Goal: Task Accomplishment & Management: Manage account settings

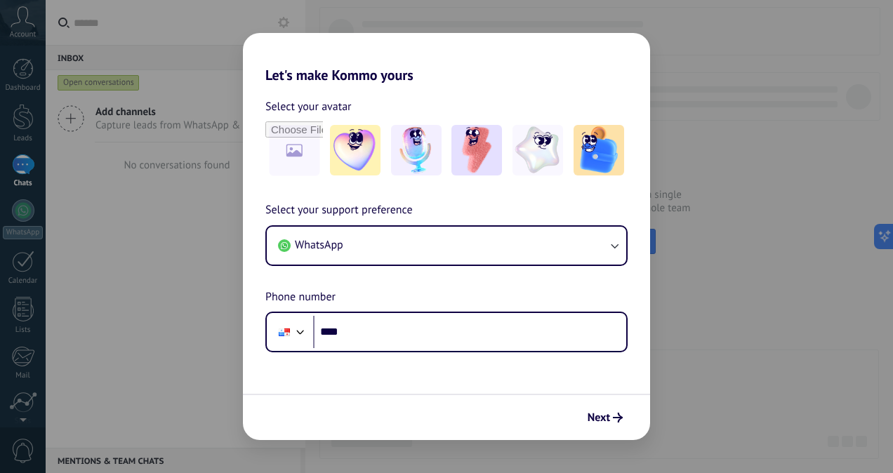
click at [740, 72] on div "Let's make Kommo yours Select your avatar Select your support preference WhatsA…" at bounding box center [446, 236] width 893 height 473
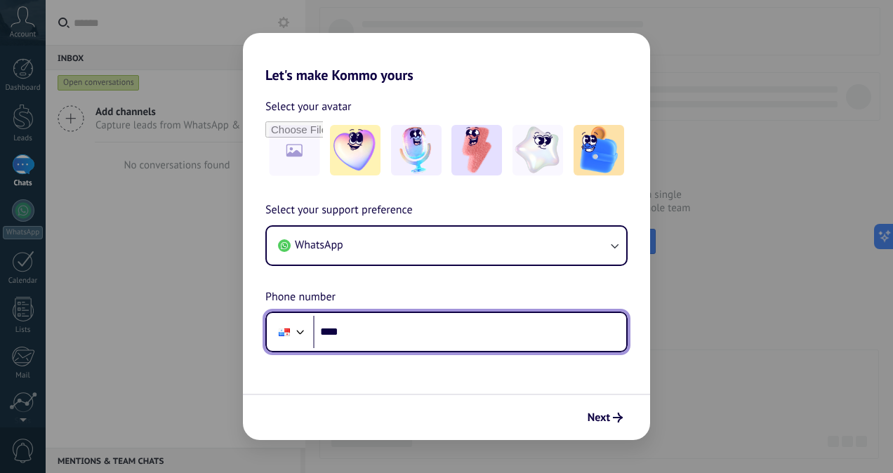
click at [402, 328] on input "****" at bounding box center [469, 332] width 313 height 32
type input "**********"
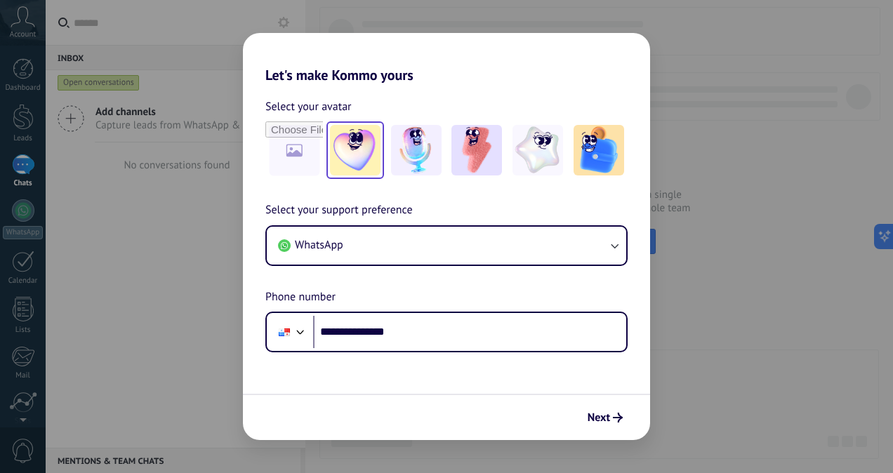
click at [375, 157] on img at bounding box center [355, 150] width 51 height 51
click at [618, 421] on icon "submit" at bounding box center [618, 418] width 10 height 10
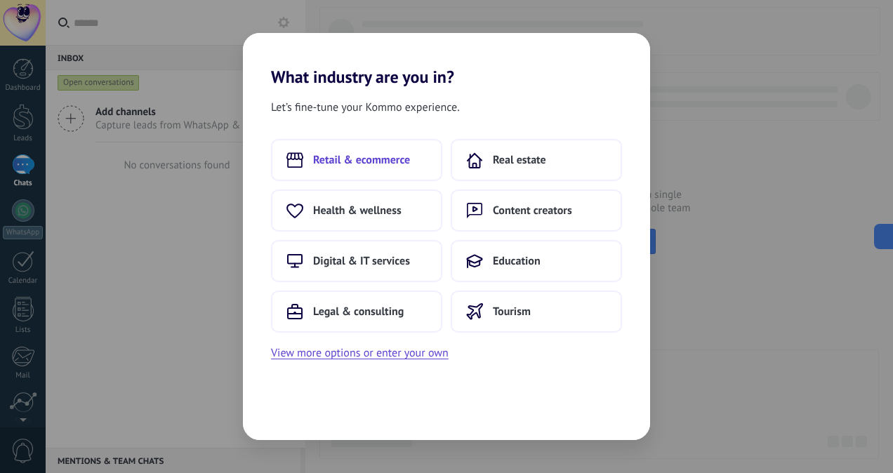
click at [380, 153] on span "Retail & ecommerce" at bounding box center [361, 160] width 97 height 14
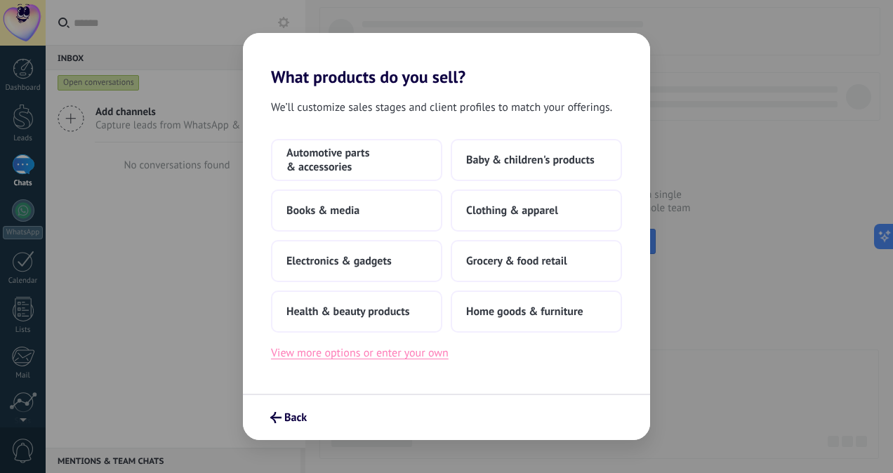
click at [409, 359] on button "View more options or enter your own" at bounding box center [360, 353] width 178 height 18
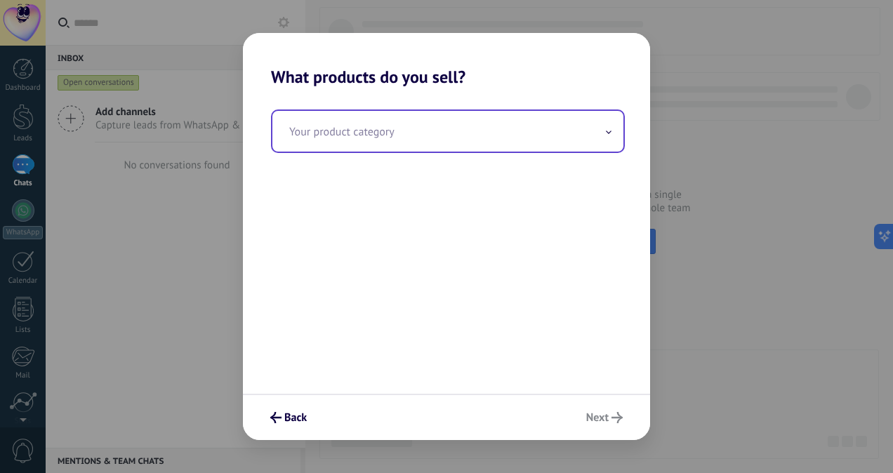
click at [406, 128] on input "text" at bounding box center [447, 131] width 351 height 41
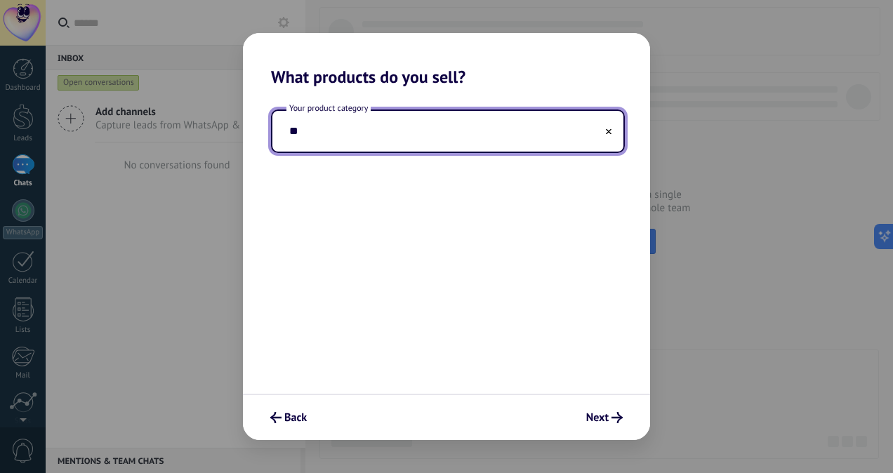
type input "*"
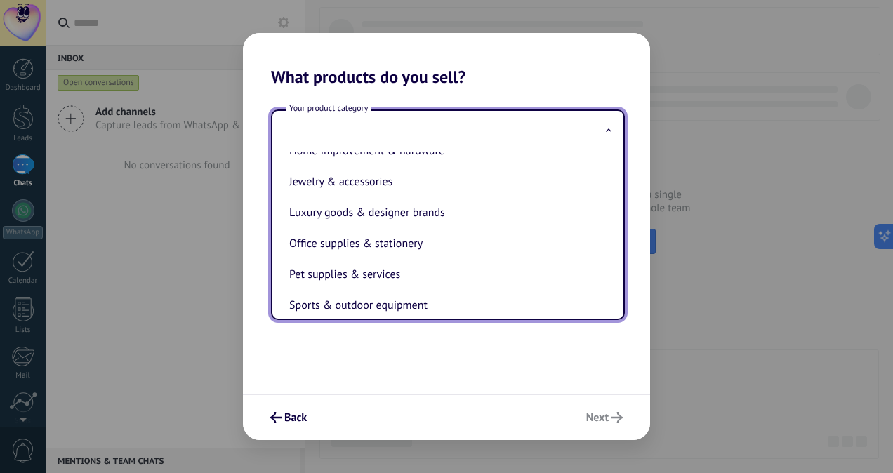
scroll to position [244, 0]
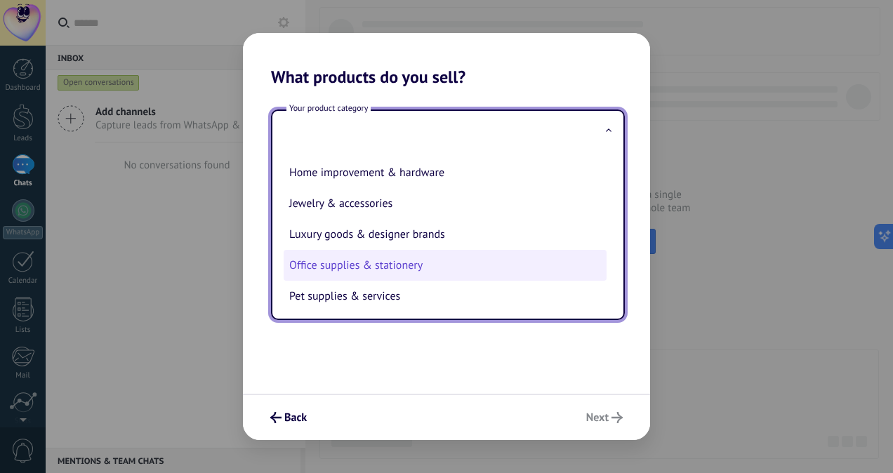
click at [399, 267] on li "Office supplies & stationery" at bounding box center [445, 265] width 323 height 31
type input "**********"
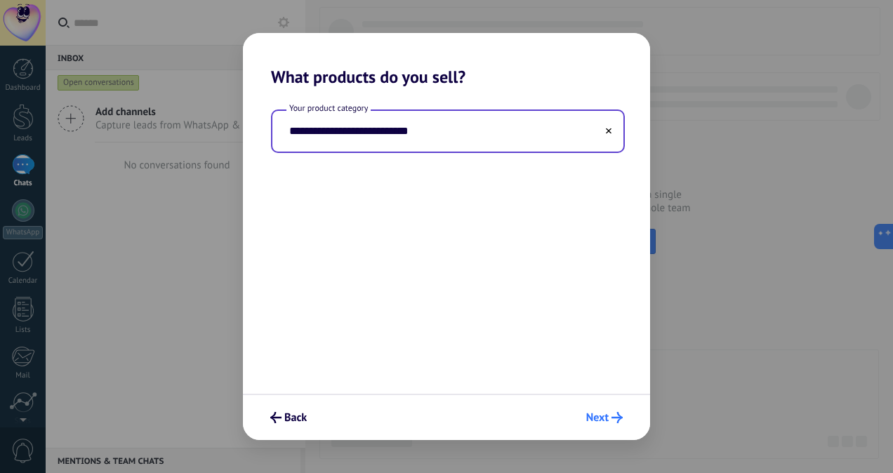
click at [603, 415] on span "Next" at bounding box center [597, 418] width 22 height 10
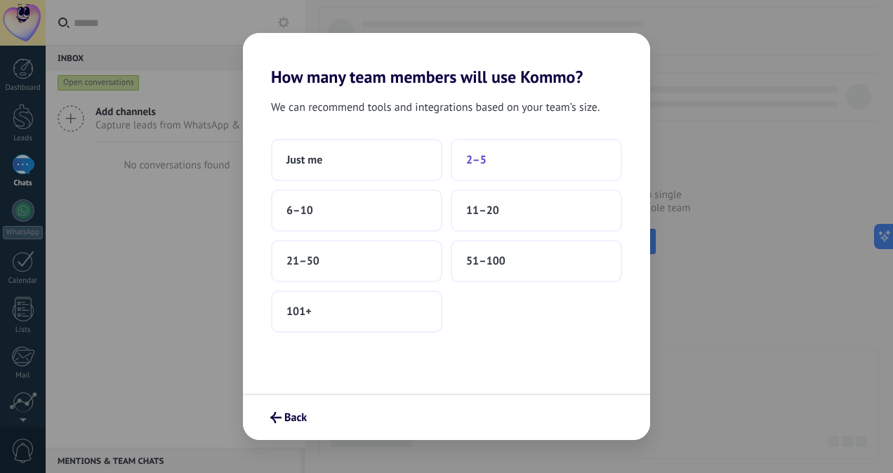
click at [474, 154] on span "2–5" at bounding box center [476, 160] width 20 height 14
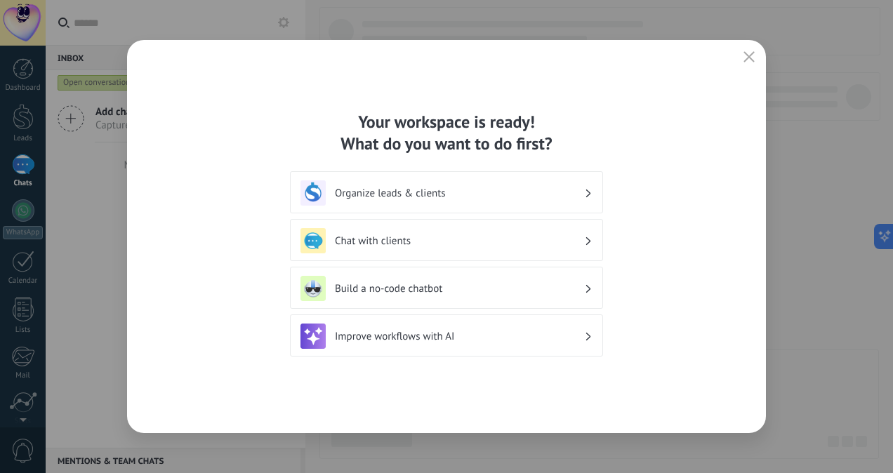
click at [752, 57] on icon "button" at bounding box center [748, 56] width 11 height 11
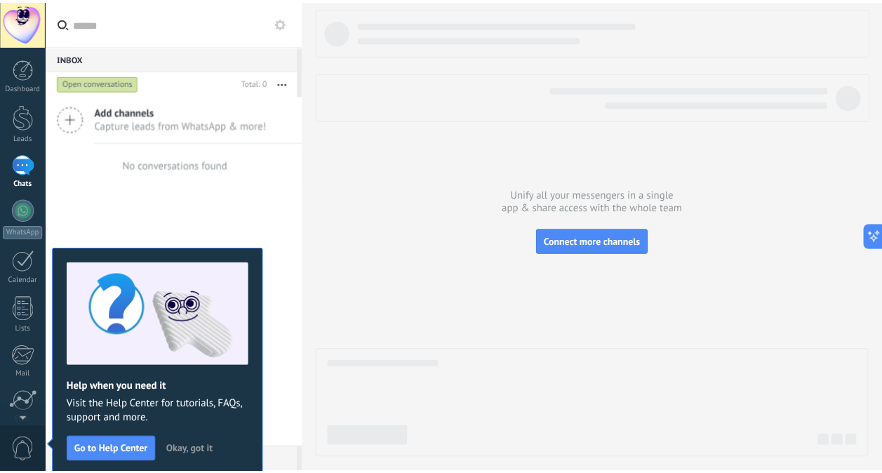
scroll to position [109, 0]
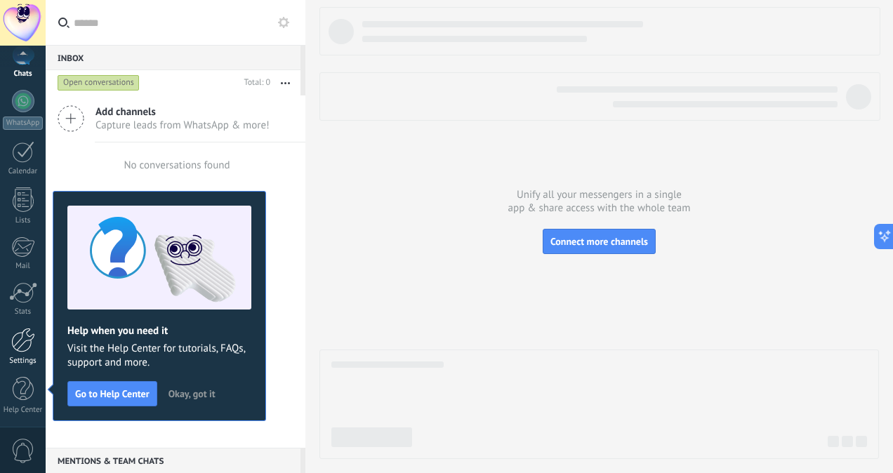
click at [18, 346] on div at bounding box center [23, 340] width 24 height 25
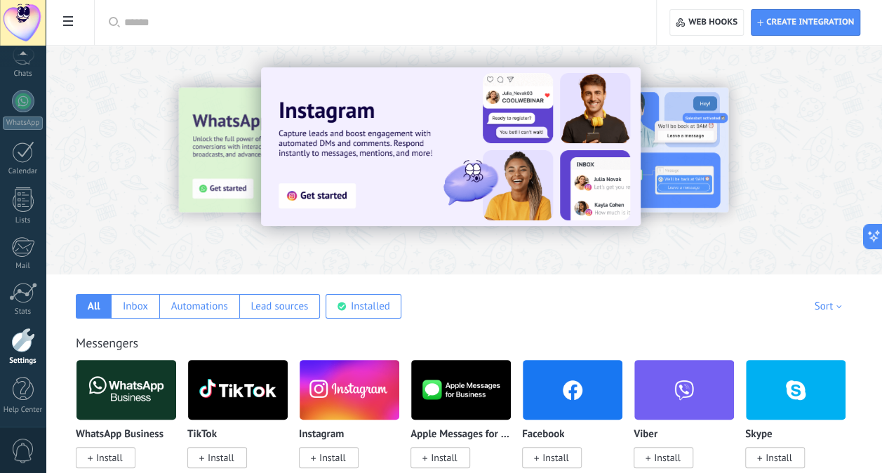
click at [25, 344] on div at bounding box center [23, 340] width 24 height 25
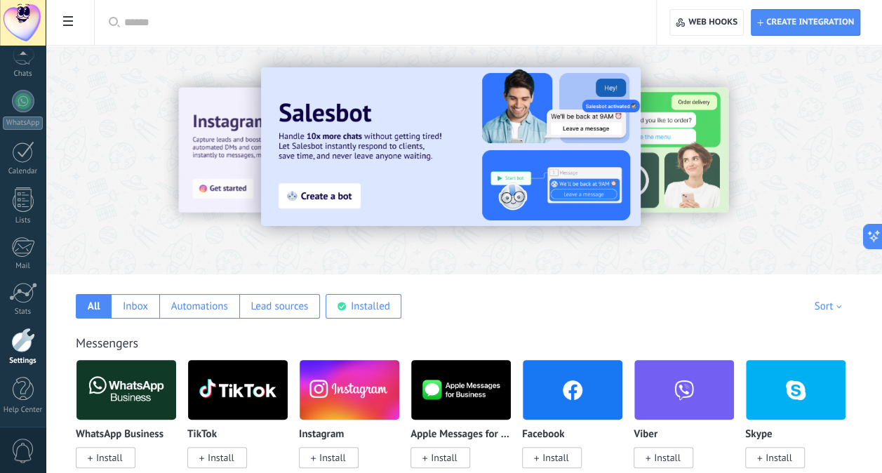
click at [64, 20] on icon at bounding box center [68, 21] width 10 height 10
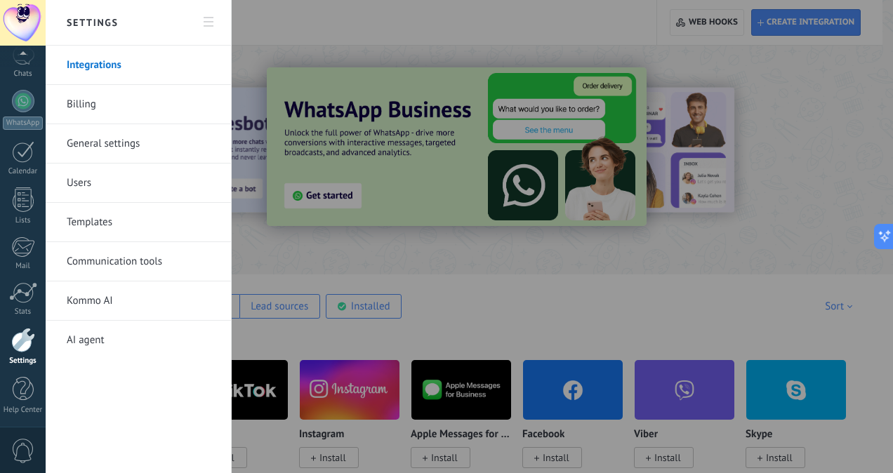
click at [98, 144] on link "General settings" at bounding box center [142, 143] width 150 height 39
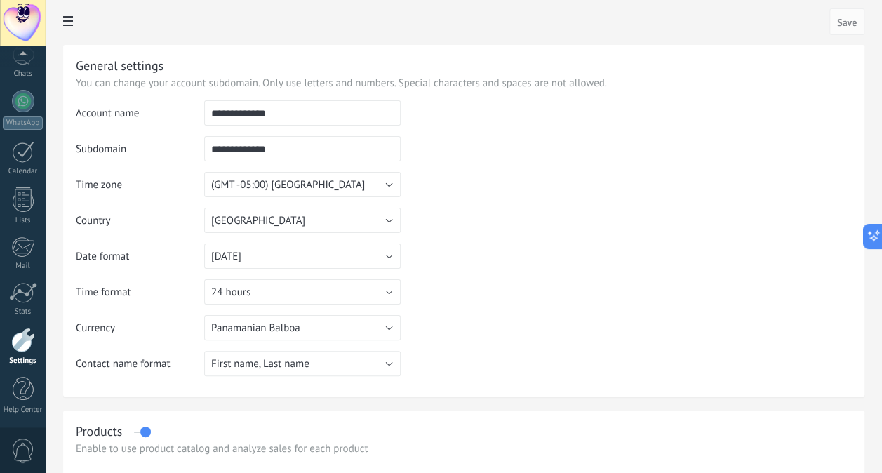
click at [63, 18] on use at bounding box center [68, 21] width 10 height 10
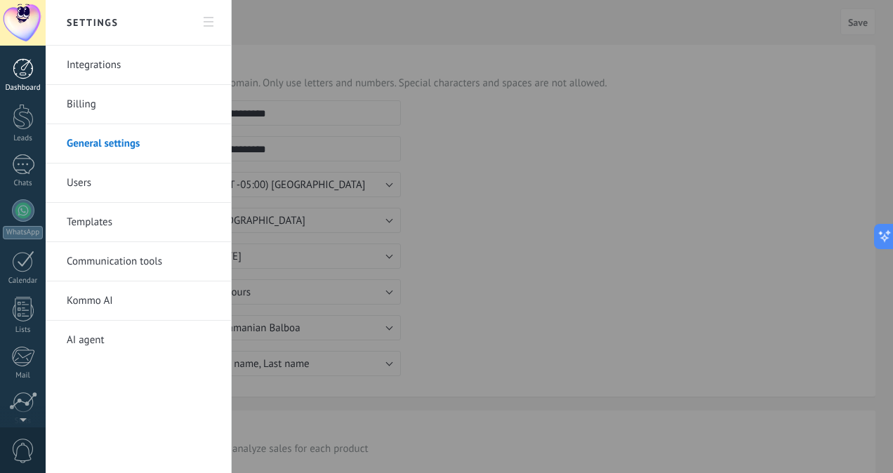
click at [24, 73] on div at bounding box center [23, 68] width 21 height 21
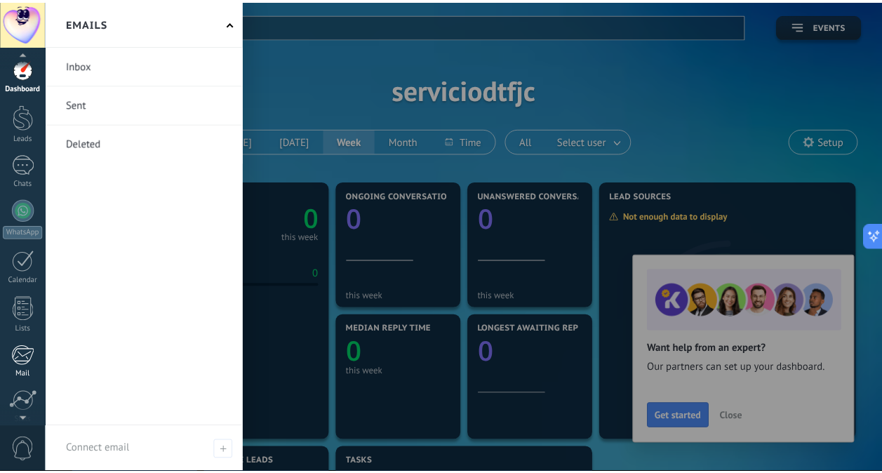
scroll to position [109, 0]
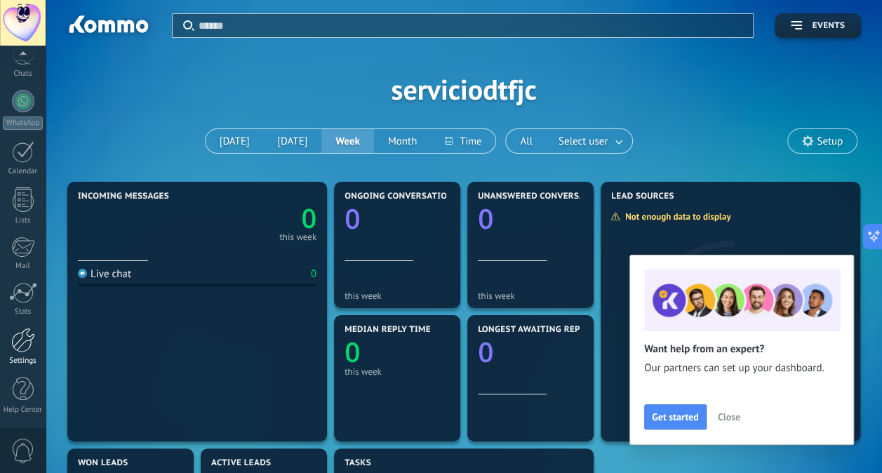
click at [27, 338] on div at bounding box center [23, 340] width 24 height 25
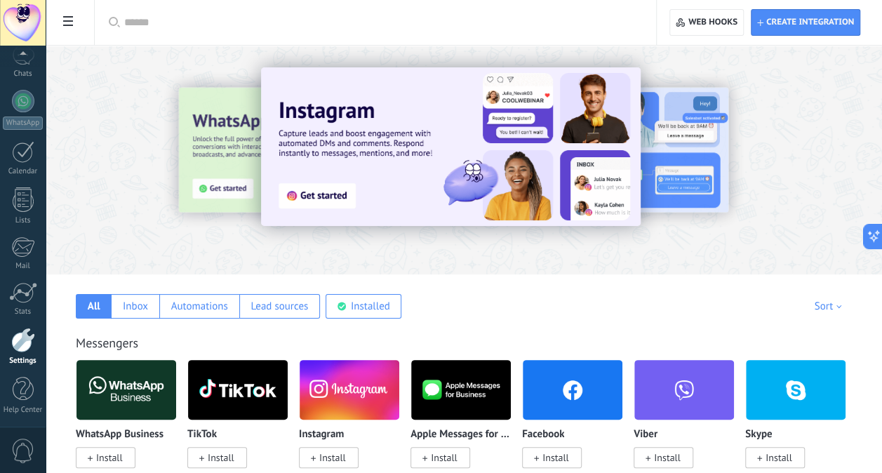
click at [75, 20] on span at bounding box center [68, 22] width 24 height 27
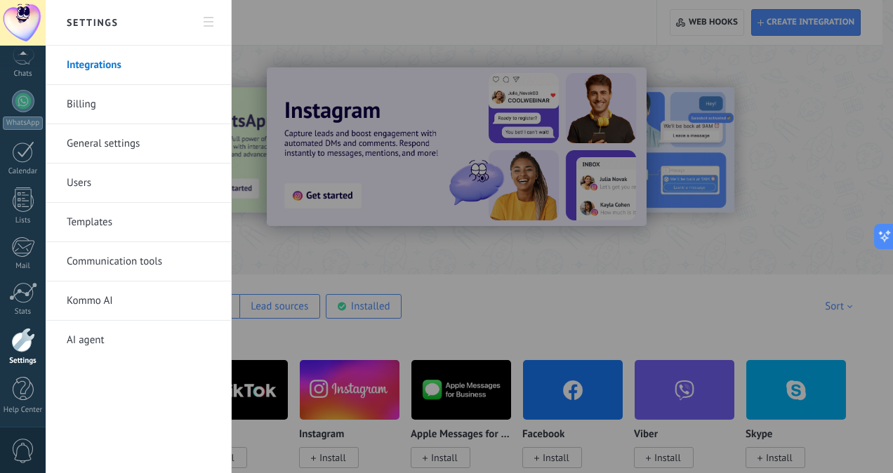
click at [142, 143] on link "General settings" at bounding box center [142, 143] width 150 height 39
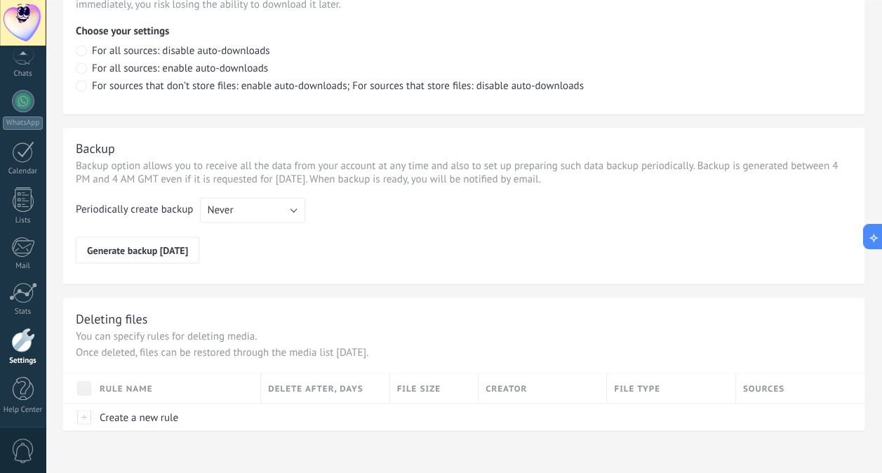
scroll to position [1043, 0]
click at [27, 18] on div at bounding box center [23, 23] width 46 height 46
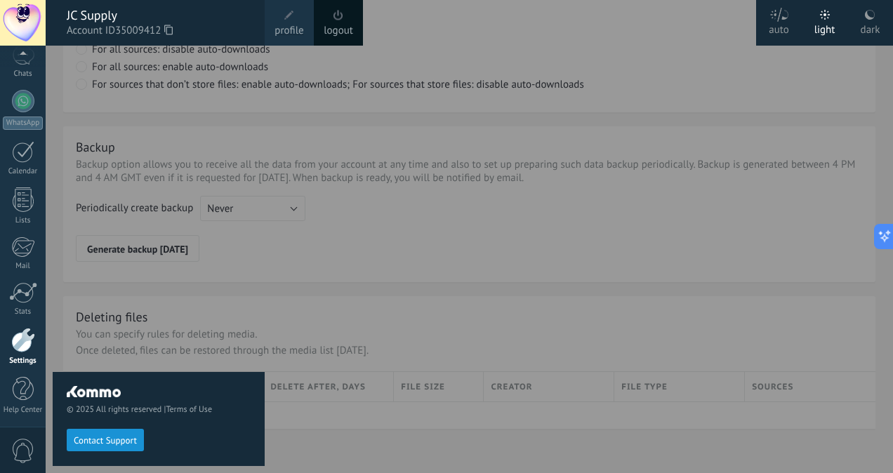
click at [285, 25] on span "profile" at bounding box center [288, 30] width 29 height 15
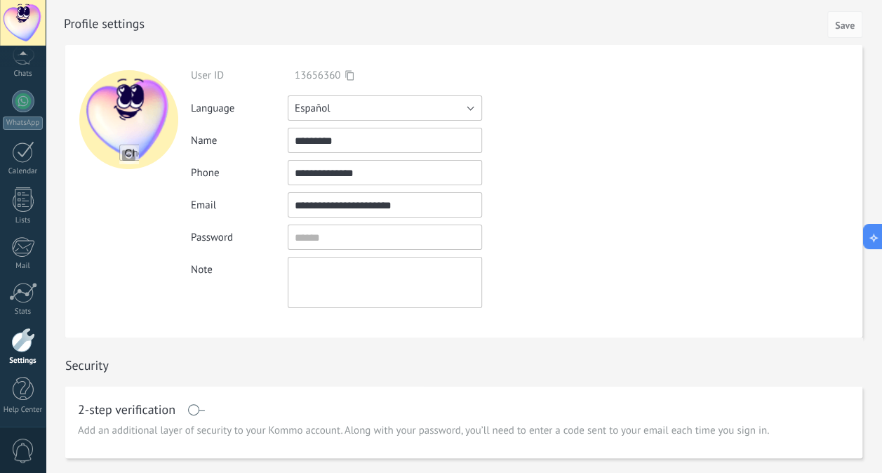
click at [452, 105] on button "Español" at bounding box center [385, 107] width 194 height 25
click at [314, 157] on span "Español" at bounding box center [378, 155] width 198 height 13
click at [843, 26] on span "Save" at bounding box center [845, 25] width 20 height 10
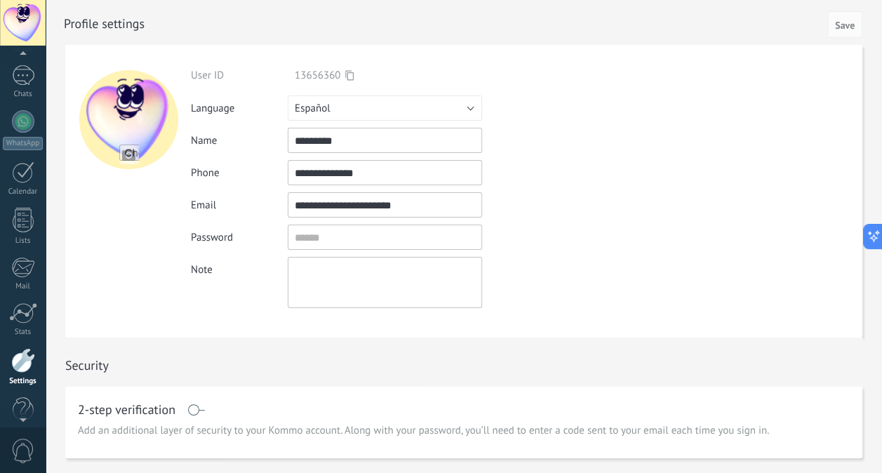
scroll to position [109, 0]
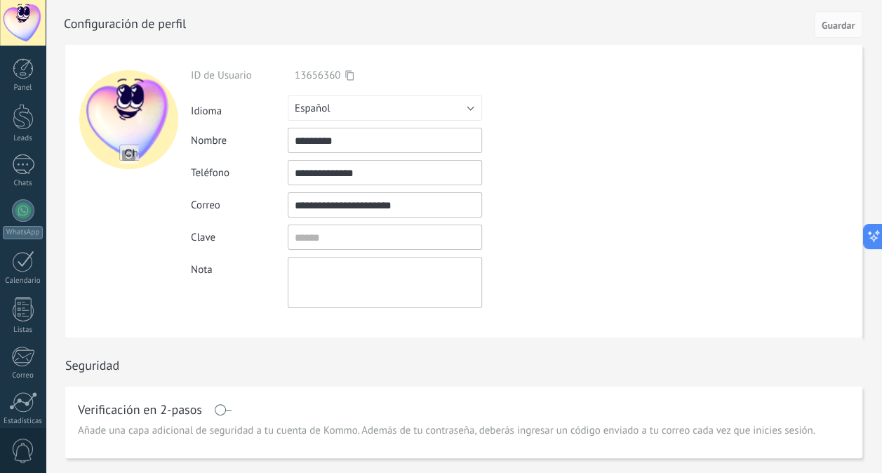
drag, startPoint x: 888, startPoint y: 0, endPoint x: 455, endPoint y: 326, distance: 542.3
click at [455, 326] on div "ID de Usuario 13656360 Iniciar sesión vía Idioma Русский English Español Portug…" at bounding box center [417, 191] width 453 height 293
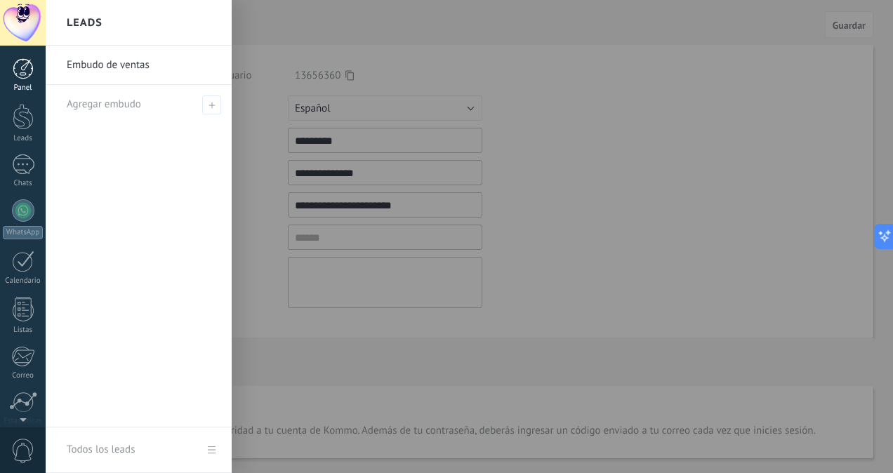
click at [22, 67] on div at bounding box center [23, 68] width 21 height 21
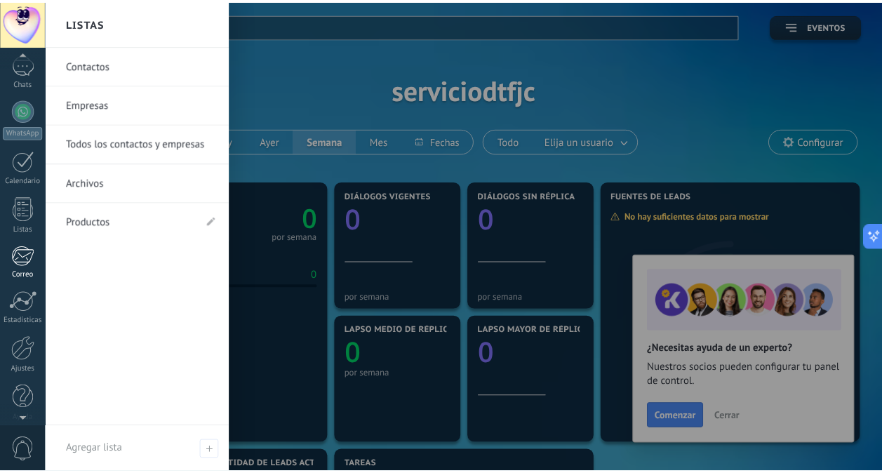
scroll to position [105, 0]
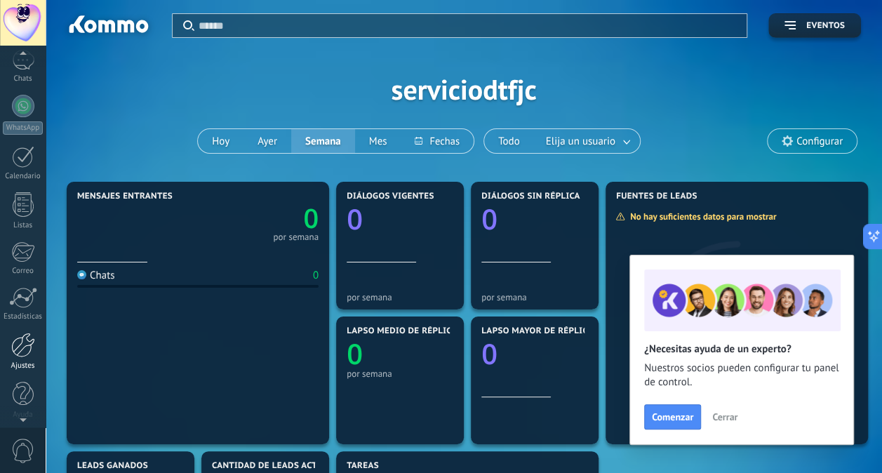
click at [27, 353] on div at bounding box center [23, 345] width 24 height 25
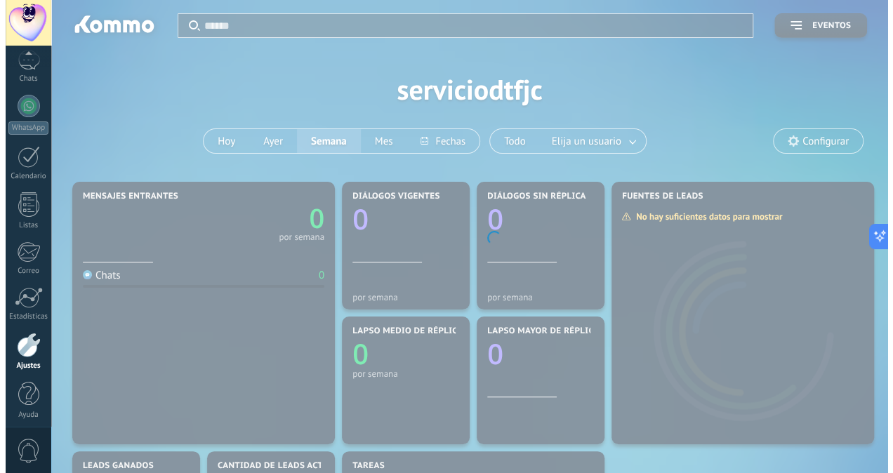
scroll to position [109, 0]
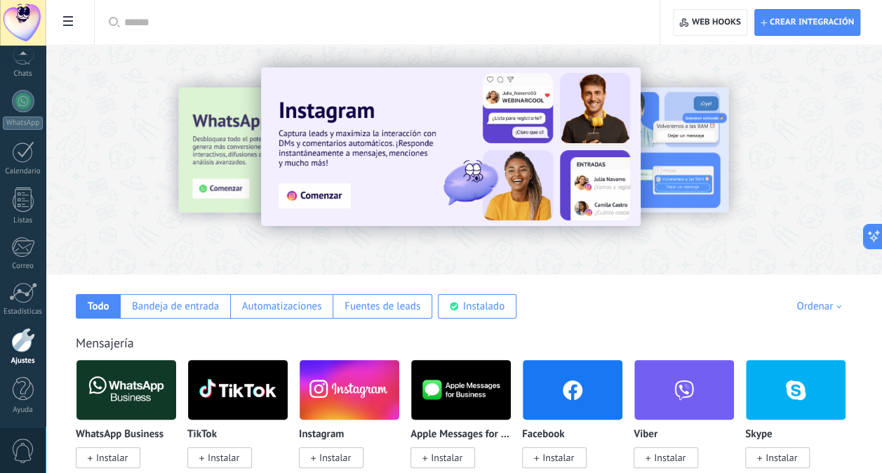
click at [66, 20] on icon at bounding box center [68, 21] width 10 height 10
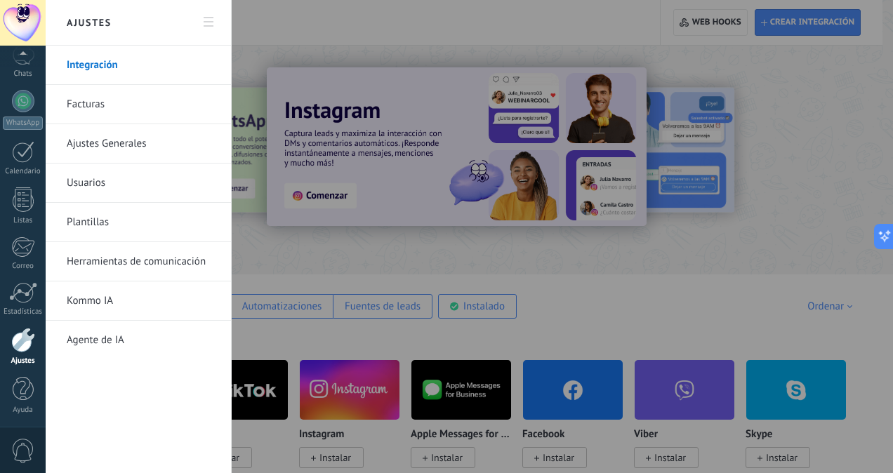
click at [679, 296] on div at bounding box center [446, 236] width 893 height 473
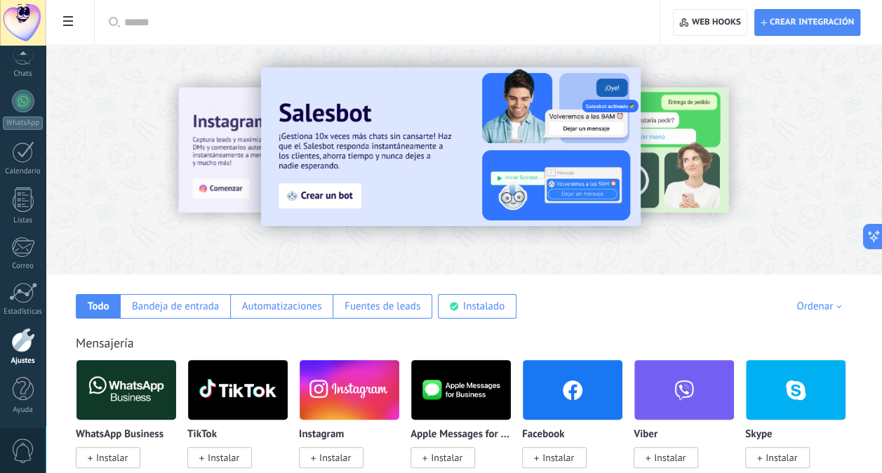
click at [560, 455] on span "Instalar" at bounding box center [558, 457] width 32 height 13
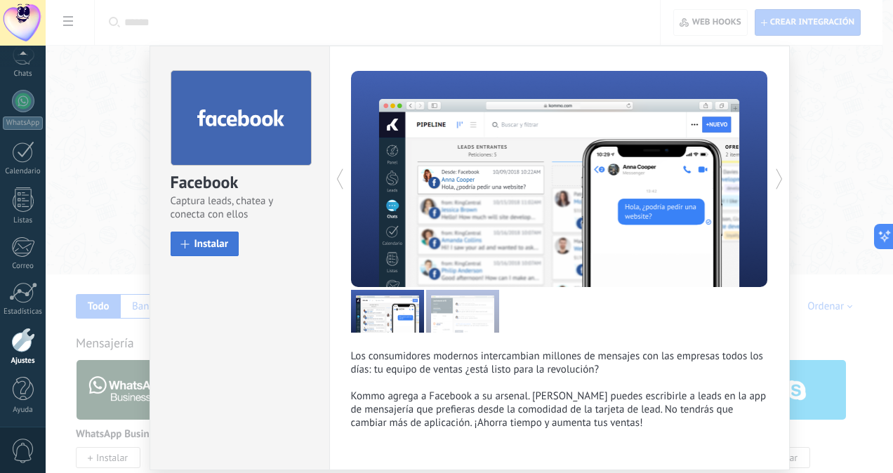
click at [198, 241] on span "Instalar" at bounding box center [211, 244] width 34 height 11
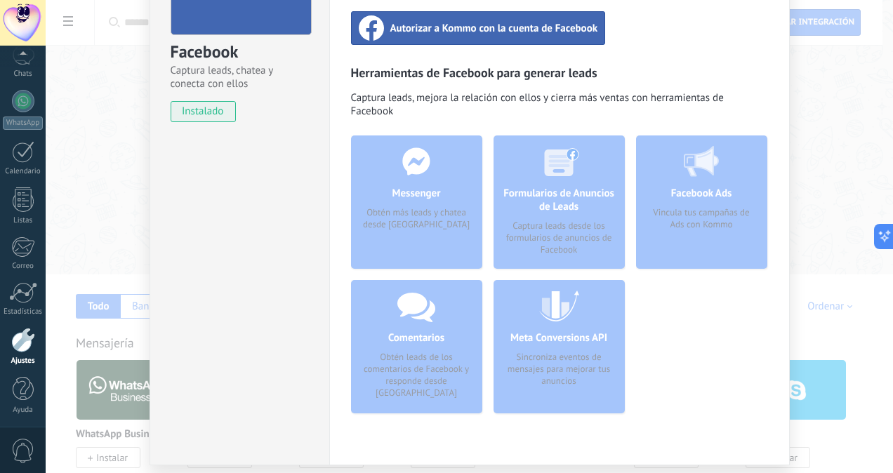
scroll to position [29, 0]
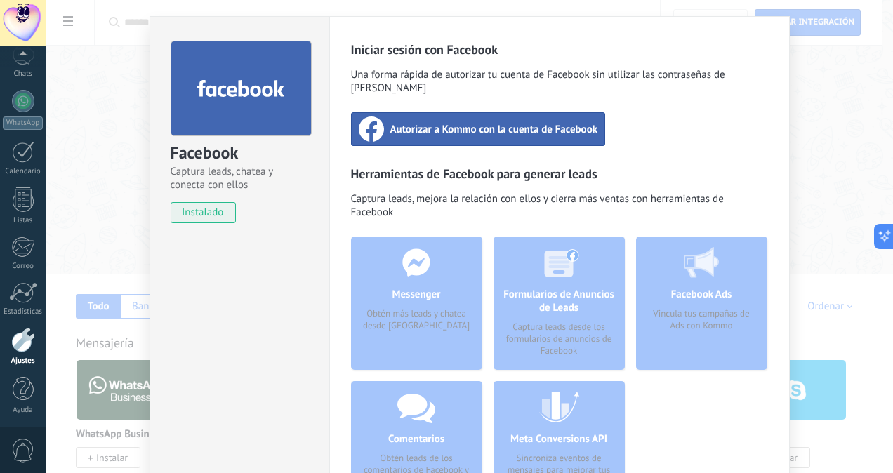
click at [456, 122] on span "Autorizar a Kommo con la cuenta de Facebook" at bounding box center [494, 129] width 208 height 14
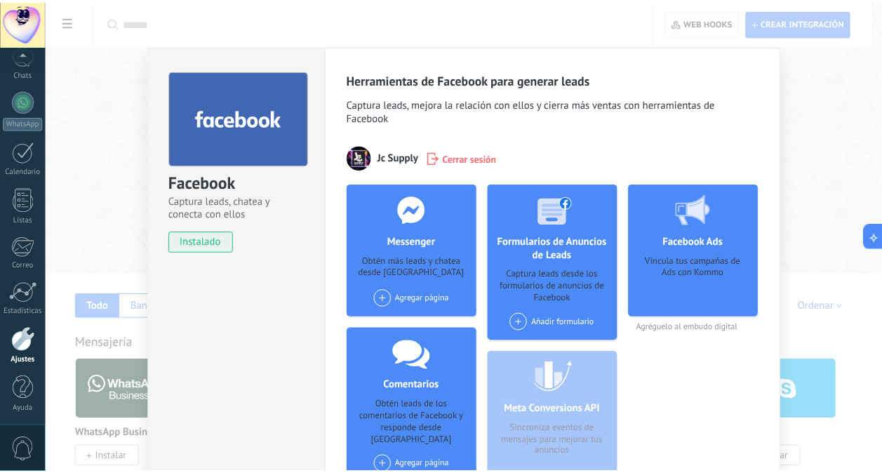
scroll to position [0, 0]
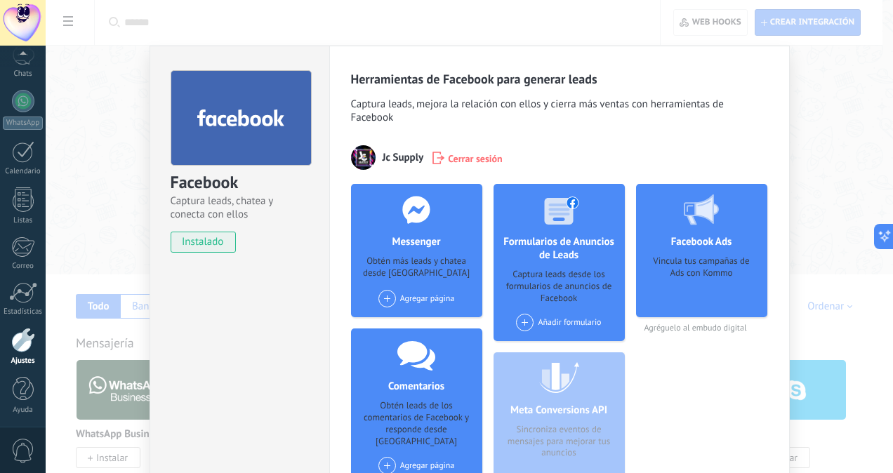
click at [97, 110] on div "Facebook Captura leads, chatea y conecta con ellos instalado Desinstalar Herram…" at bounding box center [469, 236] width 847 height 473
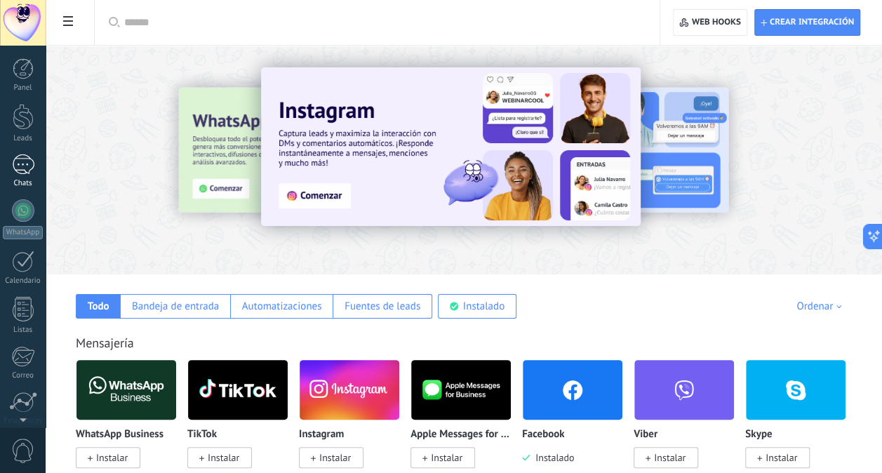
click at [25, 159] on div at bounding box center [23, 164] width 22 height 20
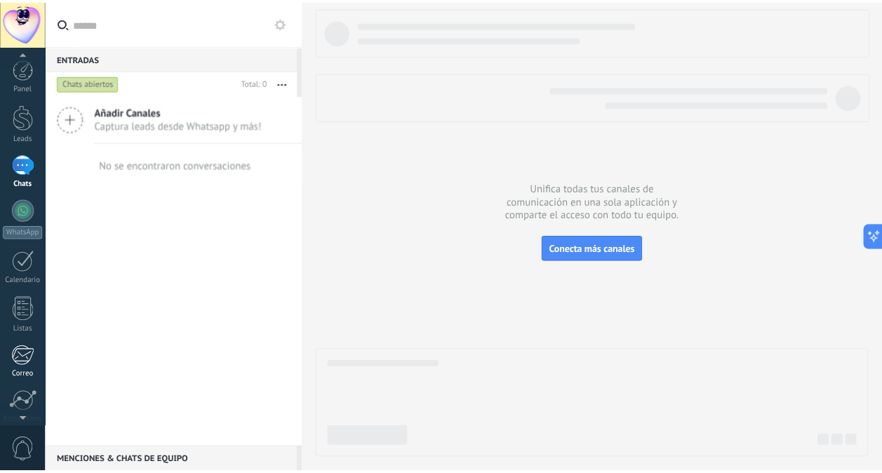
scroll to position [109, 0]
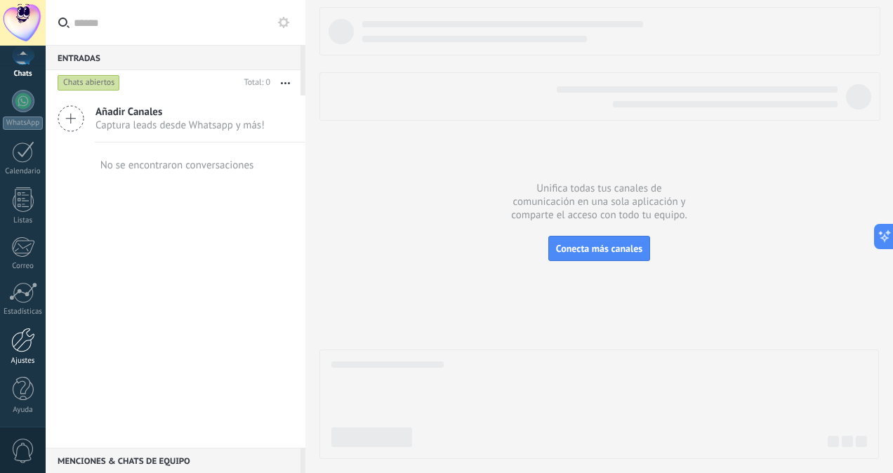
click at [19, 331] on div at bounding box center [23, 340] width 24 height 25
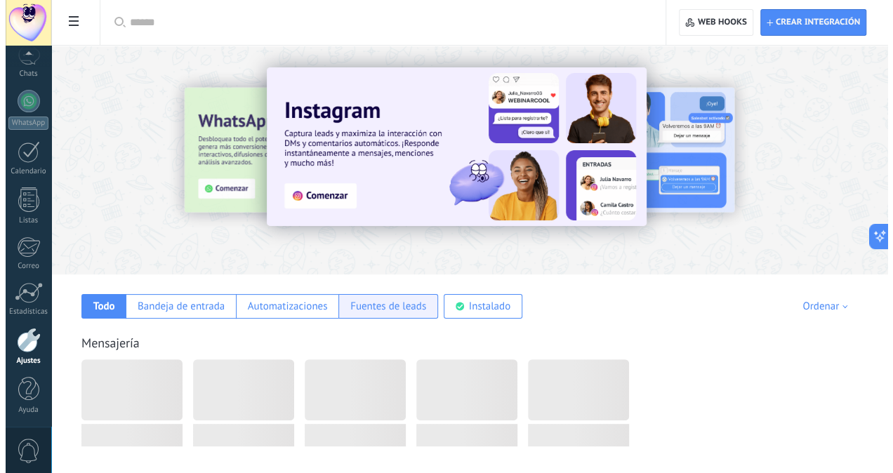
scroll to position [71, 0]
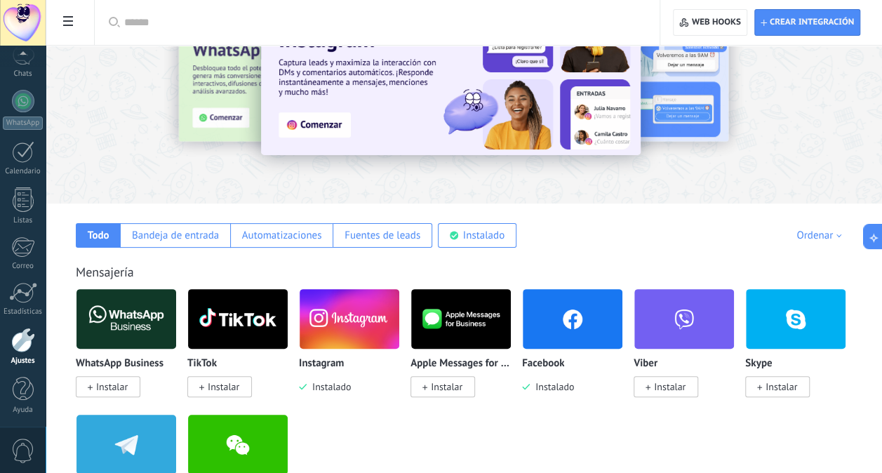
click at [568, 311] on img at bounding box center [573, 319] width 100 height 68
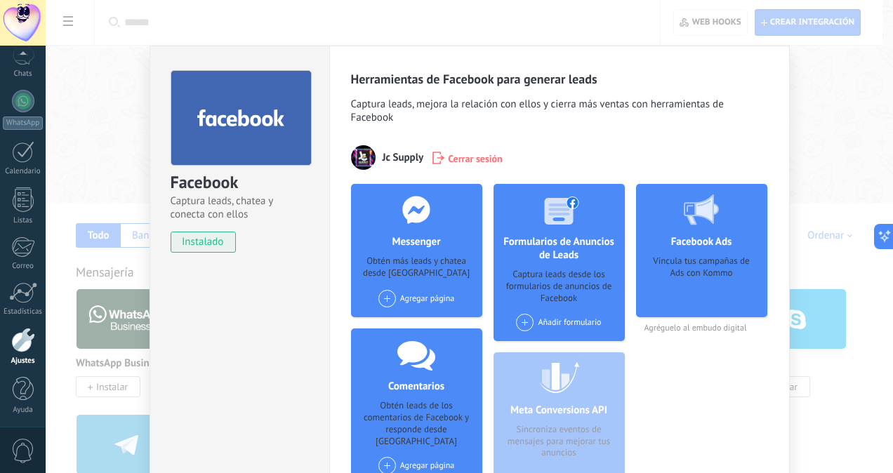
scroll to position [0, 0]
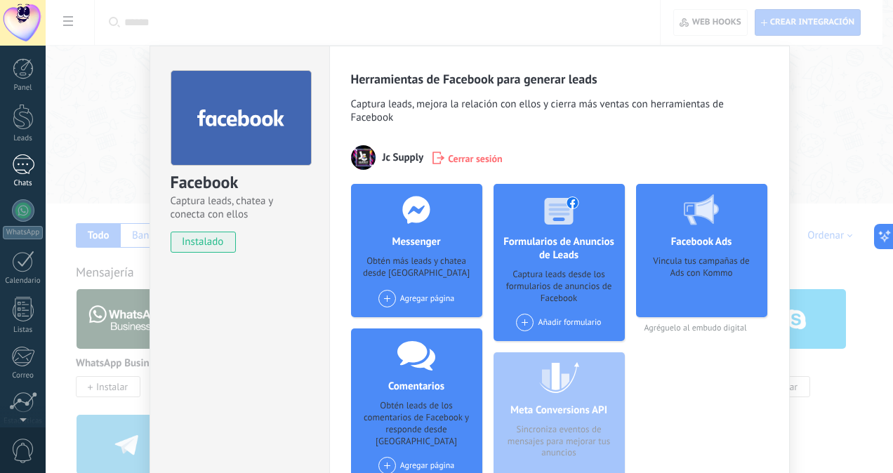
click at [19, 170] on div at bounding box center [23, 164] width 22 height 20
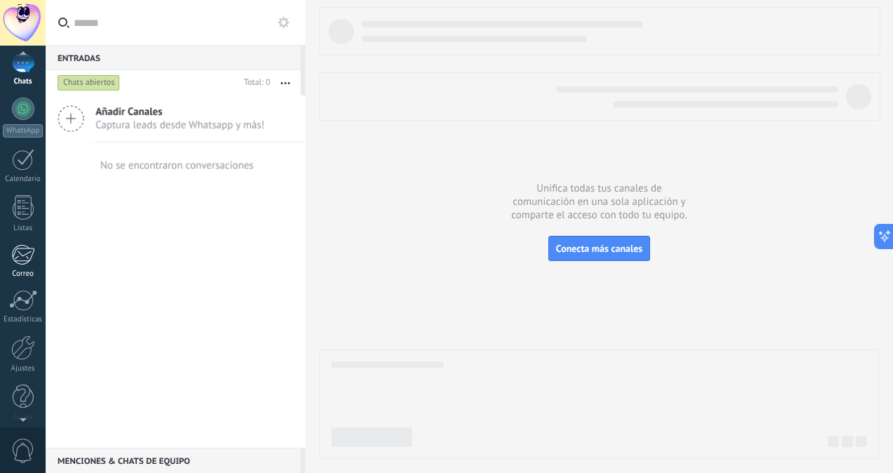
scroll to position [107, 0]
click at [15, 347] on div at bounding box center [23, 343] width 24 height 25
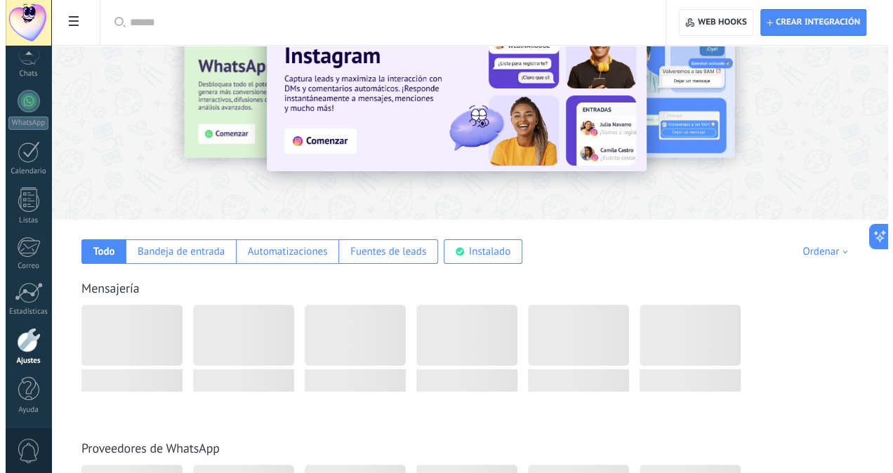
scroll to position [71, 0]
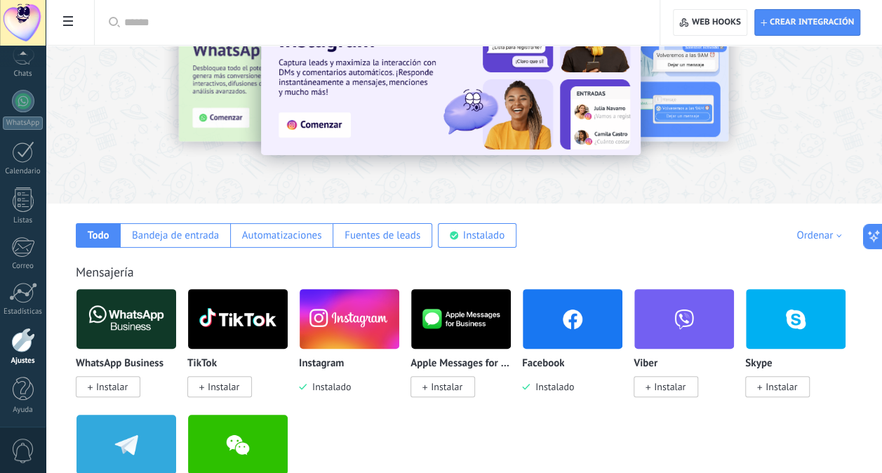
click at [561, 331] on img at bounding box center [573, 319] width 100 height 68
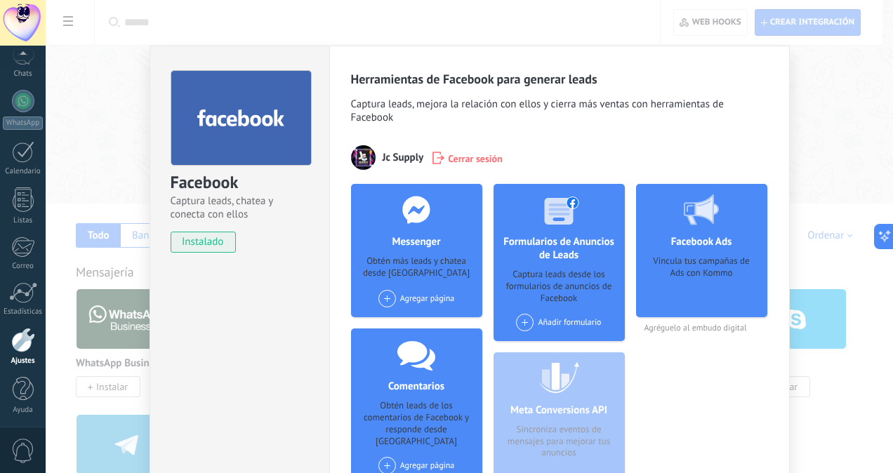
scroll to position [0, 0]
click at [393, 292] on div "Agregar página" at bounding box center [416, 299] width 76 height 18
click at [449, 321] on div "Jcsupplydigitalprintingsa" at bounding box center [437, 324] width 120 height 31
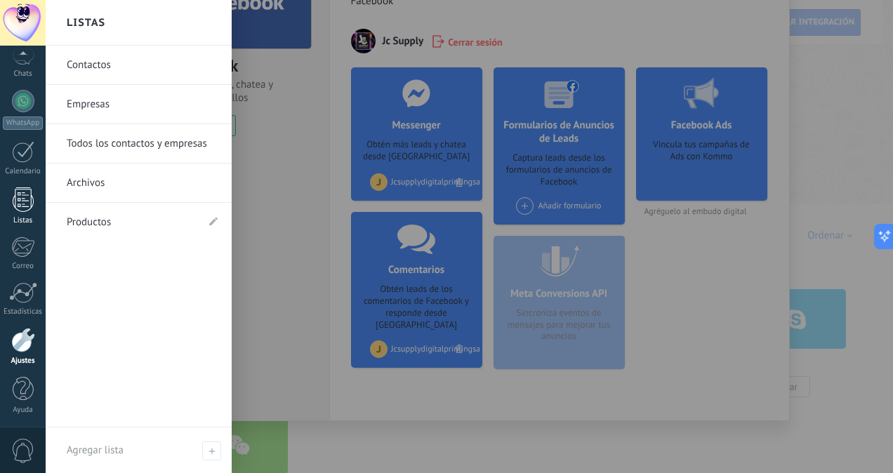
click at [15, 195] on div at bounding box center [23, 199] width 21 height 25
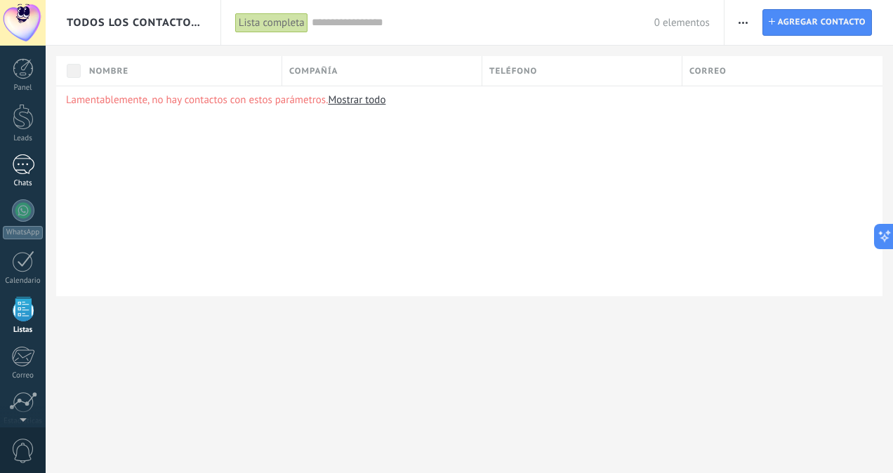
click at [17, 165] on div at bounding box center [23, 164] width 22 height 20
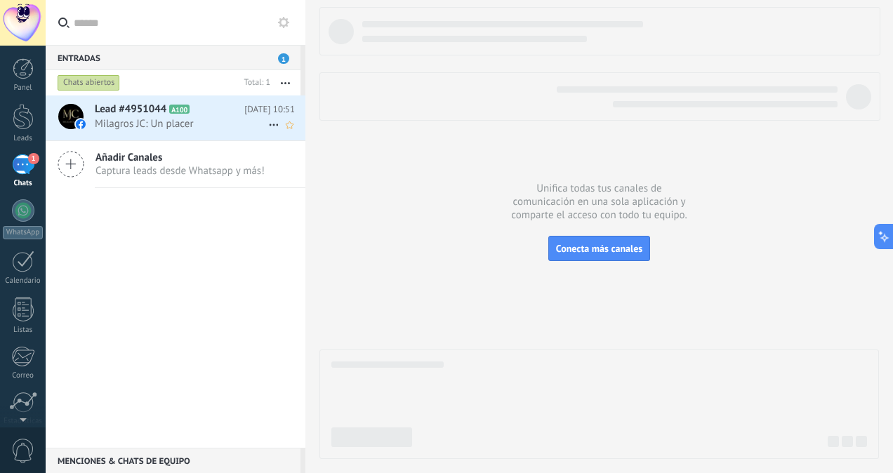
click at [189, 116] on h2 "Lead #4951044 A100" at bounding box center [169, 109] width 149 height 14
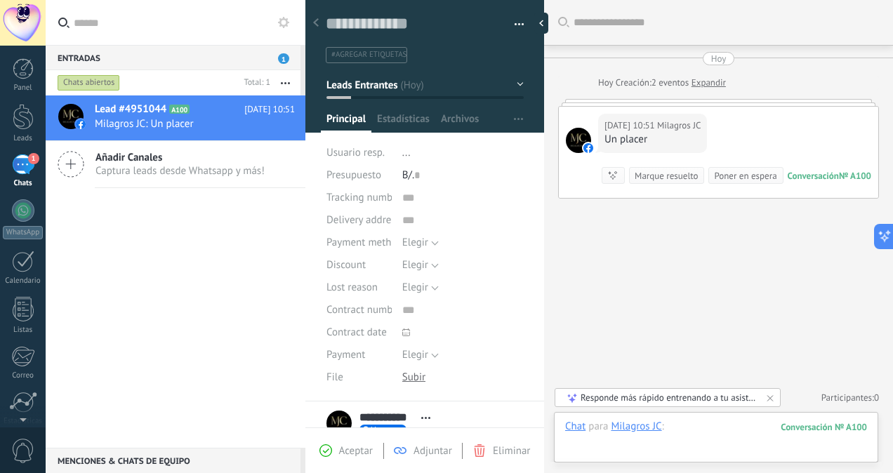
click at [688, 427] on div at bounding box center [716, 441] width 302 height 42
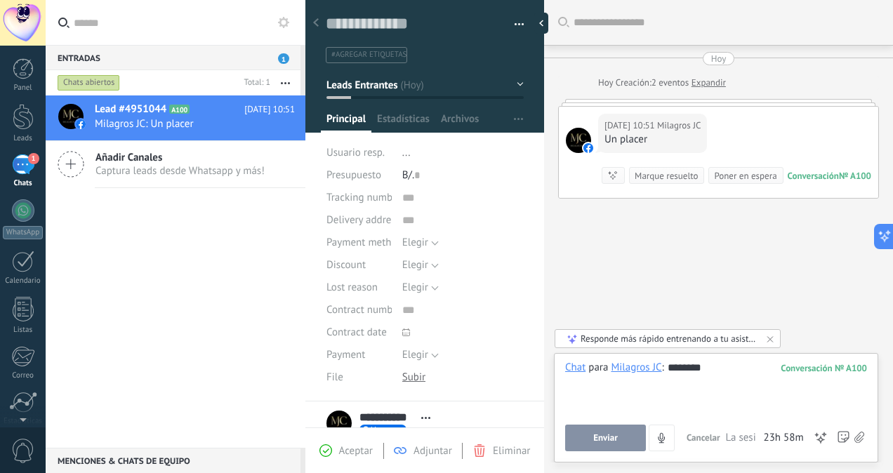
click at [628, 452] on div "Chat Correo Nota Tarea Chat para Milagros JC : 100 ******** Enviar Cancelar Ras…" at bounding box center [716, 407] width 324 height 109
click at [616, 439] on span "Enviar" at bounding box center [605, 438] width 25 height 10
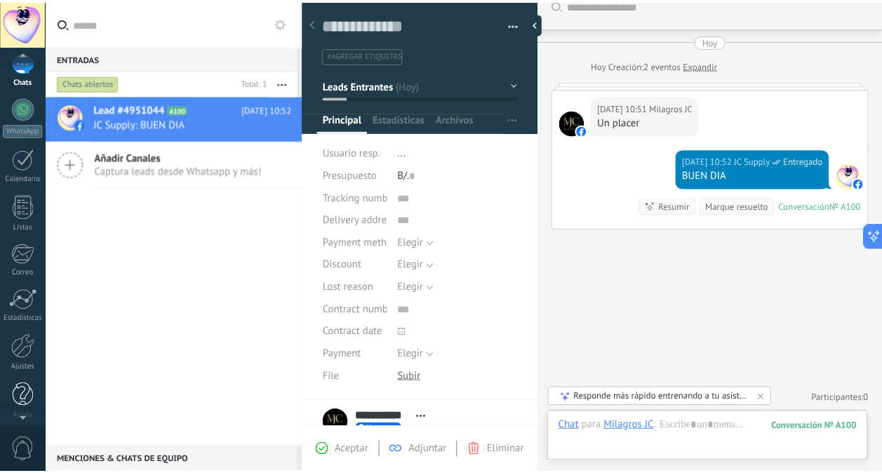
scroll to position [109, 0]
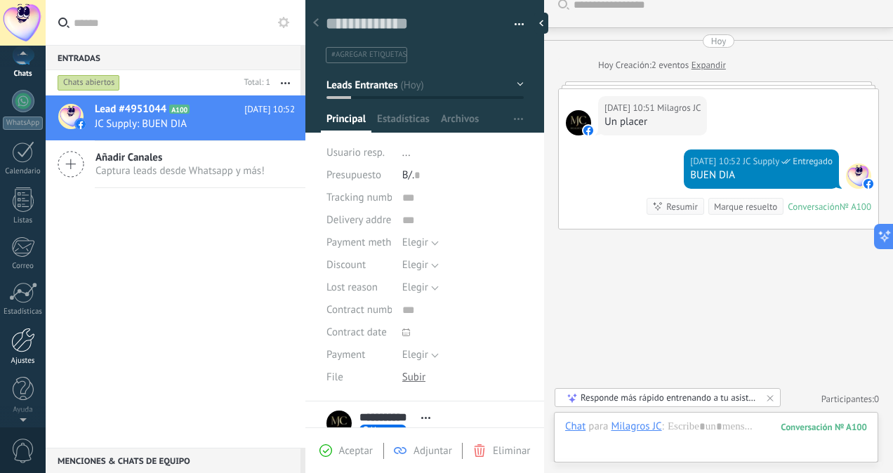
click at [20, 356] on div "Ajustes" at bounding box center [23, 360] width 41 height 9
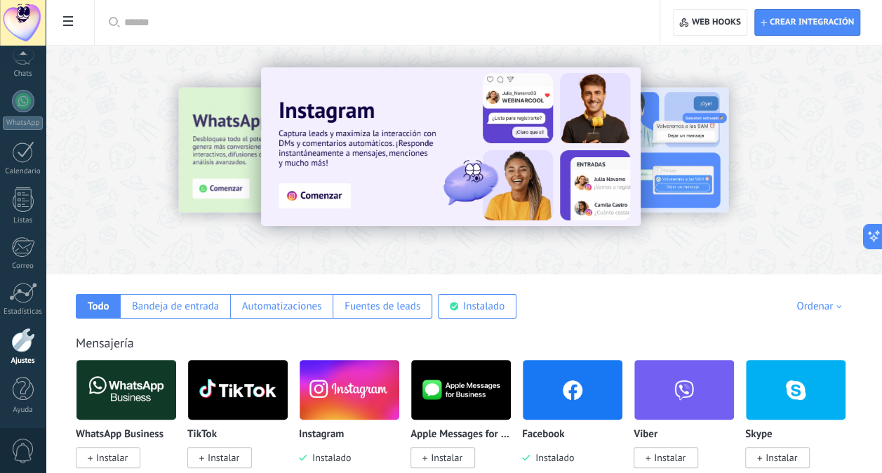
click at [124, 24] on input "text" at bounding box center [382, 22] width 516 height 15
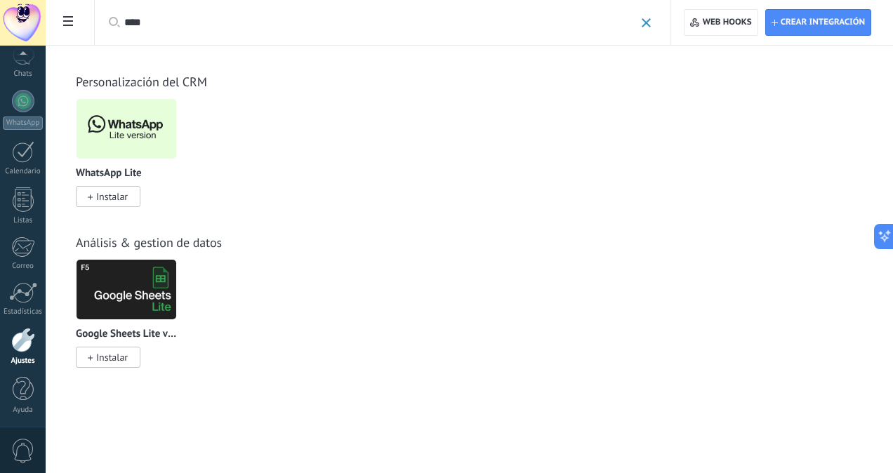
type input "****"
click at [114, 195] on span "Instalar" at bounding box center [112, 196] width 32 height 13
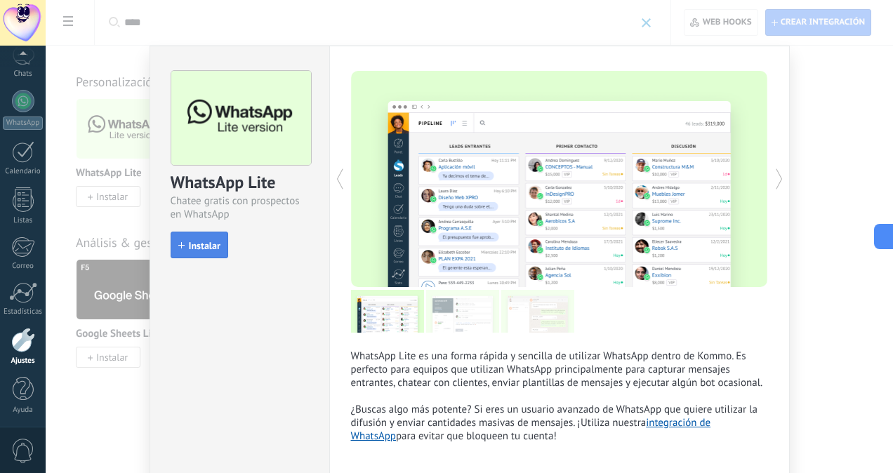
click at [196, 250] on span "Instalar" at bounding box center [205, 246] width 32 height 10
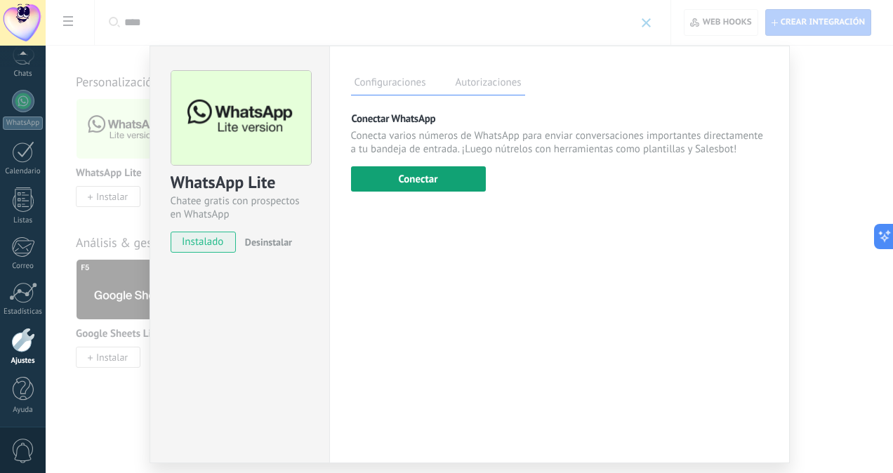
click at [384, 184] on button "Conectar" at bounding box center [418, 178] width 135 height 25
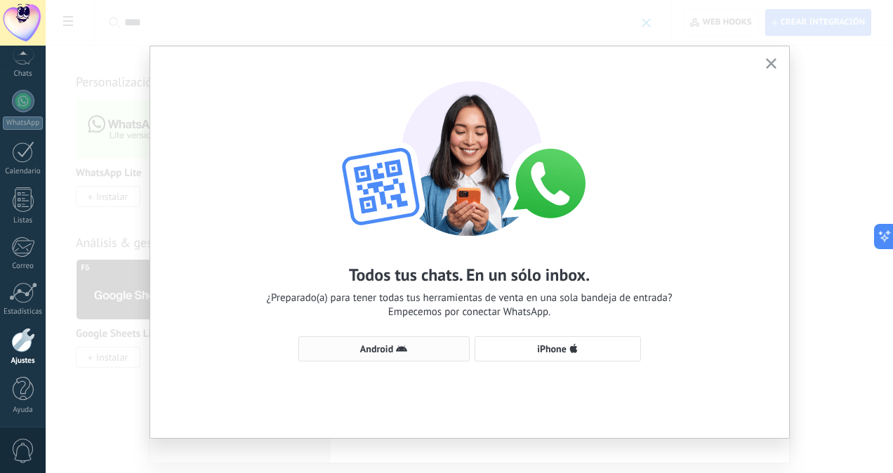
click at [415, 345] on span "Android" at bounding box center [384, 348] width 156 height 11
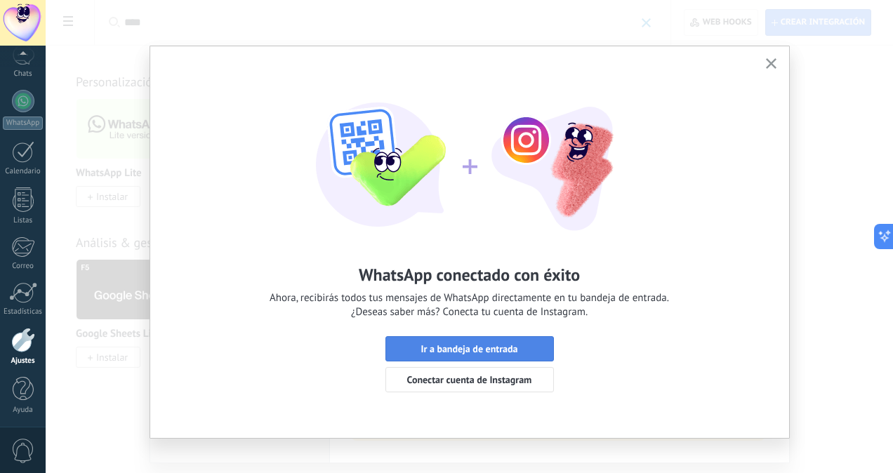
click at [476, 345] on span "Ir a bandeja de entrada" at bounding box center [468, 349] width 97 height 10
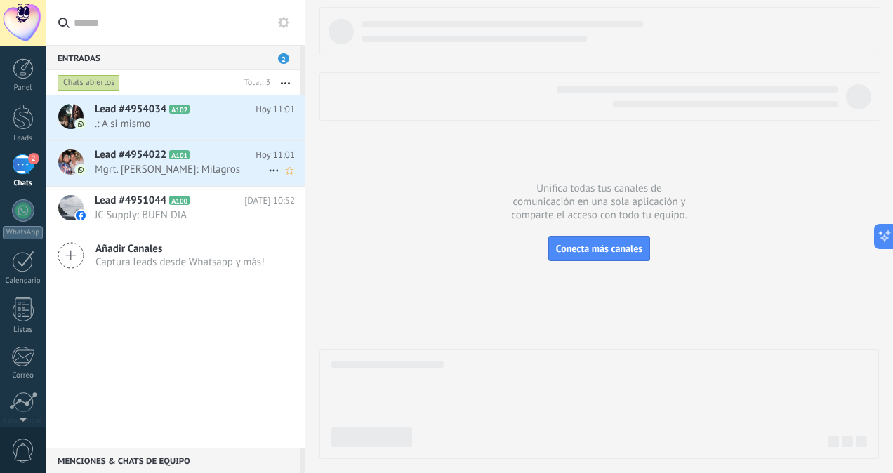
click at [209, 173] on span "Mgrt. [PERSON_NAME]: Milagros" at bounding box center [181, 169] width 173 height 13
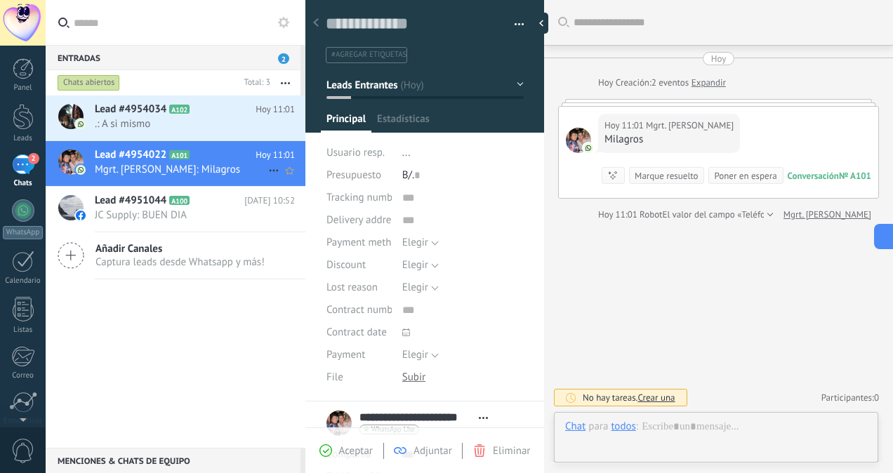
type textarea "**********"
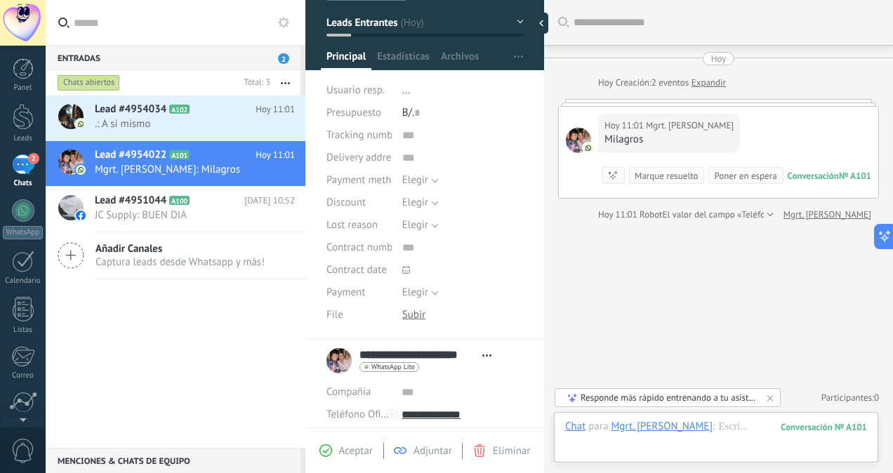
scroll to position [61, 0]
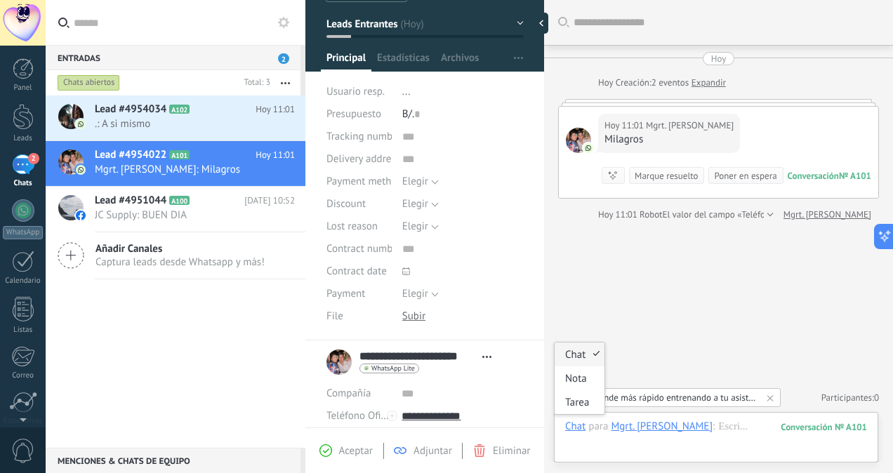
click at [582, 428] on div "Chat" at bounding box center [575, 426] width 20 height 13
click at [575, 407] on div "Tarea" at bounding box center [579, 402] width 50 height 24
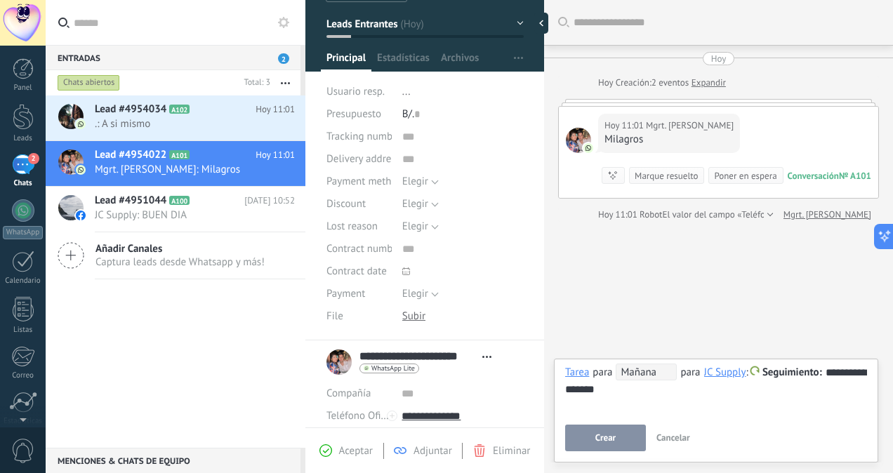
click at [625, 448] on button "Crear" at bounding box center [605, 438] width 81 height 27
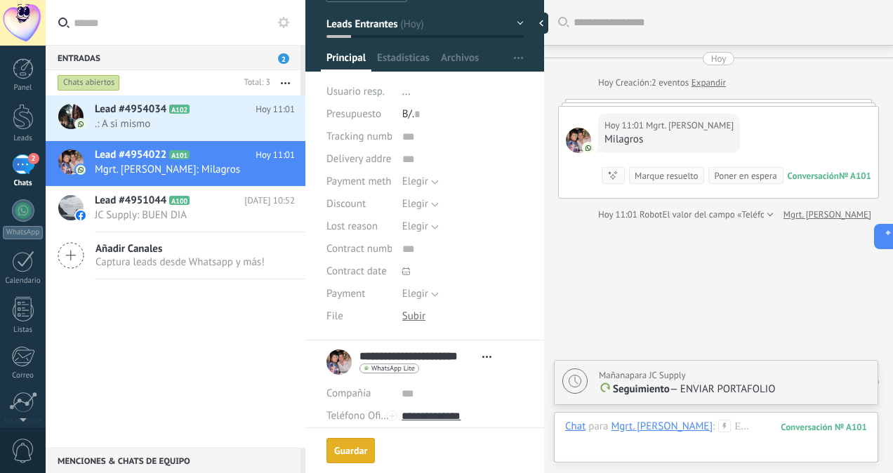
scroll to position [32, 0]
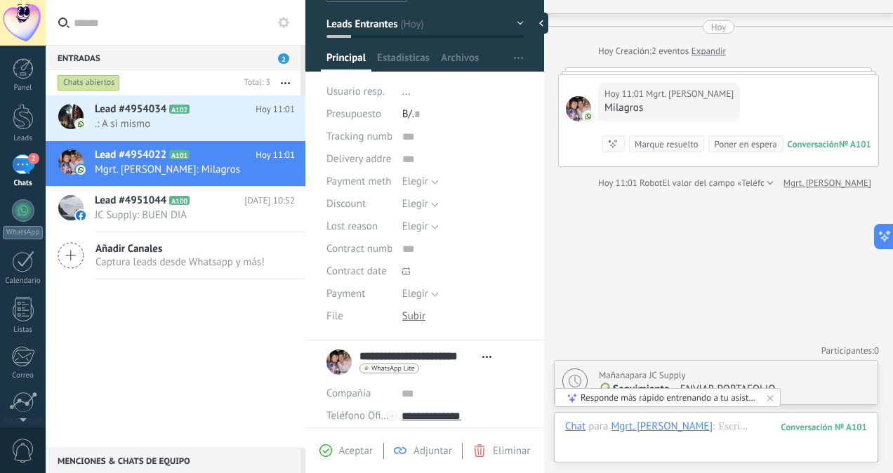
click at [512, 17] on button "Leads Entrantes" at bounding box center [424, 23] width 197 height 25
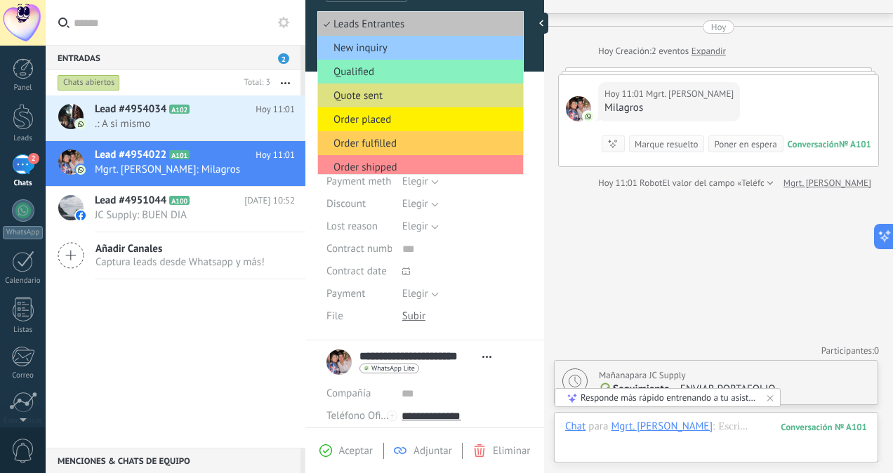
click at [512, 17] on li "Leads Entrantes" at bounding box center [420, 24] width 205 height 24
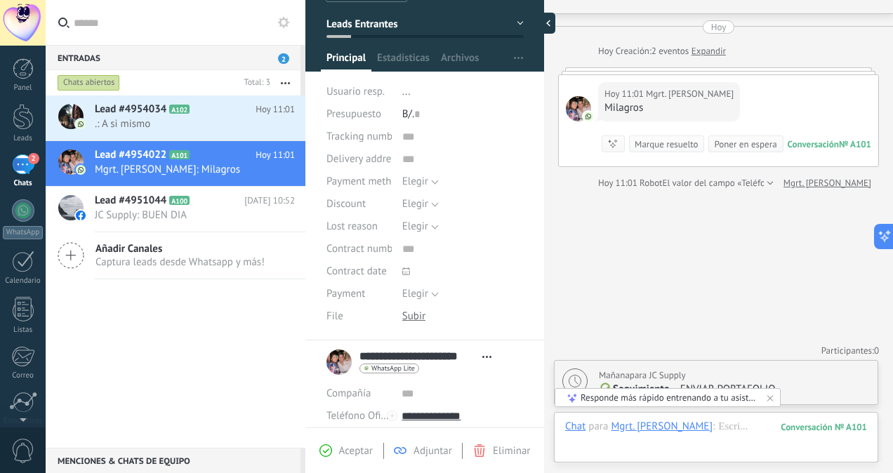
click at [547, 18] on div at bounding box center [544, 23] width 21 height 21
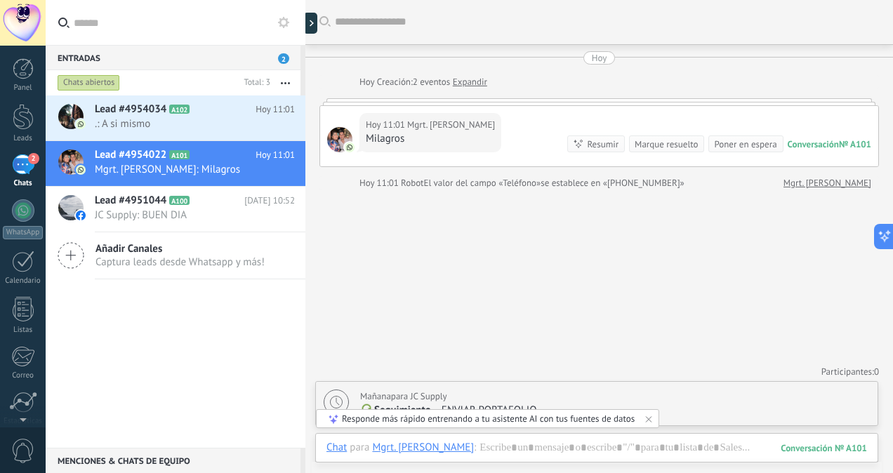
scroll to position [0, 0]
click at [305, 18] on div at bounding box center [305, 236] width 0 height 473
click at [312, 22] on div at bounding box center [313, 23] width 21 height 21
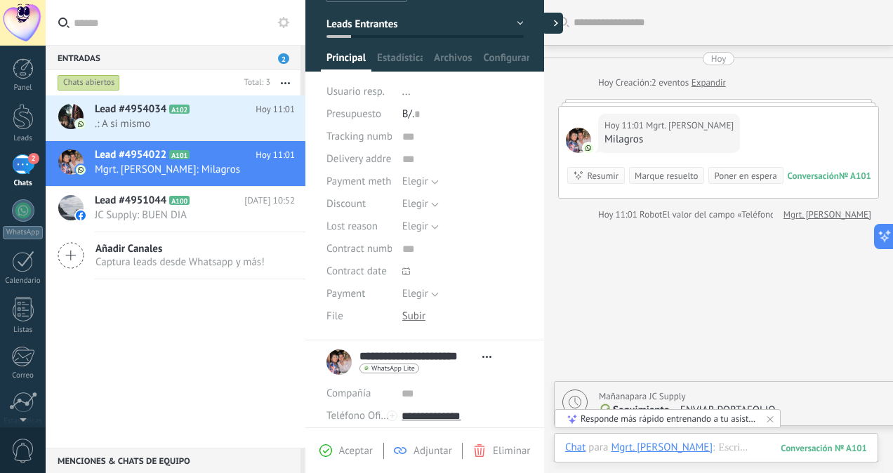
scroll to position [21, 0]
click at [348, 451] on span "Aceptar" at bounding box center [356, 450] width 34 height 13
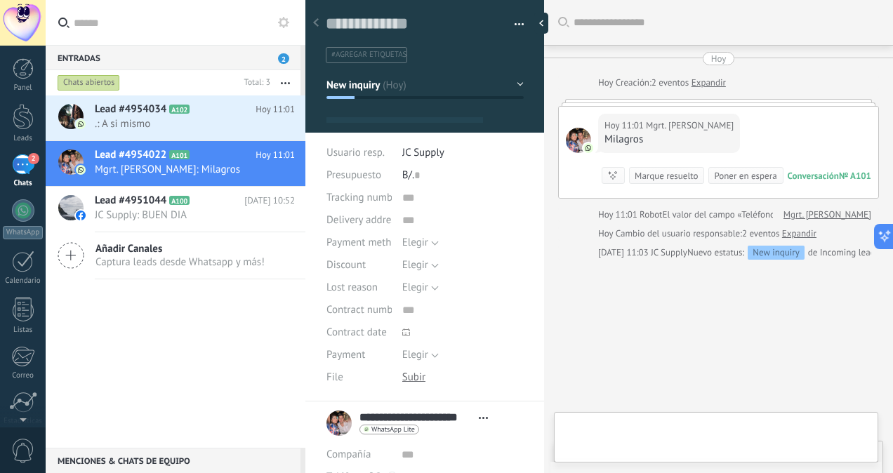
type textarea "**********"
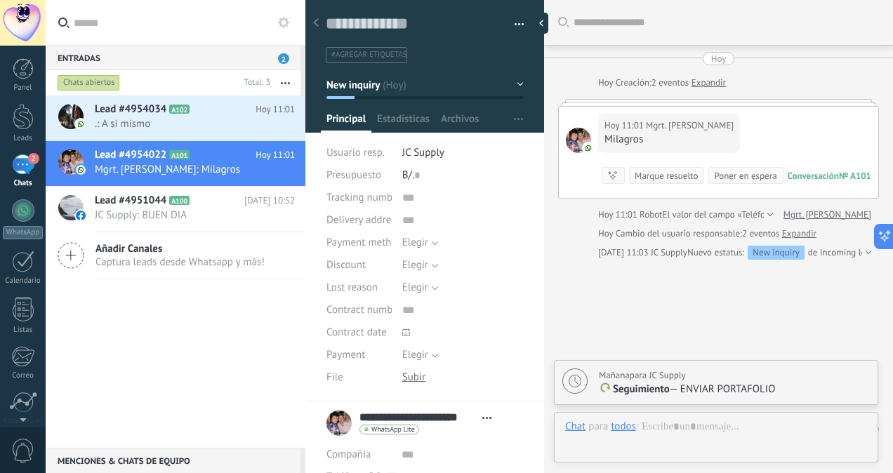
scroll to position [21, 0]
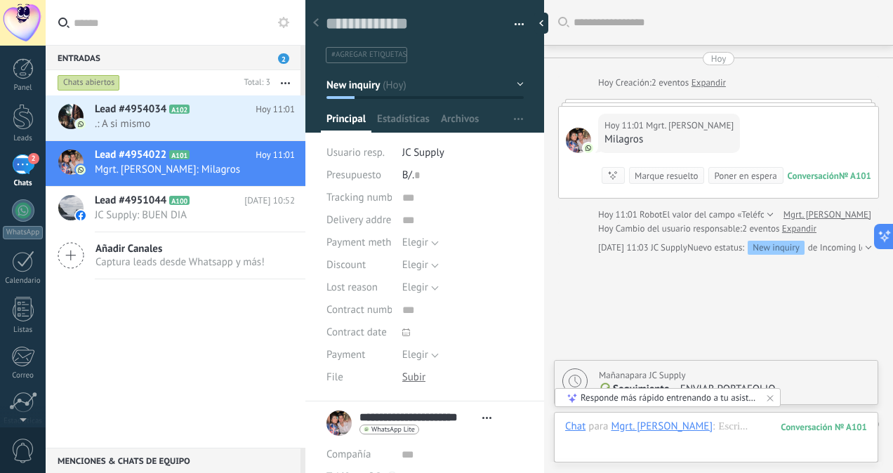
click at [364, 58] on span "#agregar etiquetas" at bounding box center [368, 55] width 75 height 10
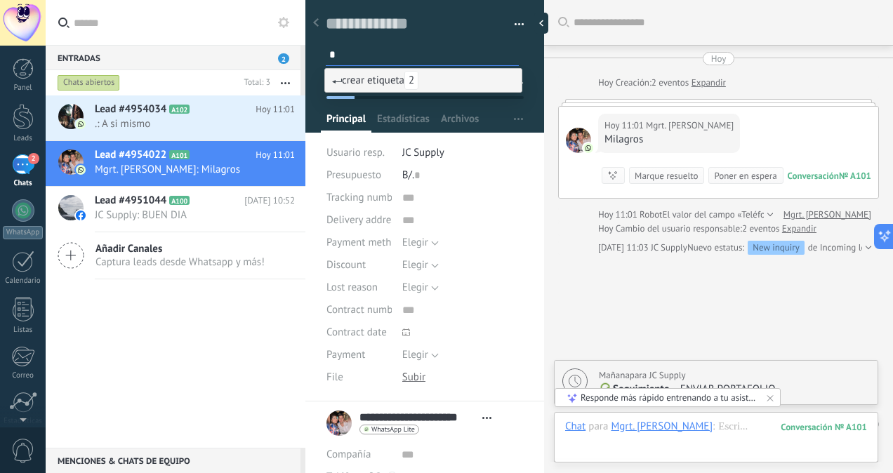
type input "**"
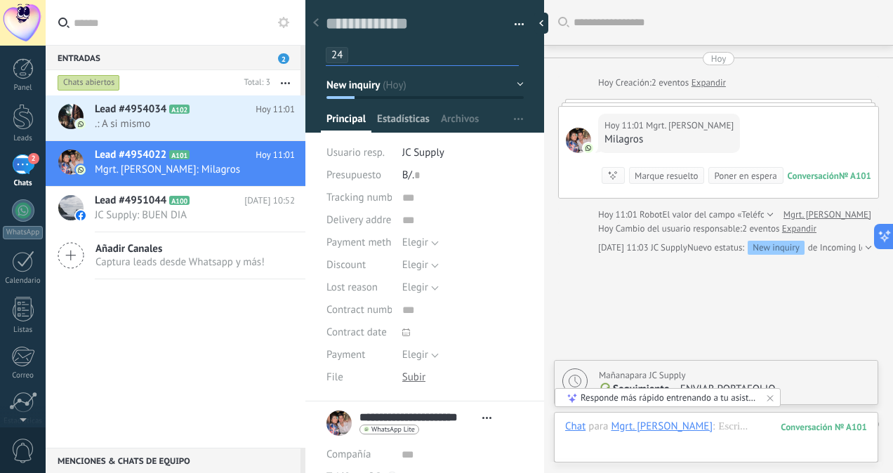
click at [400, 115] on span "Estadísticas" at bounding box center [403, 122] width 53 height 20
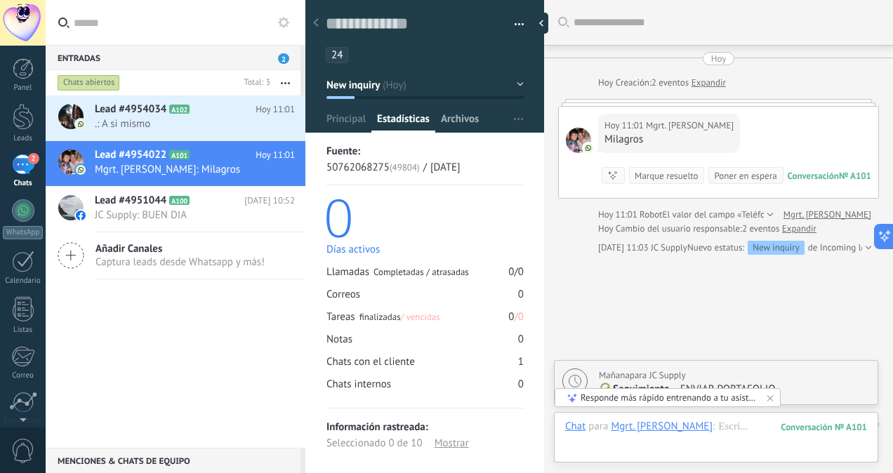
click at [447, 118] on span "Archivos" at bounding box center [460, 122] width 38 height 20
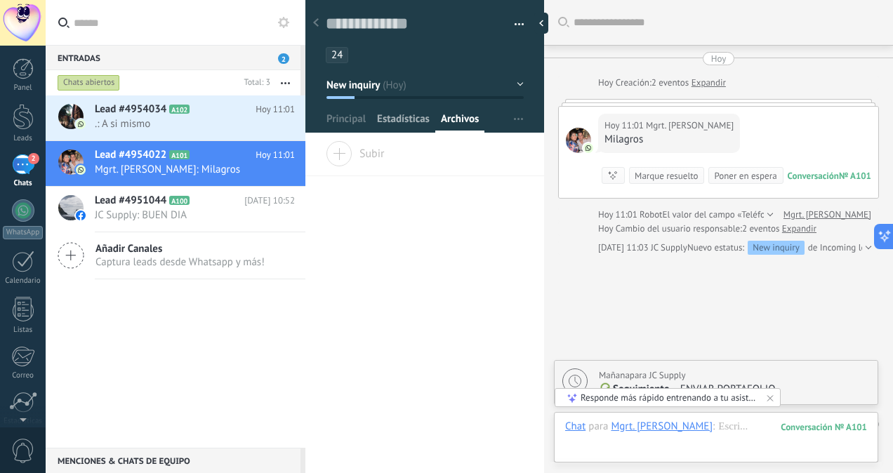
click at [407, 124] on span "Estadísticas" at bounding box center [403, 122] width 53 height 20
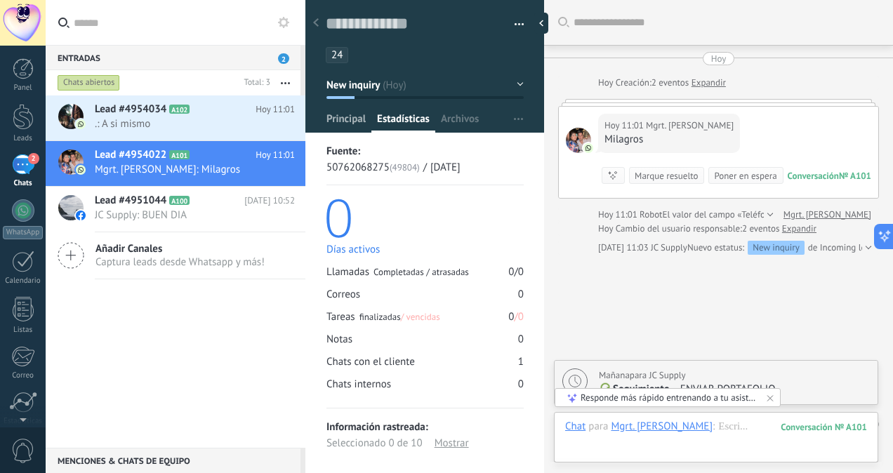
click at [354, 122] on span "Principal" at bounding box center [345, 122] width 39 height 20
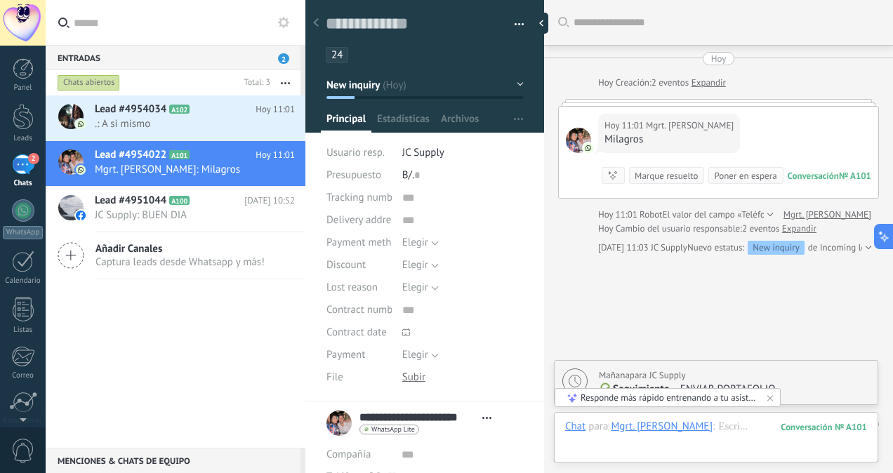
click at [404, 429] on span "WhatsApp Lite" at bounding box center [393, 429] width 44 height 7
click at [446, 458] on div at bounding box center [446, 236] width 893 height 473
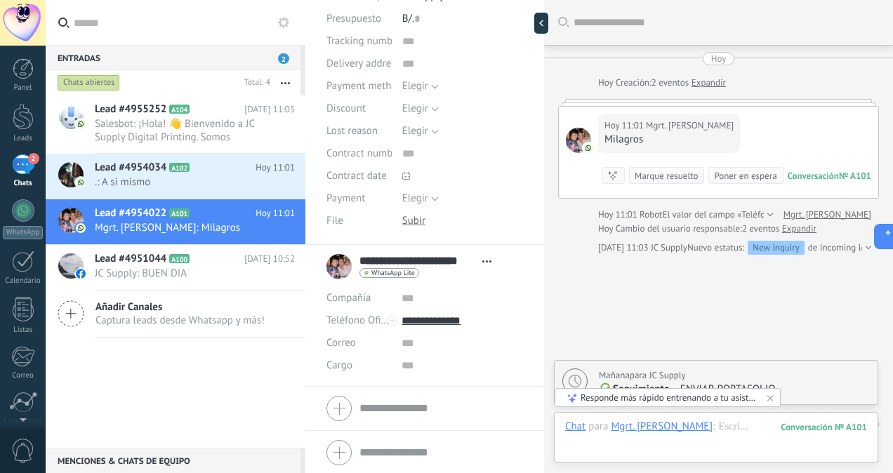
scroll to position [157, 0]
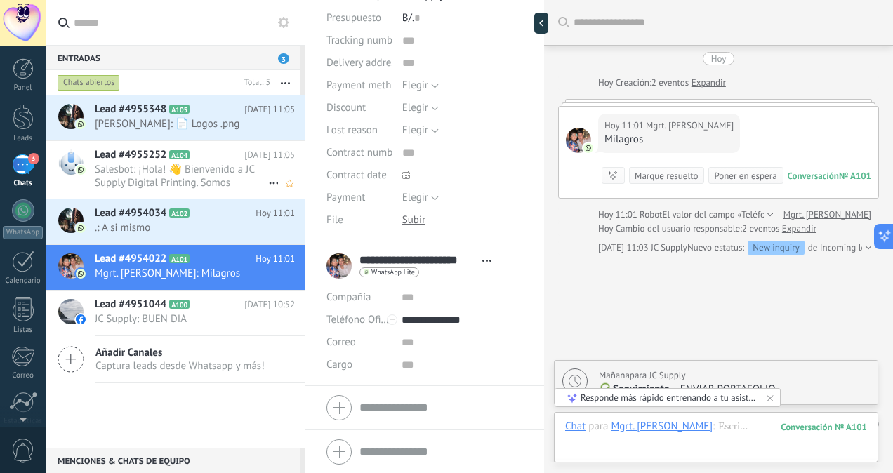
click at [200, 182] on span "Salesbot: ¡Hola! 👋 Bienvenido a JC Supply Digital Printing. Somos especialistas…" at bounding box center [181, 176] width 173 height 27
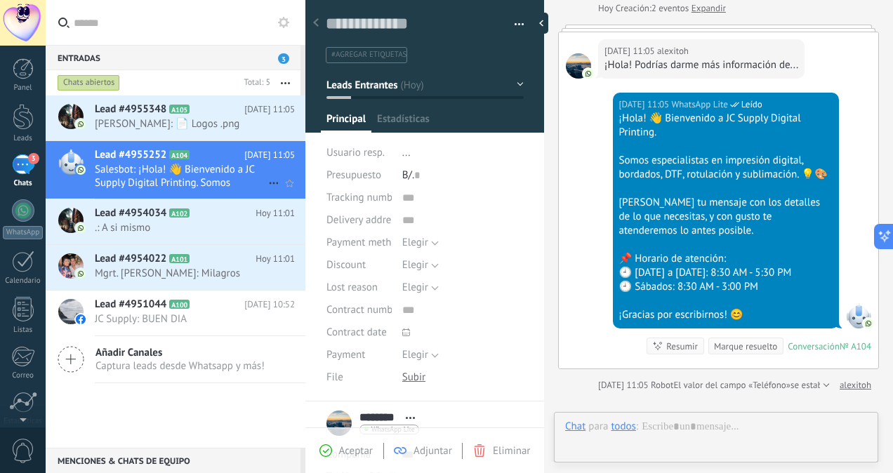
scroll to position [21, 0]
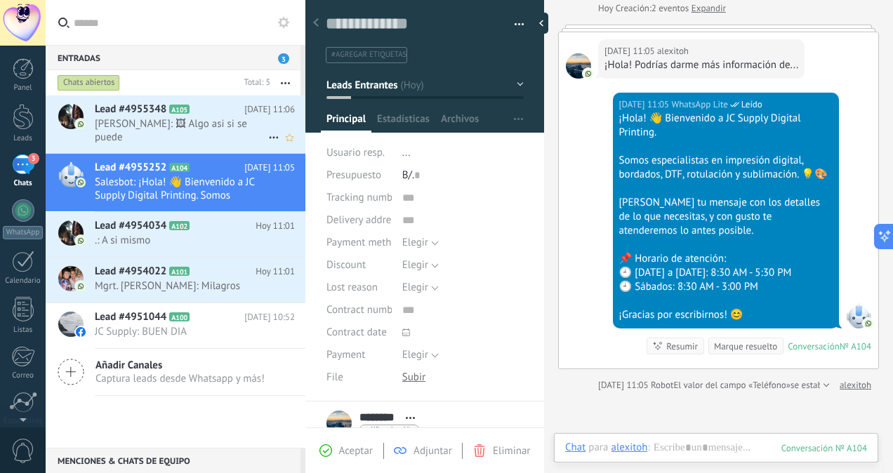
click at [204, 132] on div "Lead #4955348 A105 Hoy 11:06 Jose Tejada: 🖼 Algo asi si se puede" at bounding box center [200, 124] width 211 height 58
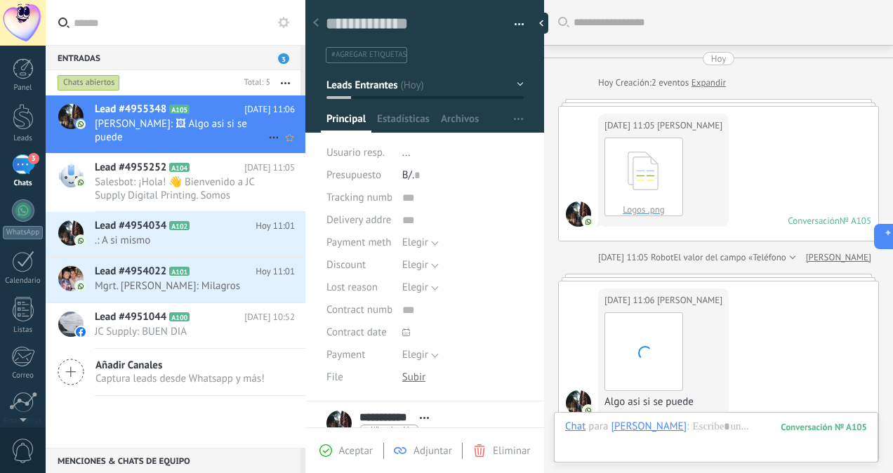
scroll to position [230, 0]
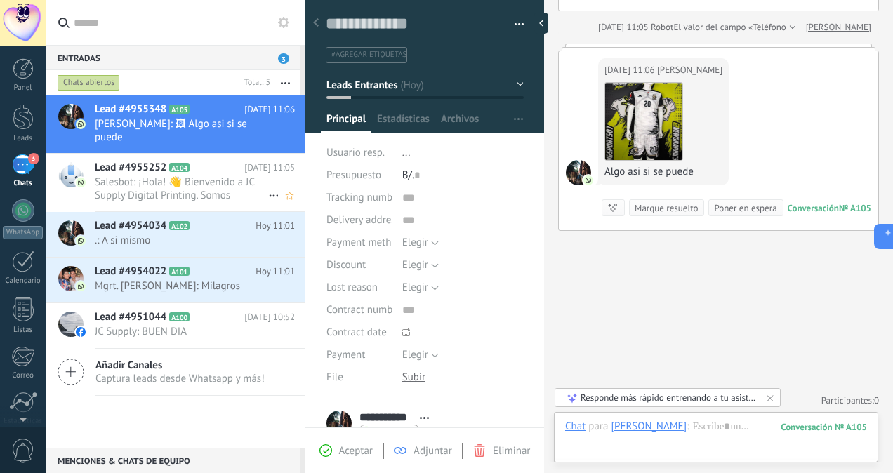
click at [199, 185] on span "Salesbot: ¡Hola! 👋 Bienvenido a JC Supply Digital Printing. Somos especialistas…" at bounding box center [181, 188] width 173 height 27
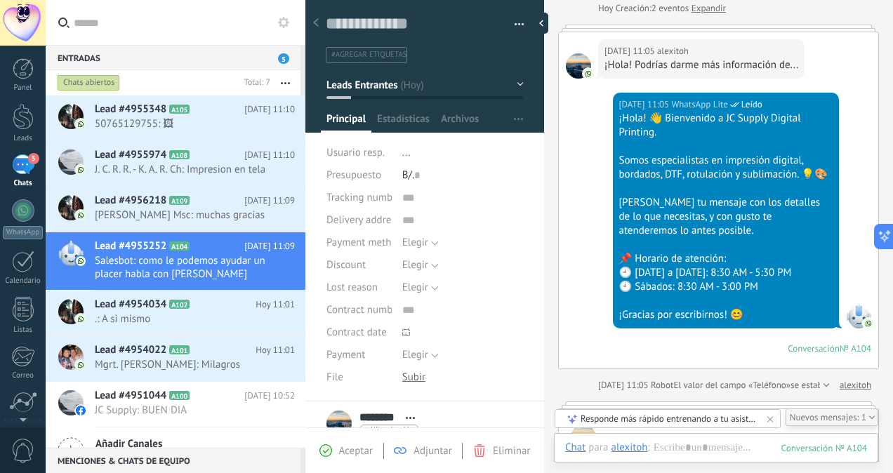
scroll to position [134, 0]
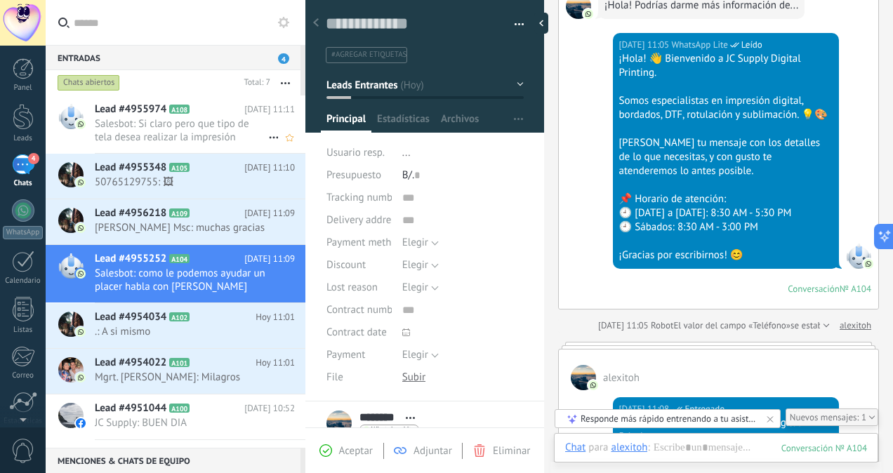
click at [193, 133] on span "Salesbot: Si claro pero que tipo de tela desea realizar la impresión" at bounding box center [181, 130] width 173 height 27
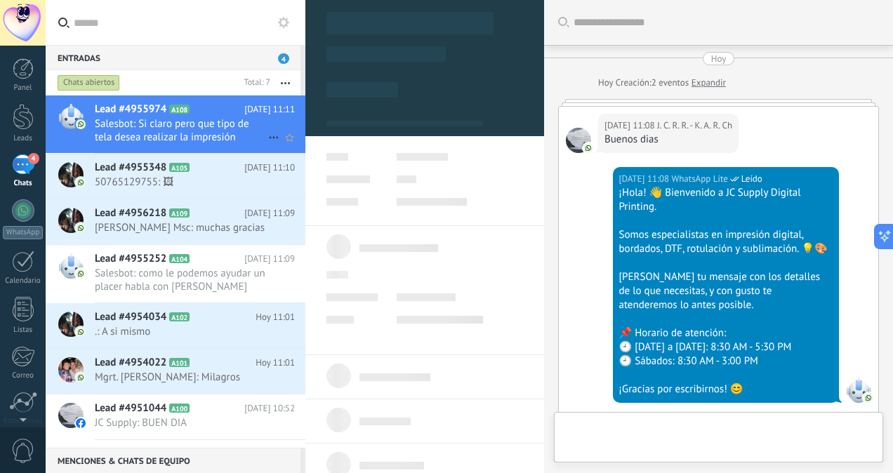
type textarea "**********"
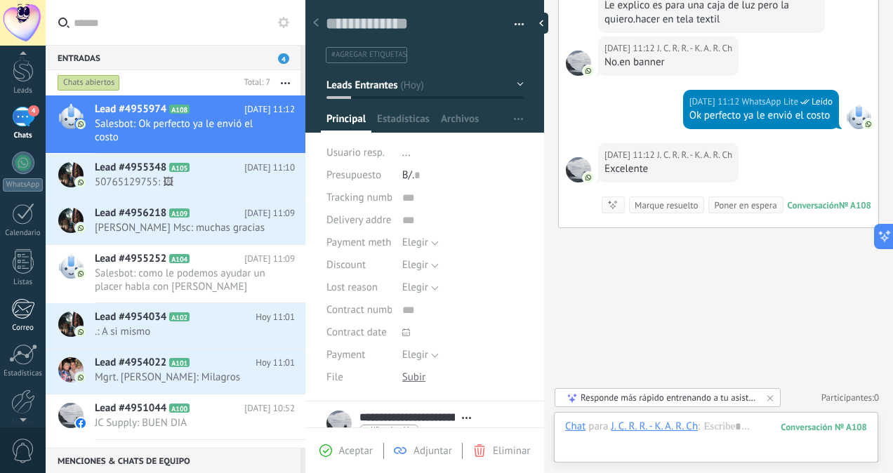
scroll to position [109, 0]
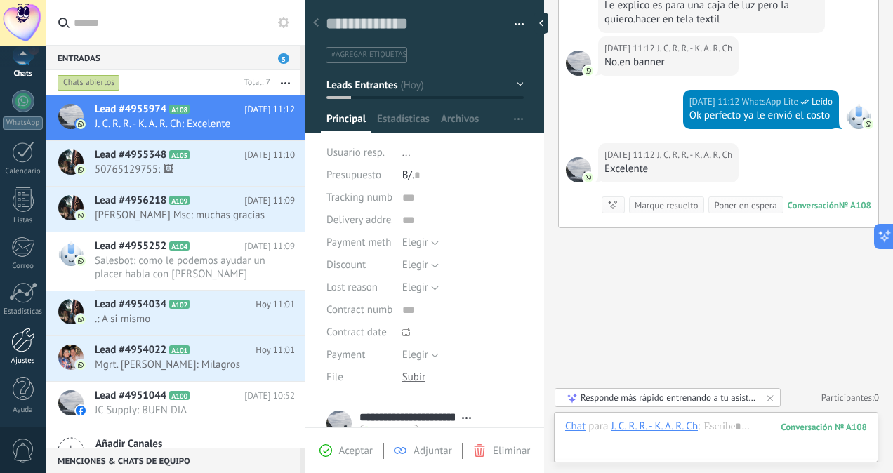
click at [25, 348] on div at bounding box center [23, 340] width 24 height 25
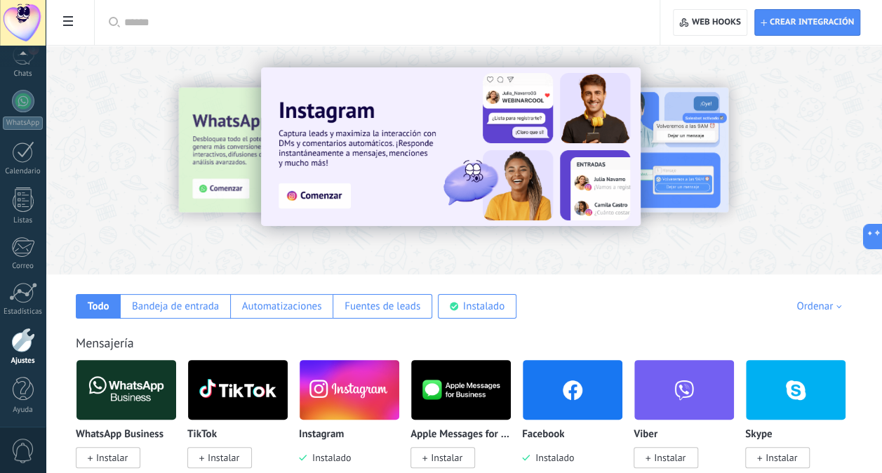
click at [220, 456] on span "Instalar" at bounding box center [224, 457] width 32 height 13
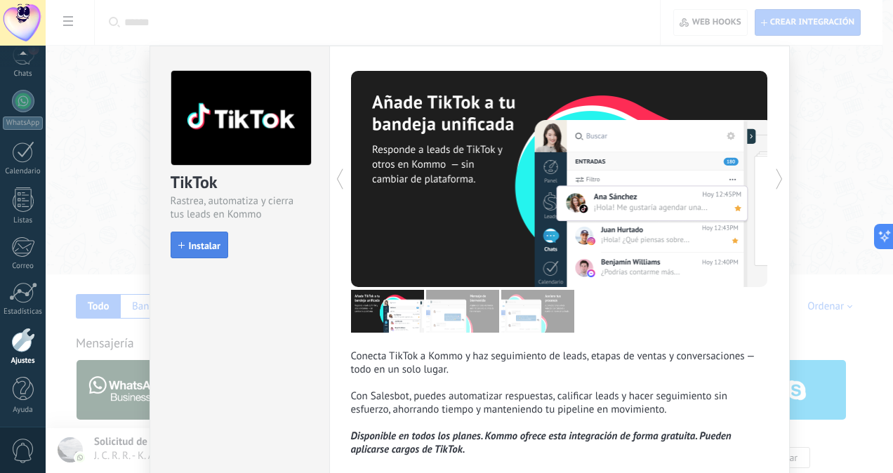
click at [200, 243] on span "Instalar" at bounding box center [205, 246] width 32 height 10
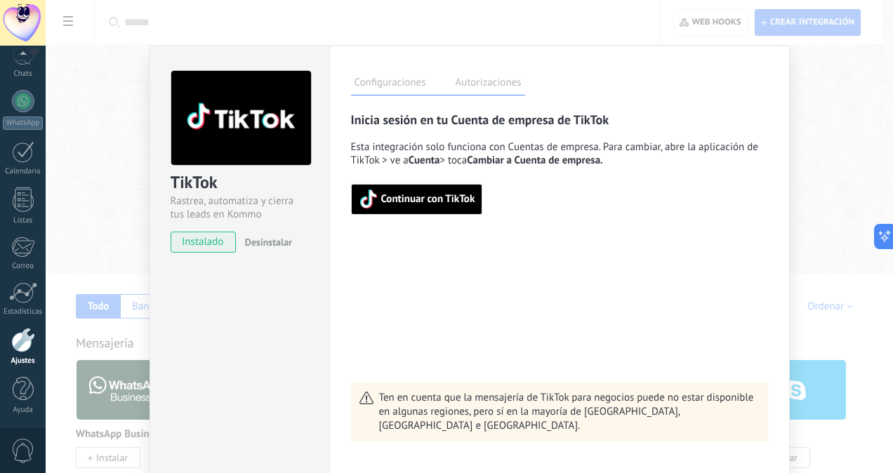
click at [410, 196] on span "Continuar con TikTok" at bounding box center [428, 199] width 94 height 10
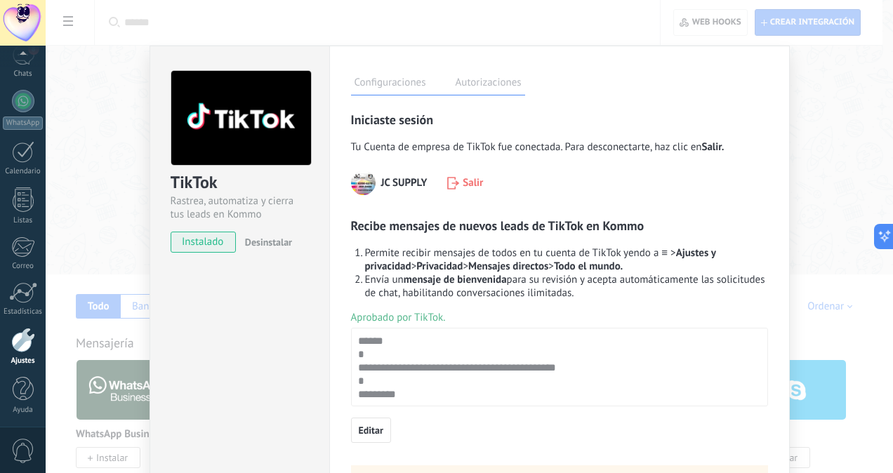
click at [107, 179] on div "TikTok Rastrea, automatiza y cierra tus leads en Kommo instalado Desinstalar Co…" at bounding box center [469, 236] width 847 height 473
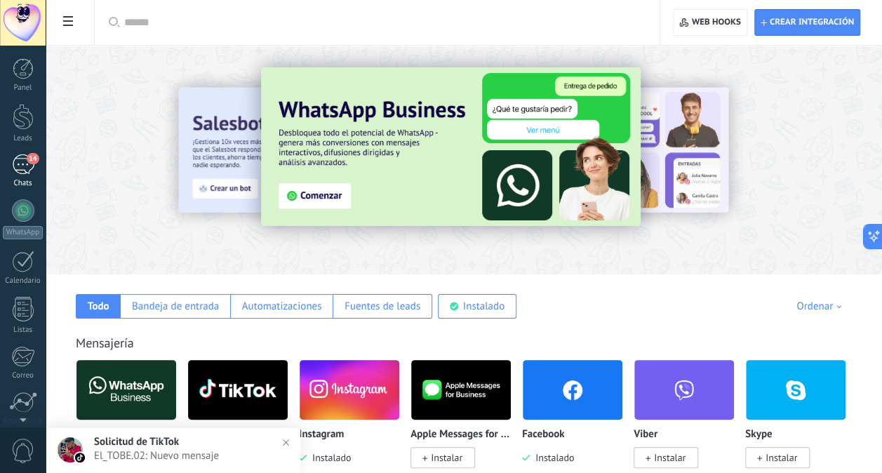
click at [21, 161] on div "14" at bounding box center [23, 164] width 22 height 20
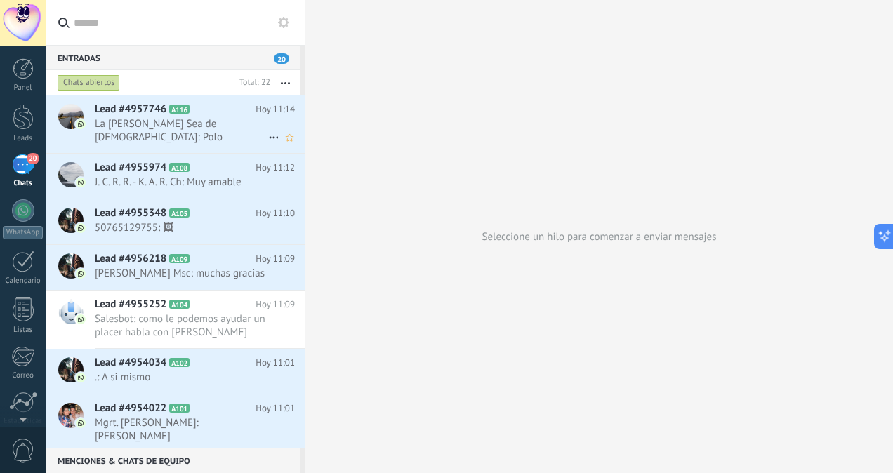
click at [134, 107] on span "Lead #4957746" at bounding box center [131, 109] width 72 height 14
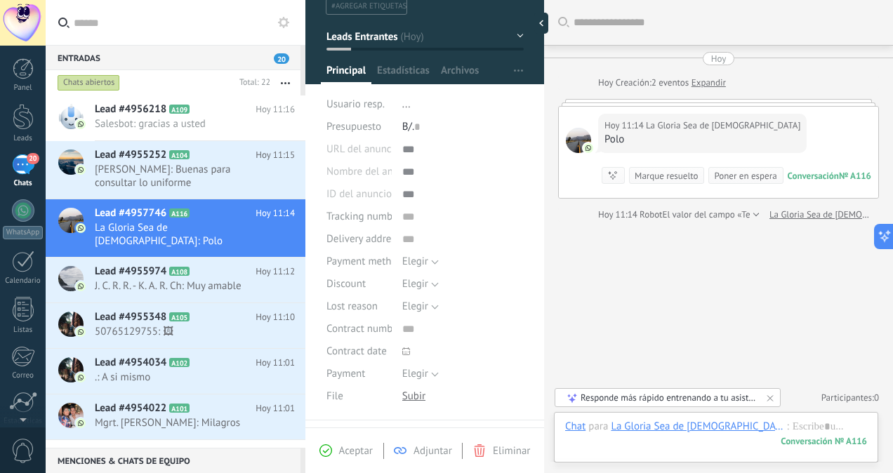
scroll to position [14, 0]
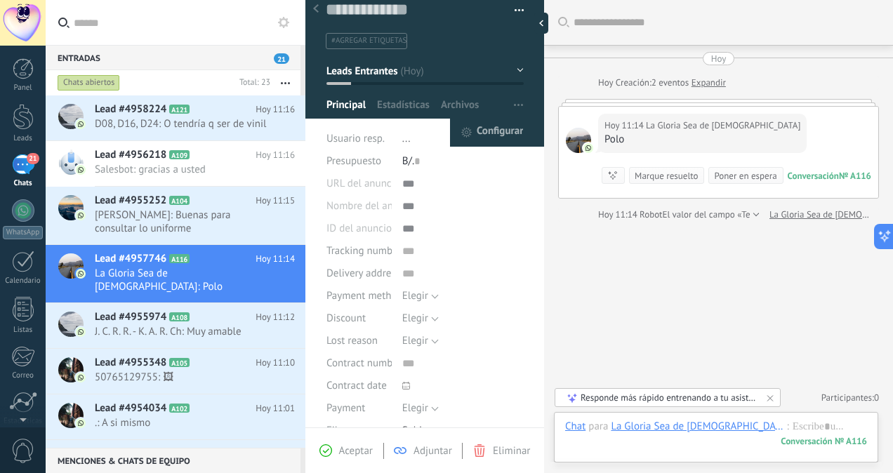
click at [466, 125] on div "Configurar" at bounding box center [491, 133] width 62 height 28
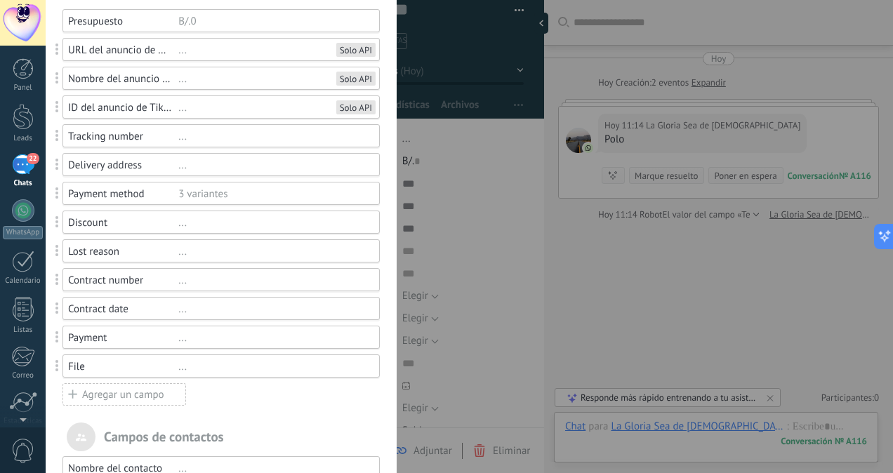
scroll to position [0, 0]
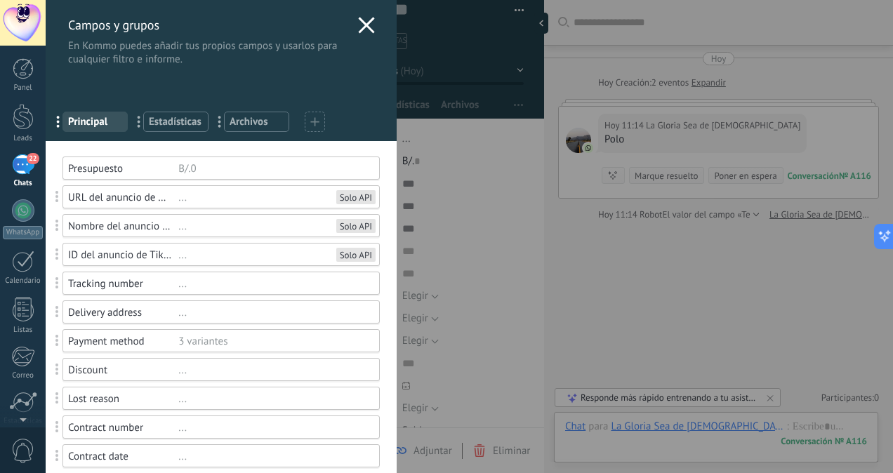
click at [361, 21] on icon at bounding box center [366, 25] width 17 height 17
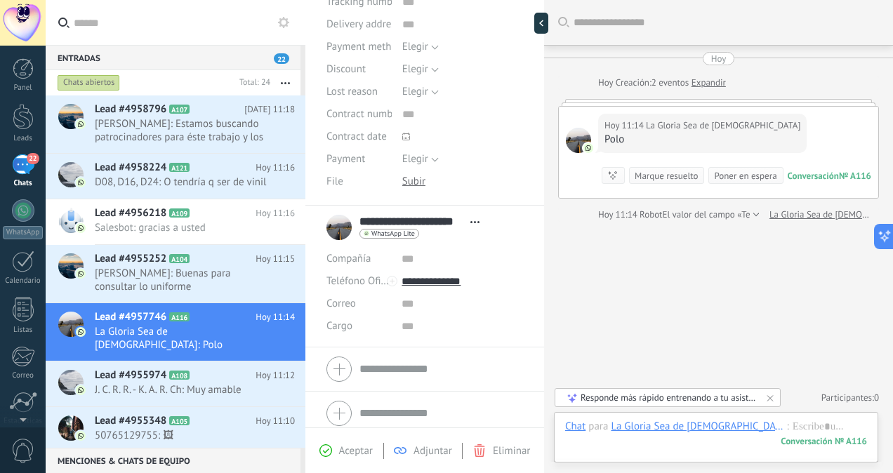
scroll to position [269, 0]
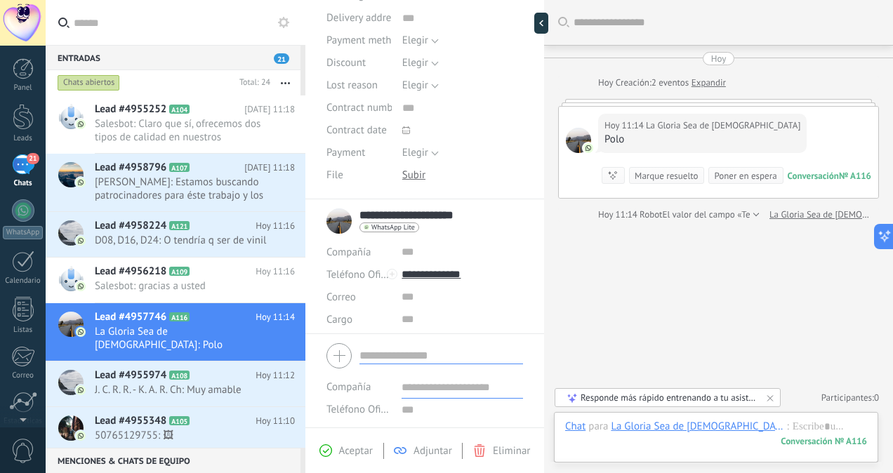
click at [385, 358] on form "Compañía Teléfono Oficina Ofic. directo Celular Fax Casa Otro Teléfono Oficina …" at bounding box center [424, 409] width 196 height 142
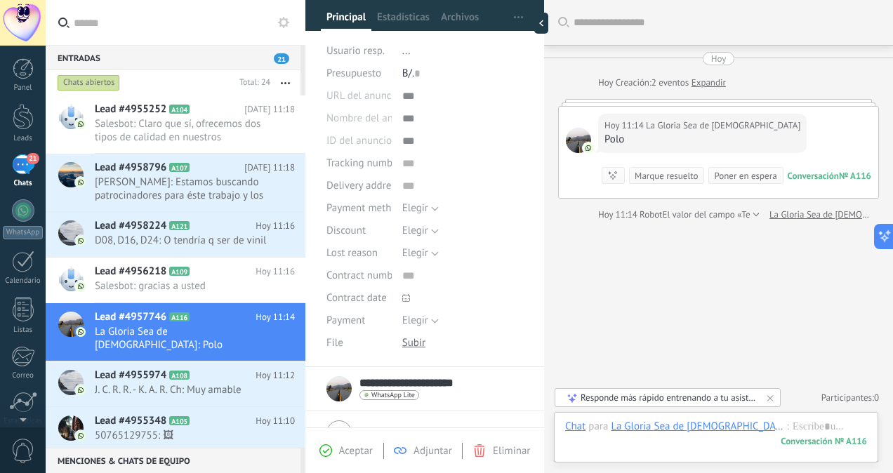
scroll to position [0, 0]
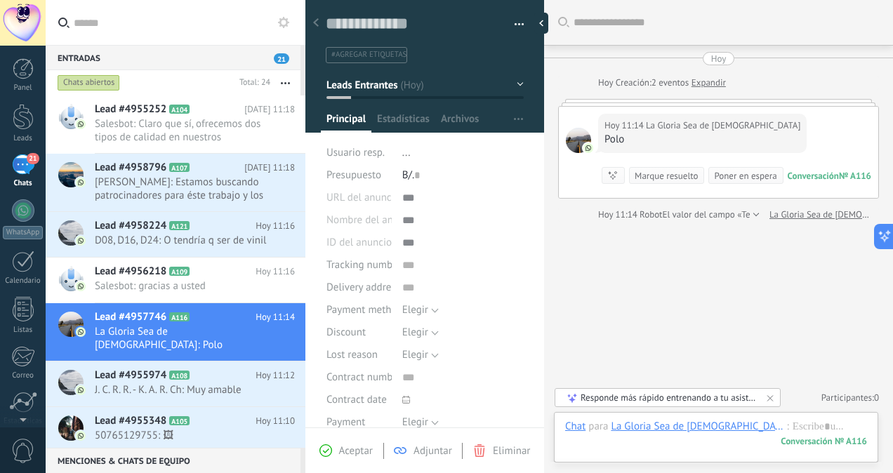
click at [339, 449] on span "Aceptar" at bounding box center [356, 450] width 34 height 13
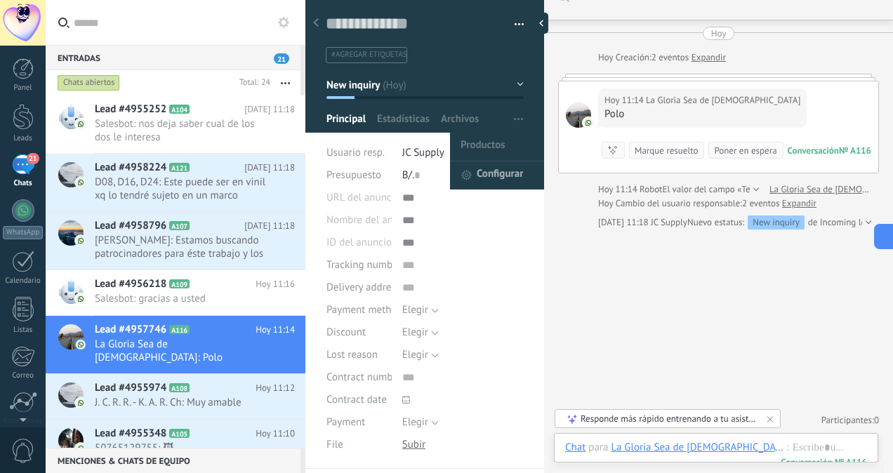
click at [476, 171] on span "Configurar" at bounding box center [499, 175] width 46 height 28
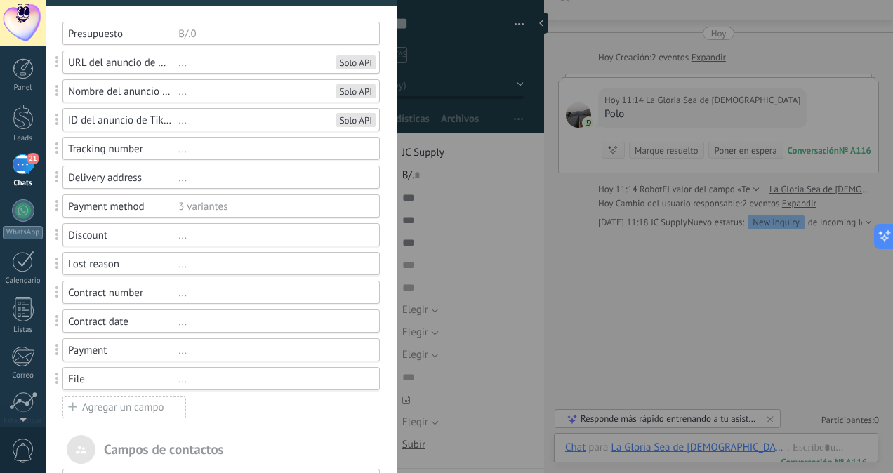
scroll to position [147, 0]
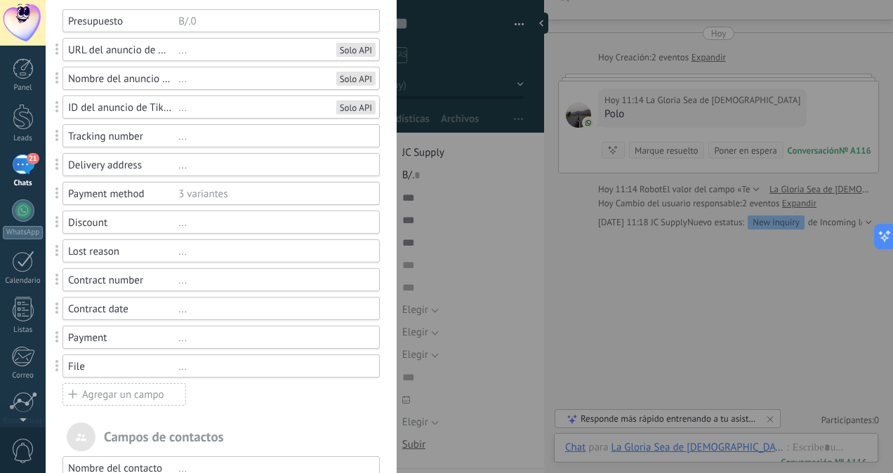
click at [126, 216] on div "Discount" at bounding box center [123, 222] width 110 height 13
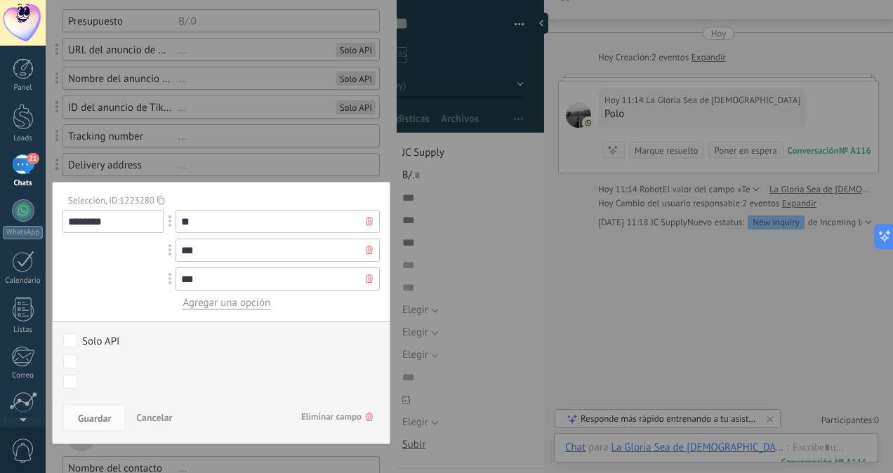
click at [151, 415] on span "Cancelar" at bounding box center [154, 417] width 36 height 13
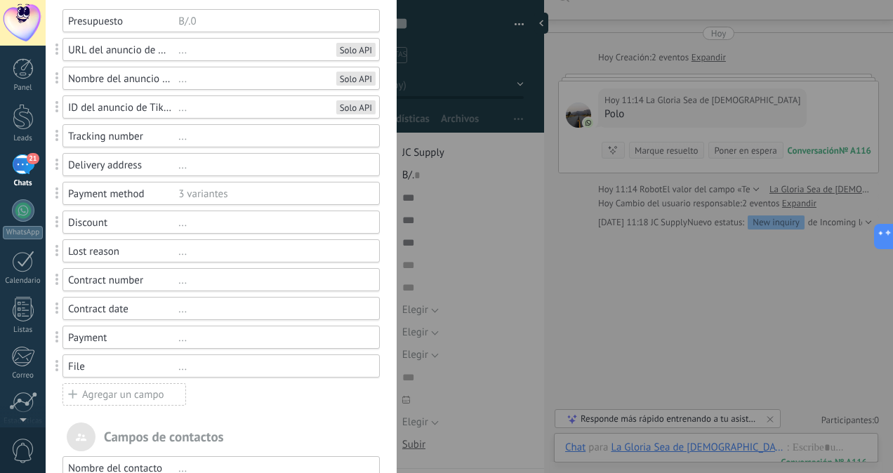
click at [109, 284] on div "Contract number" at bounding box center [123, 280] width 110 height 13
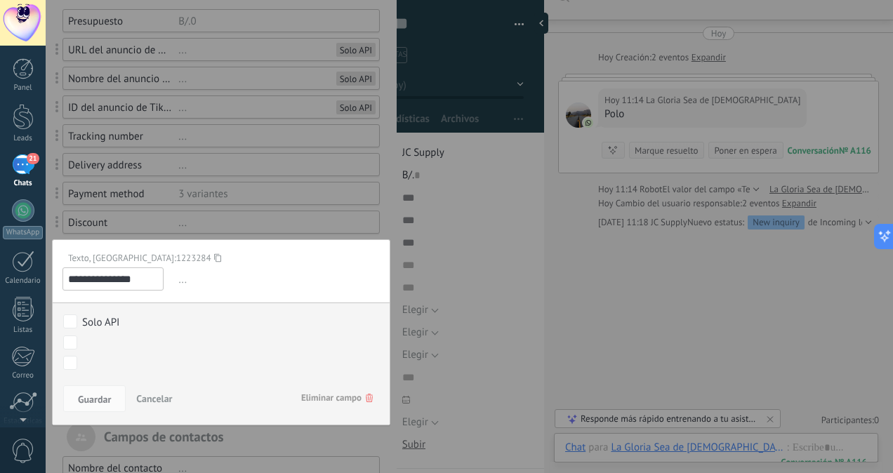
click at [159, 215] on div at bounding box center [221, 345] width 351 height 984
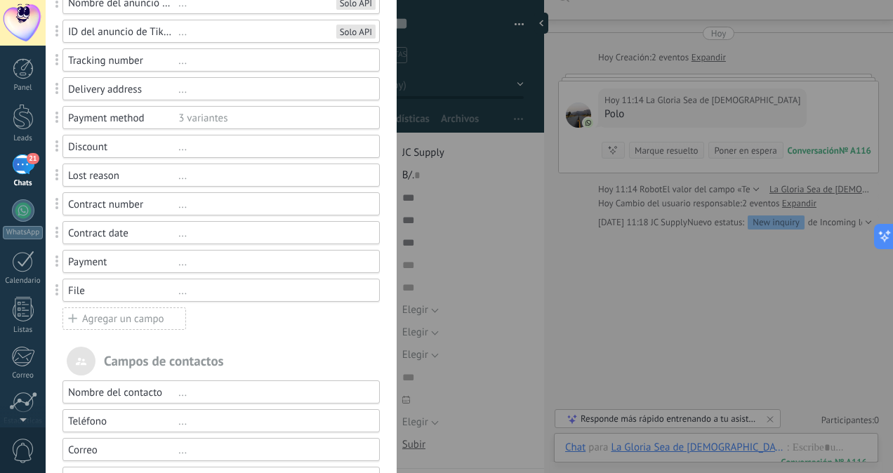
scroll to position [230, 0]
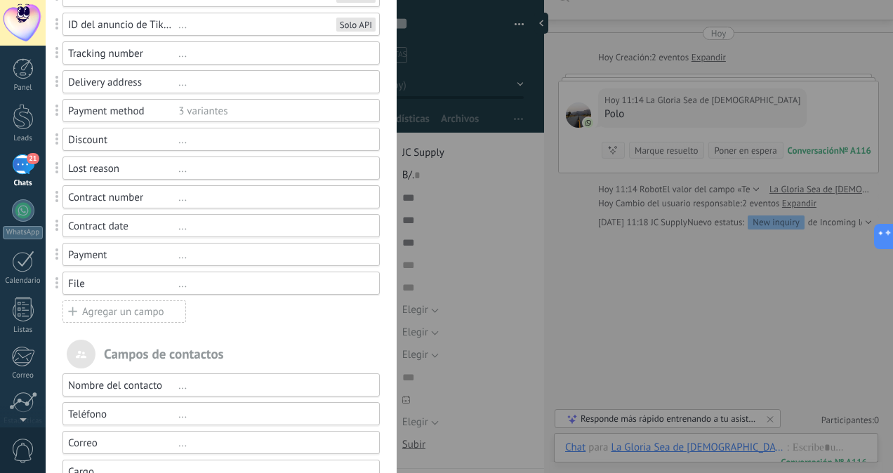
click at [96, 281] on div "File" at bounding box center [123, 283] width 110 height 13
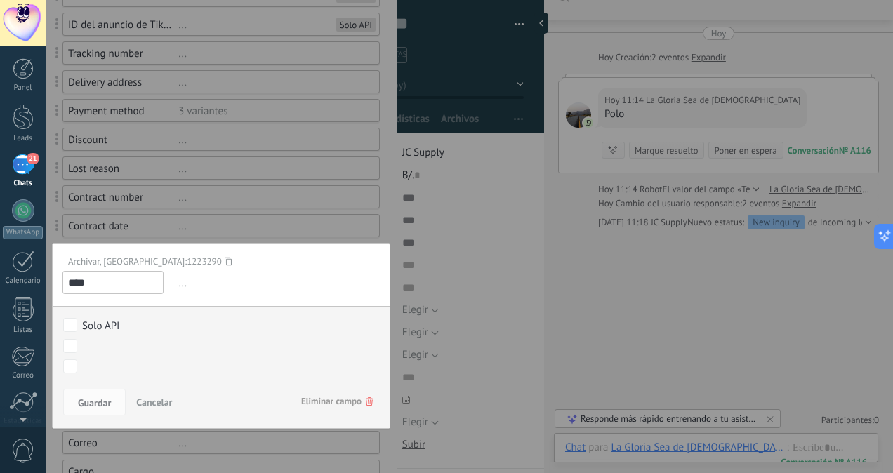
click at [343, 399] on span "Eliminar campo" at bounding box center [337, 401] width 72 height 25
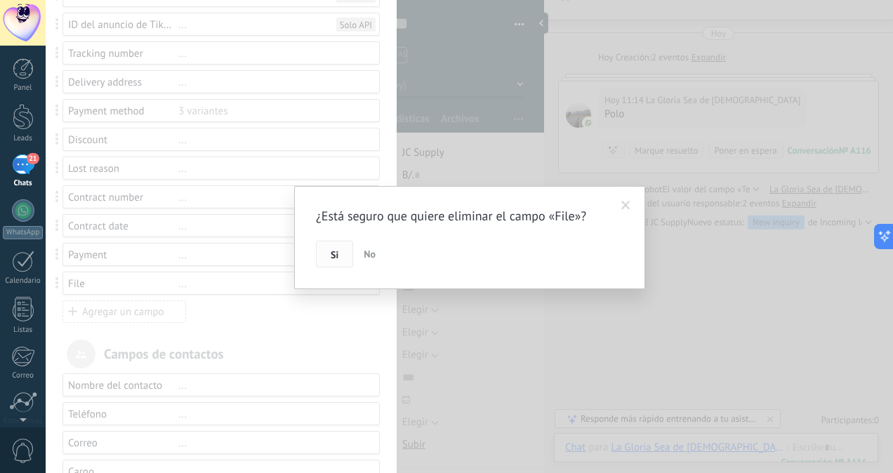
click at [332, 253] on span "Si" at bounding box center [335, 255] width 8 height 10
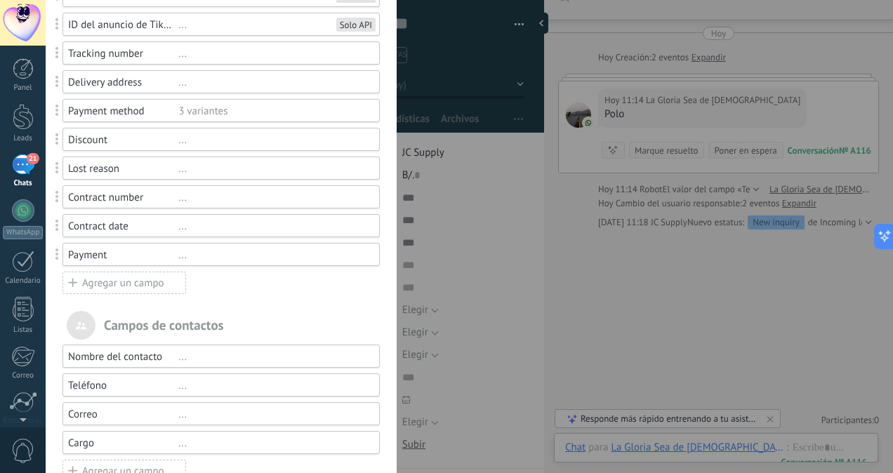
click at [113, 255] on div "Payment" at bounding box center [123, 254] width 110 height 13
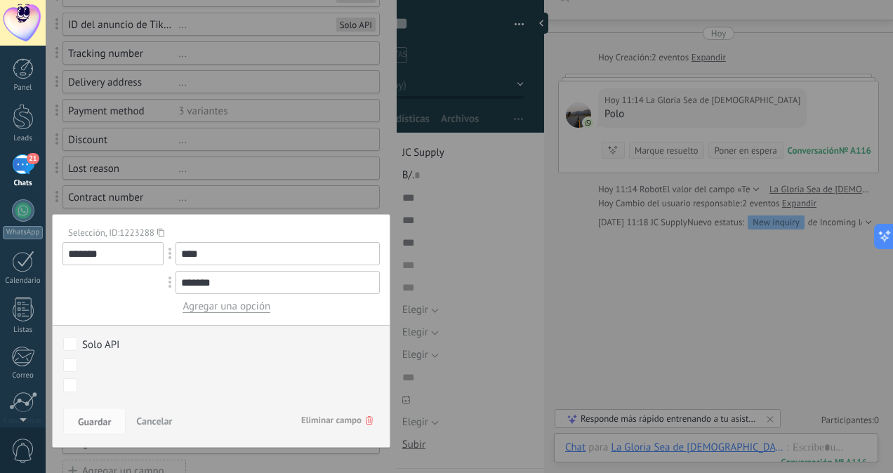
click at [342, 422] on span "Eliminar campo" at bounding box center [337, 420] width 72 height 25
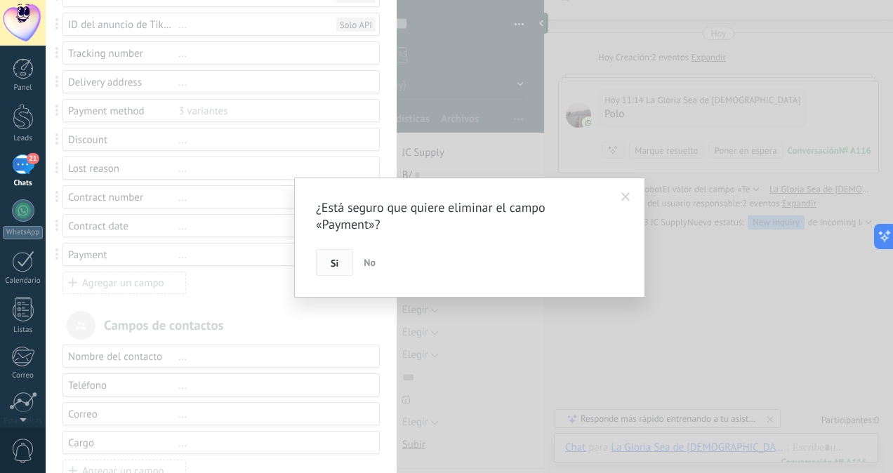
click at [338, 260] on button "Si" at bounding box center [334, 262] width 37 height 27
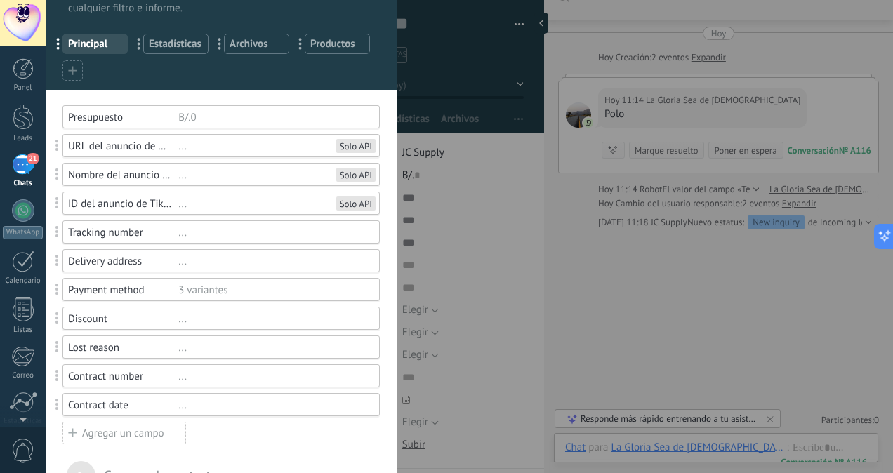
scroll to position [53, 0]
click at [119, 314] on div "Discount" at bounding box center [123, 317] width 110 height 13
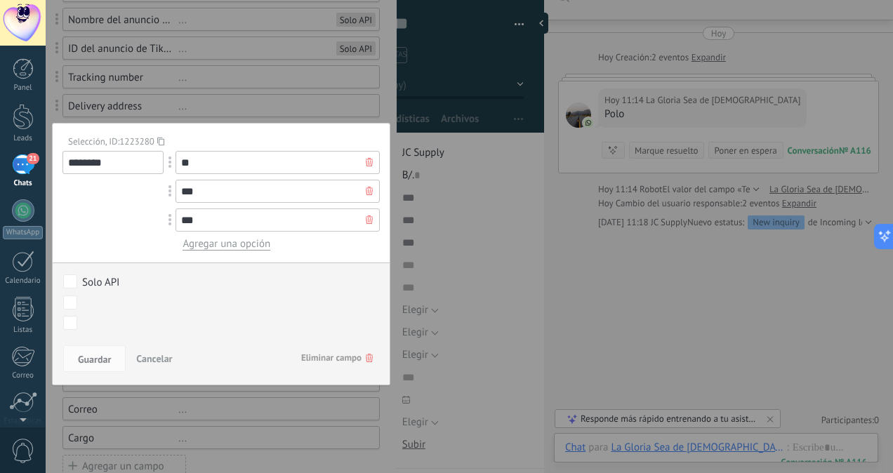
scroll to position [207, 0]
click at [340, 355] on span "Eliminar campo" at bounding box center [337, 357] width 72 height 25
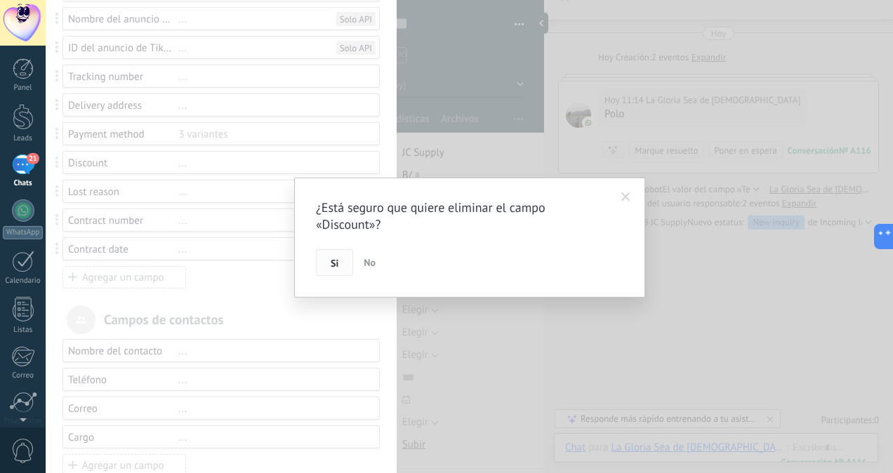
click at [335, 259] on span "Si" at bounding box center [335, 263] width 8 height 10
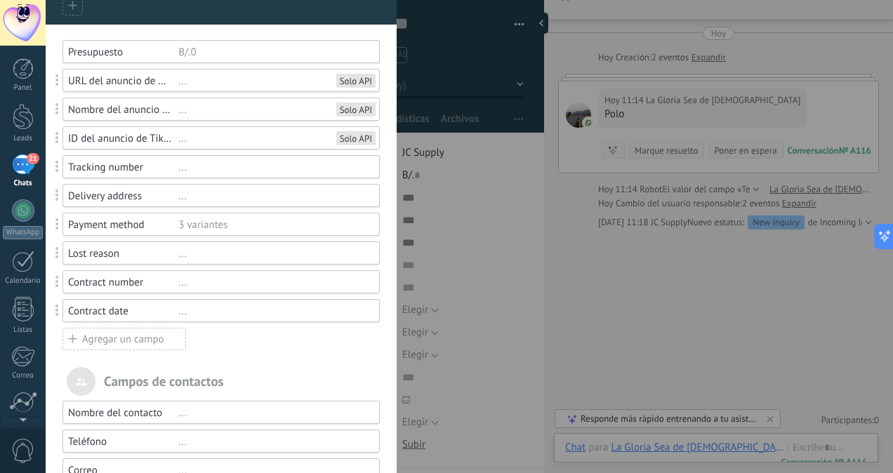
scroll to position [0, 0]
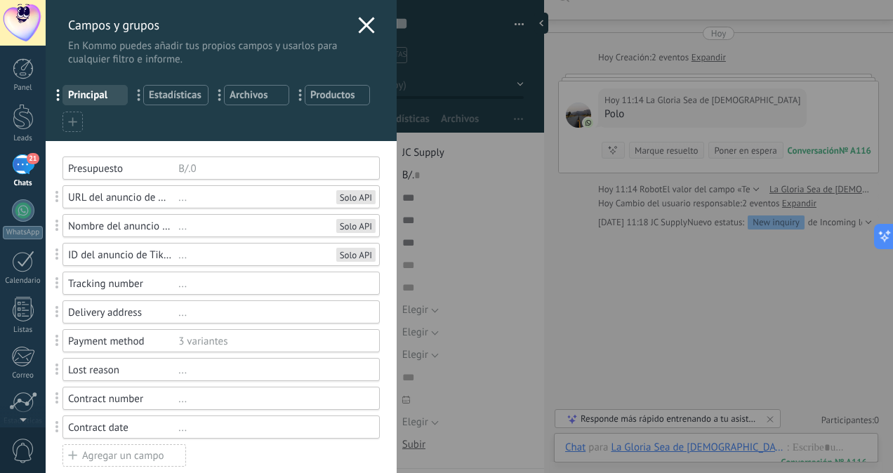
click at [358, 28] on use at bounding box center [366, 25] width 16 height 16
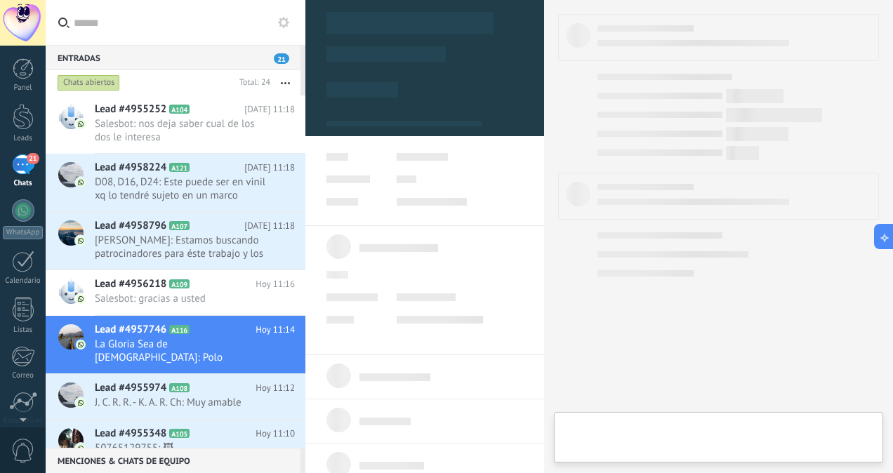
type textarea "**********"
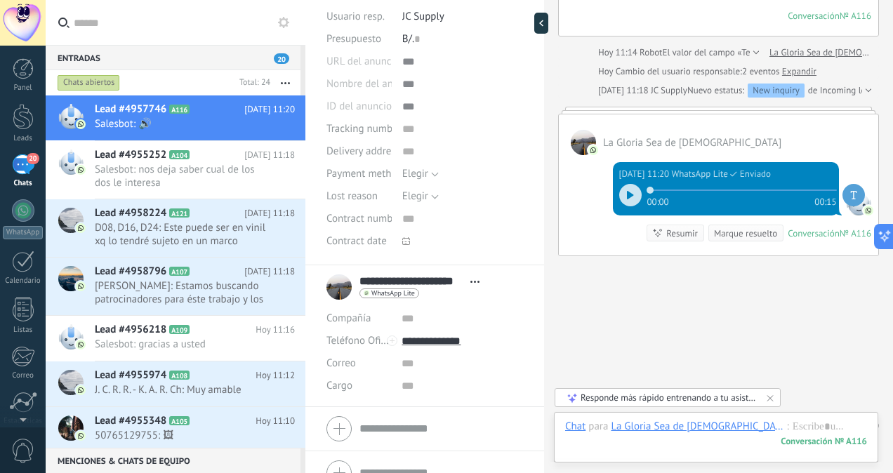
scroll to position [125, 0]
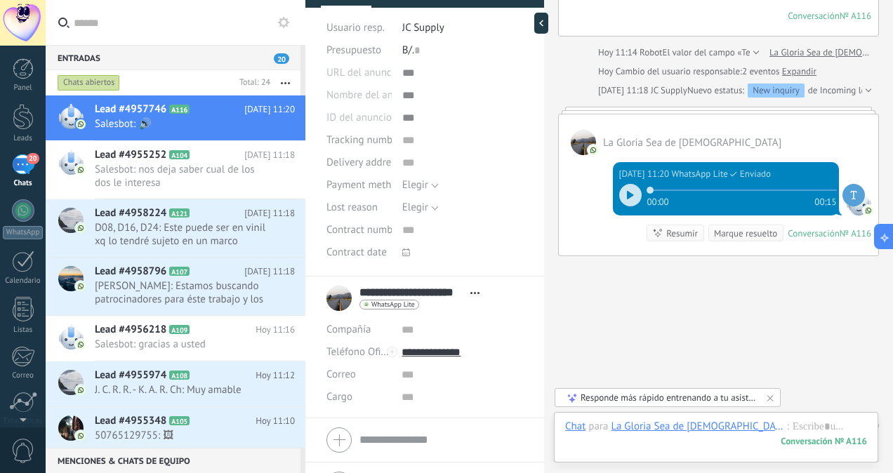
click at [470, 292] on use at bounding box center [474, 293] width 9 height 2
click at [496, 330] on input "text" at bounding box center [461, 330] width 121 height 22
click at [342, 411] on li "**********" at bounding box center [424, 347] width 239 height 142
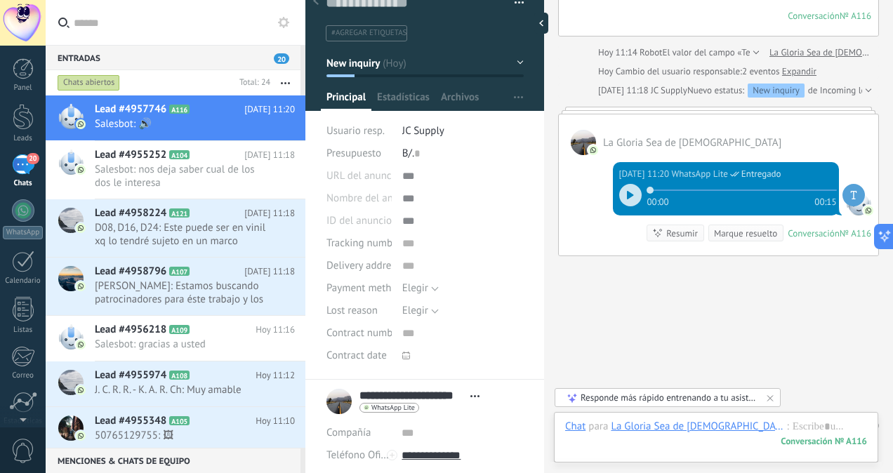
scroll to position [157, 0]
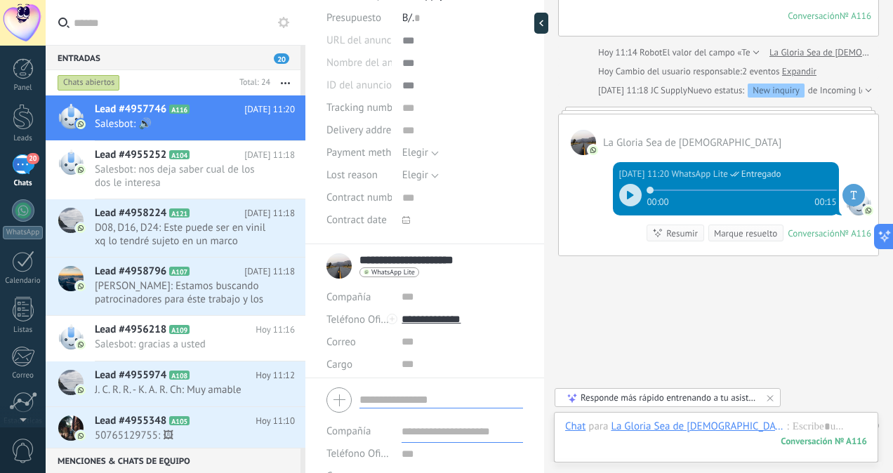
click at [381, 406] on form "Compañía Teléfono Oficina Ofic. directo Celular Fax Casa Otro Teléfono Oficina …" at bounding box center [424, 453] width 196 height 142
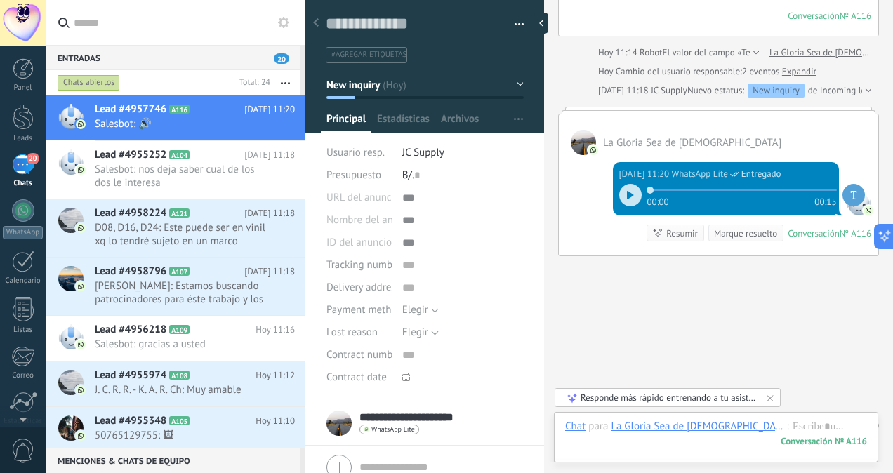
scroll to position [0, 0]
click at [472, 85] on button "New inquiry" at bounding box center [424, 84] width 197 height 25
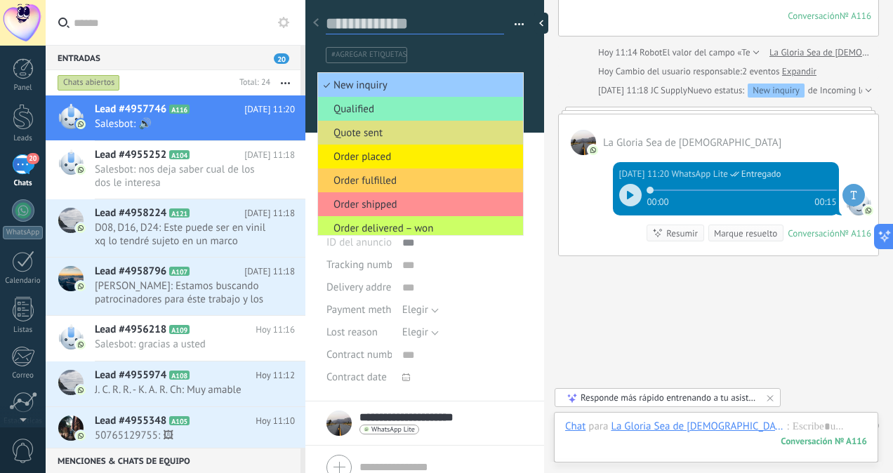
click at [460, 23] on textarea at bounding box center [415, 24] width 178 height 22
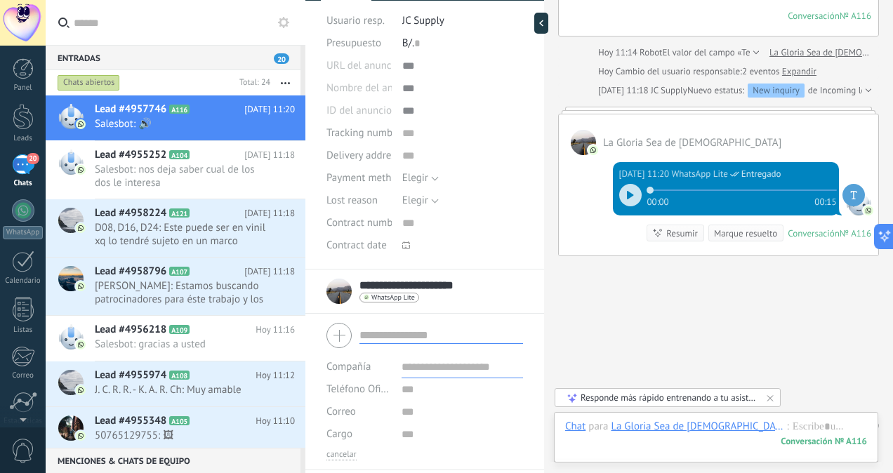
scroll to position [133, 0]
click at [394, 332] on input "text" at bounding box center [441, 335] width 164 height 18
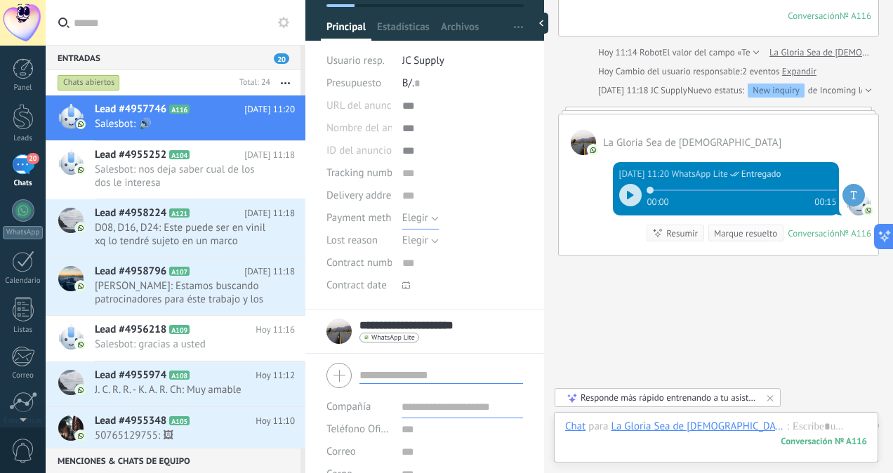
click at [432, 216] on button "Elegir" at bounding box center [420, 218] width 36 height 22
click at [345, 220] on span "Payment method" at bounding box center [364, 218] width 76 height 11
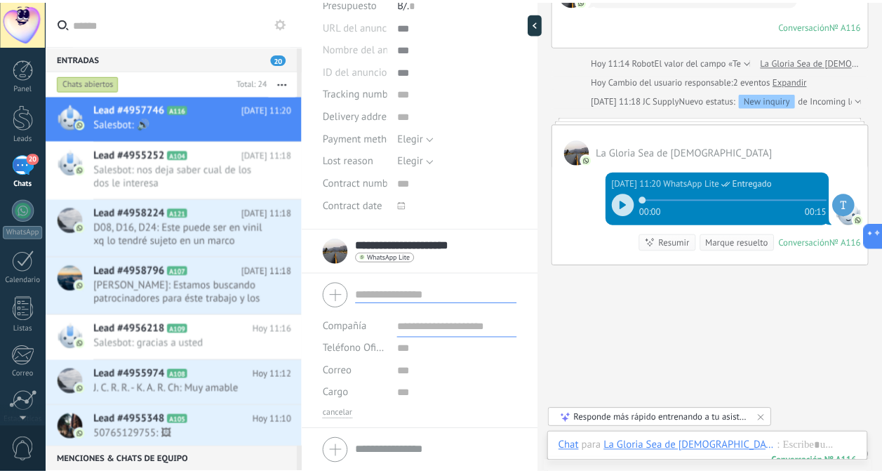
scroll to position [148, 0]
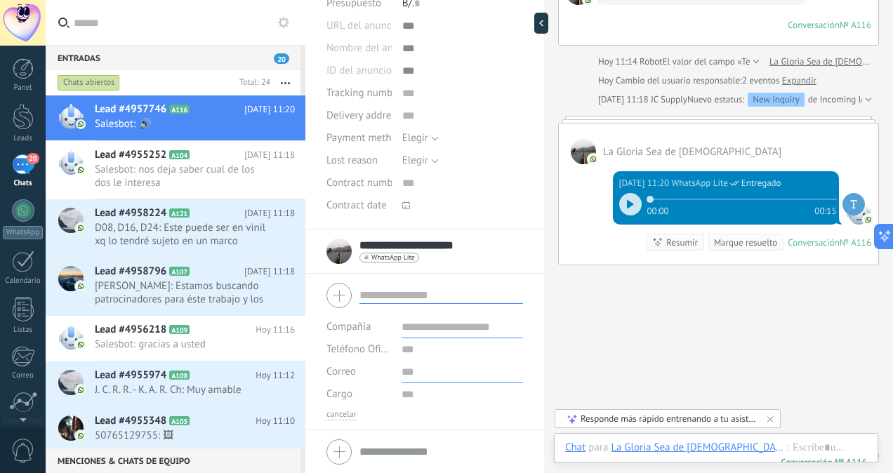
click at [404, 371] on input "text" at bounding box center [461, 372] width 121 height 22
click at [407, 326] on input "text" at bounding box center [461, 327] width 121 height 22
type input "*"
click at [25, 314] on div at bounding box center [23, 309] width 21 height 25
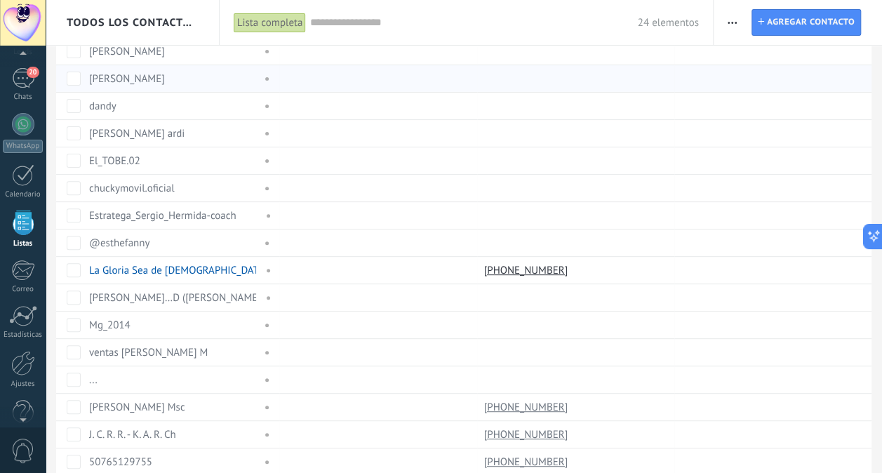
scroll to position [309, 0]
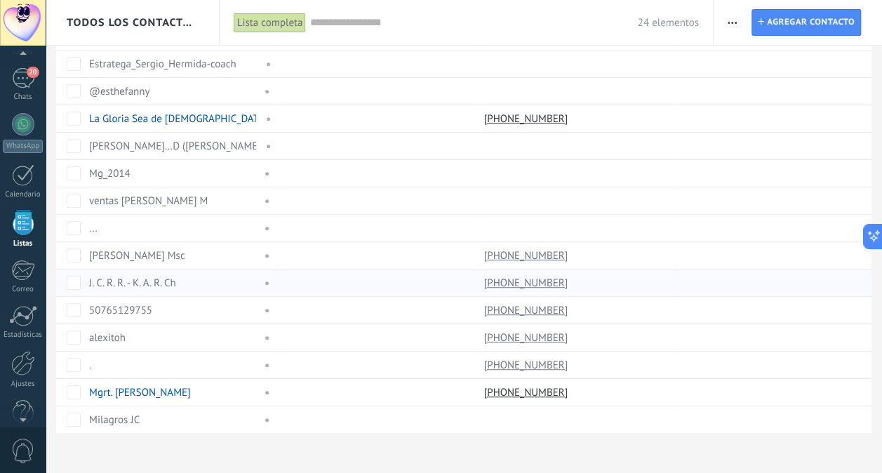
click at [131, 276] on link "J. C. R. R. - K. A. R. Ch" at bounding box center [132, 282] width 87 height 13
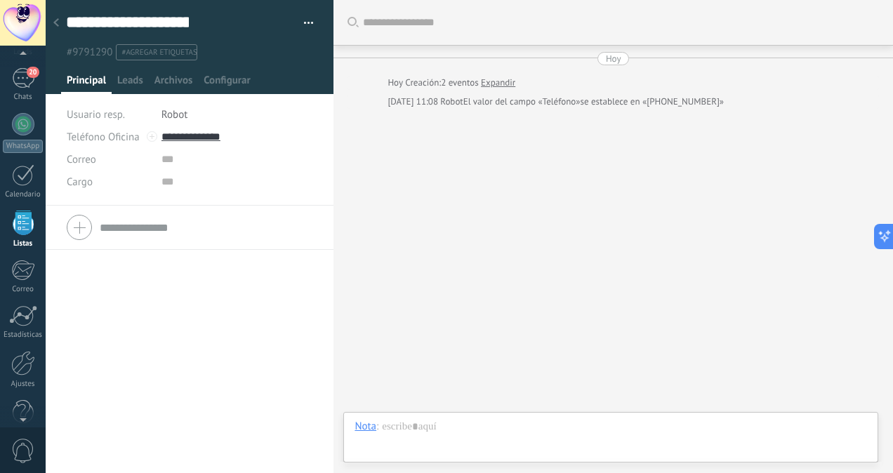
click at [194, 18] on div "**********" at bounding box center [179, 22] width 227 height 21
click at [27, 80] on div "20" at bounding box center [23, 82] width 22 height 20
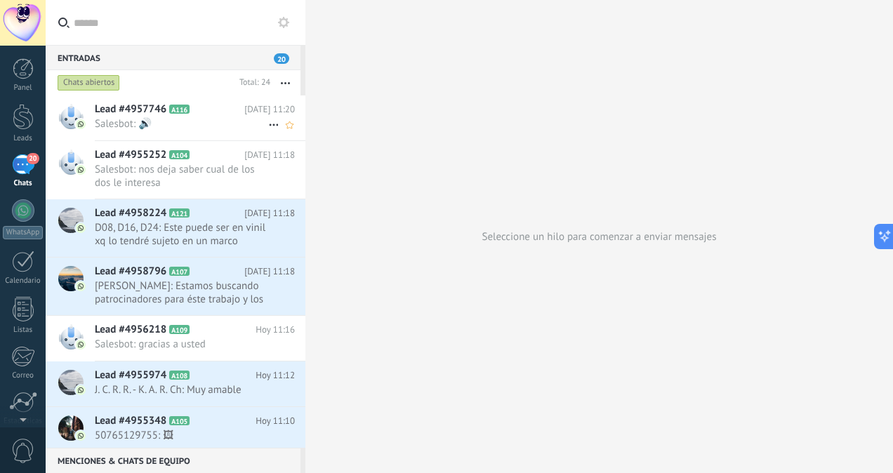
click at [163, 115] on span "Lead #4957746" at bounding box center [131, 109] width 72 height 14
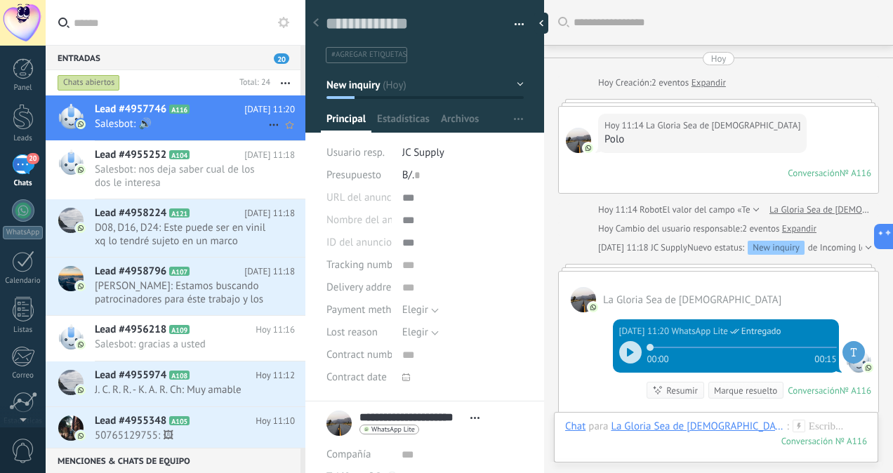
scroll to position [157, 0]
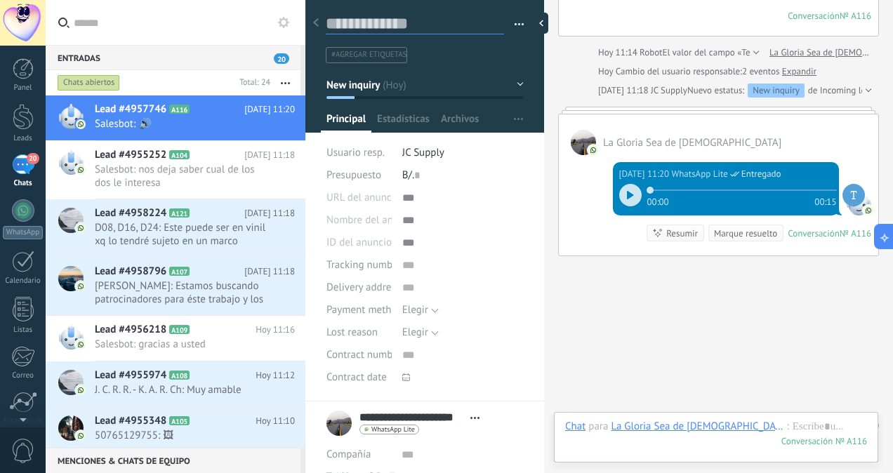
click at [407, 21] on textarea at bounding box center [415, 24] width 178 height 22
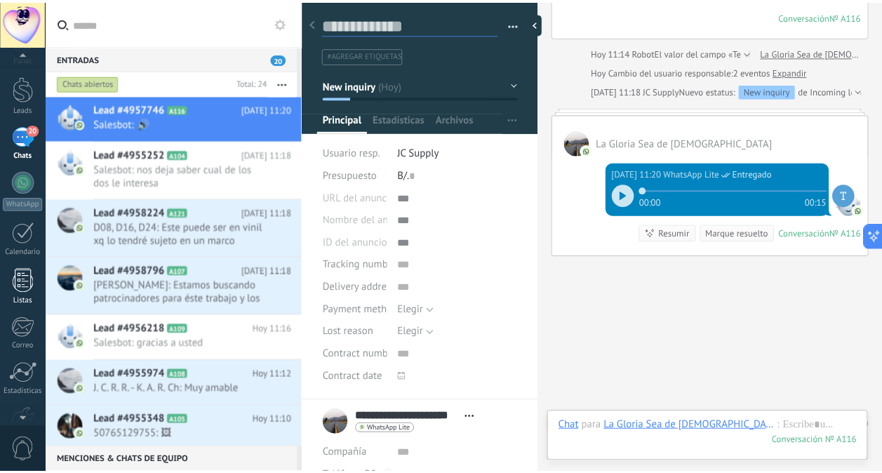
scroll to position [0, 0]
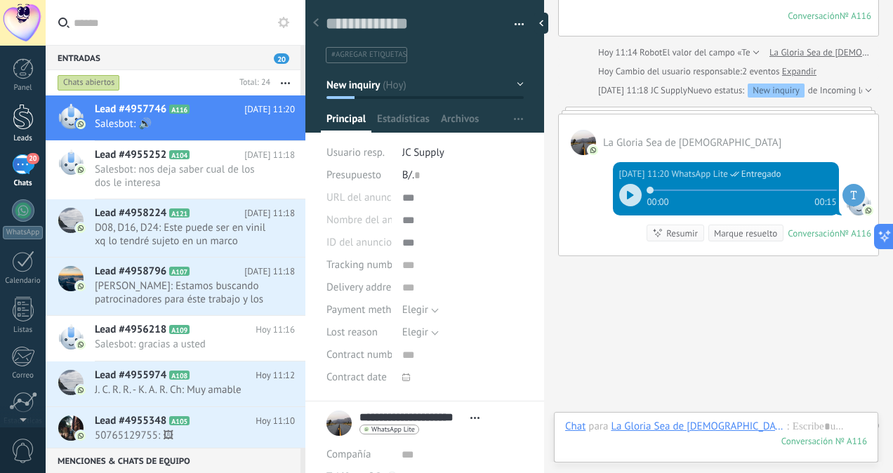
click at [17, 121] on div at bounding box center [23, 117] width 21 height 26
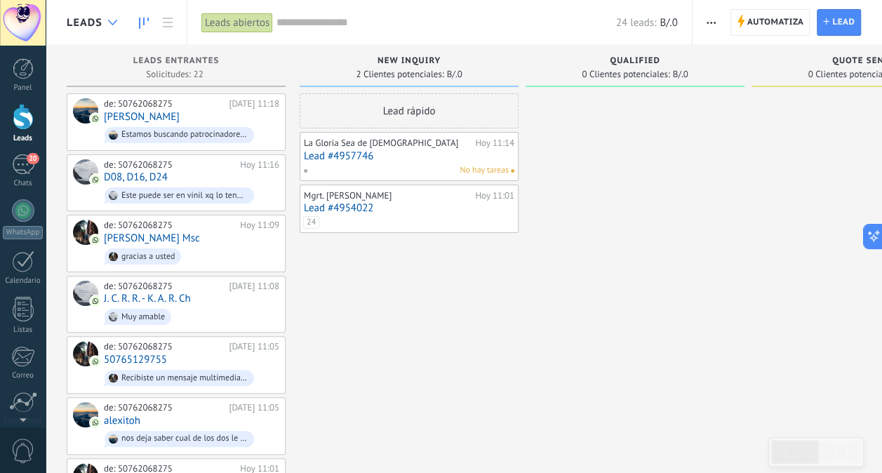
click at [110, 20] on body ".abccls-1,.abccls-2{fill-rule:evenodd}.abccls-2{fill:#fff} .abfcls-1{fill:none}…" at bounding box center [441, 236] width 882 height 473
click at [409, 58] on span "New inquiry" at bounding box center [409, 61] width 63 height 10
click at [625, 56] on span "Qualified" at bounding box center [635, 61] width 51 height 10
click at [867, 235] on icon at bounding box center [868, 238] width 6 height 6
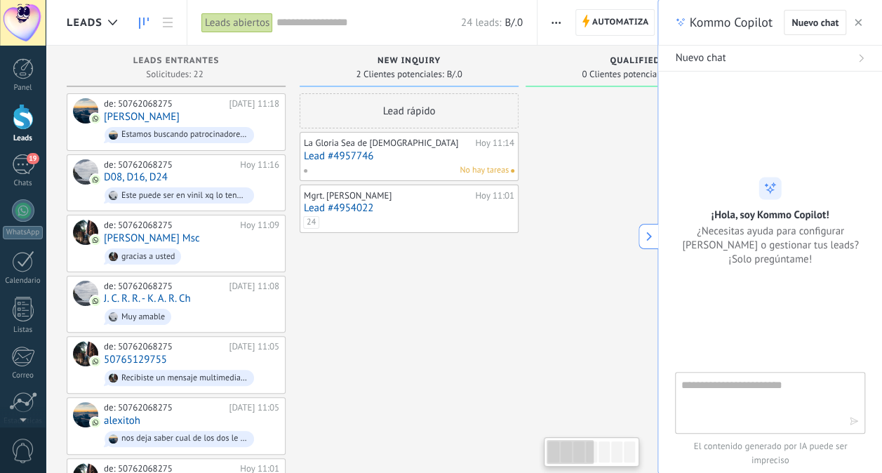
type textarea "**********"
click at [706, 379] on textarea at bounding box center [760, 402] width 158 height 51
type textarea "**********"
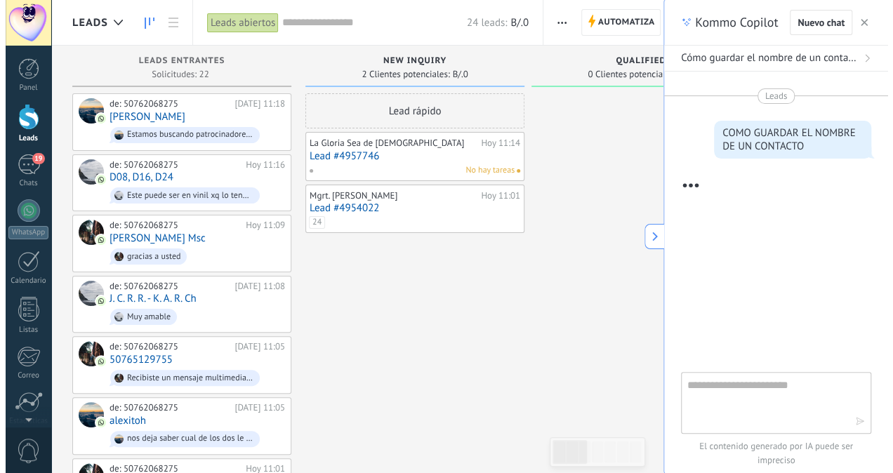
scroll to position [341, 0]
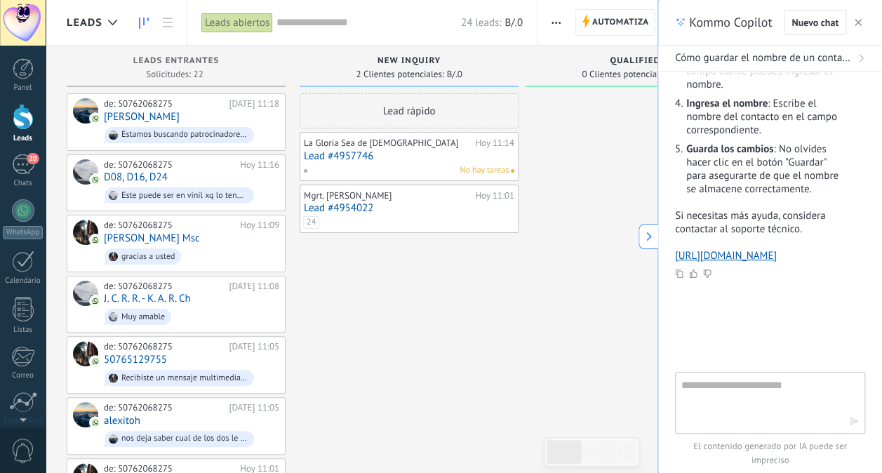
click at [858, 21] on icon "button" at bounding box center [858, 22] width 7 height 7
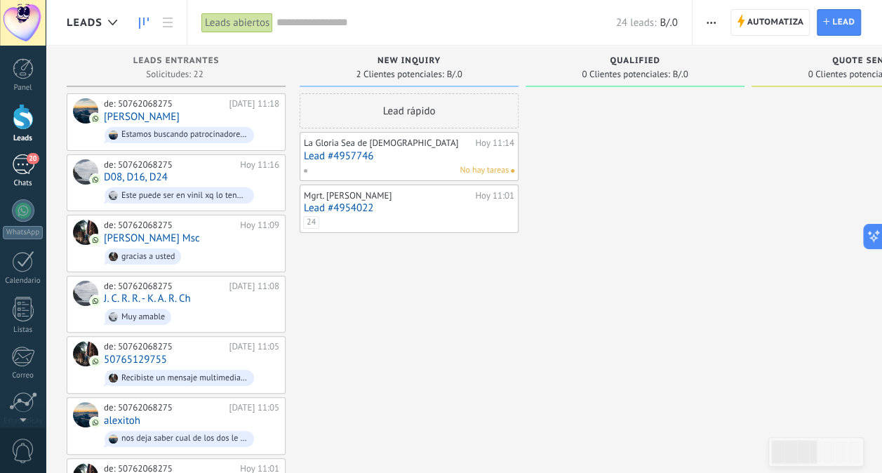
click at [20, 164] on div "20" at bounding box center [23, 164] width 22 height 20
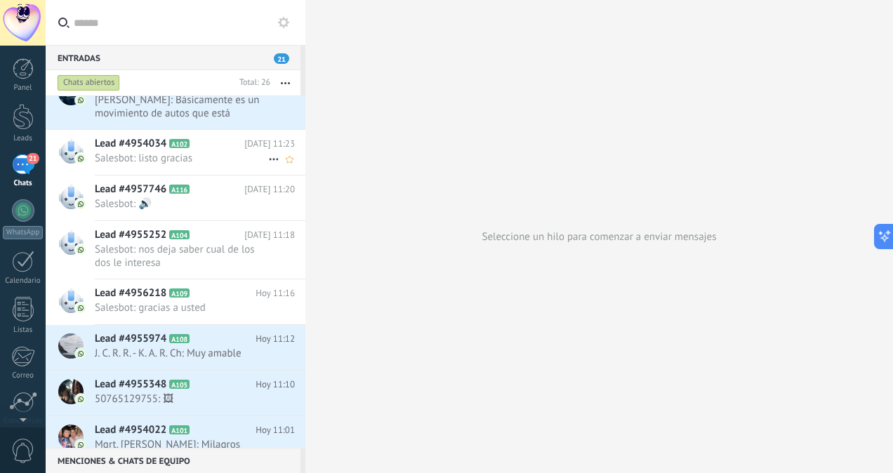
scroll to position [192, 0]
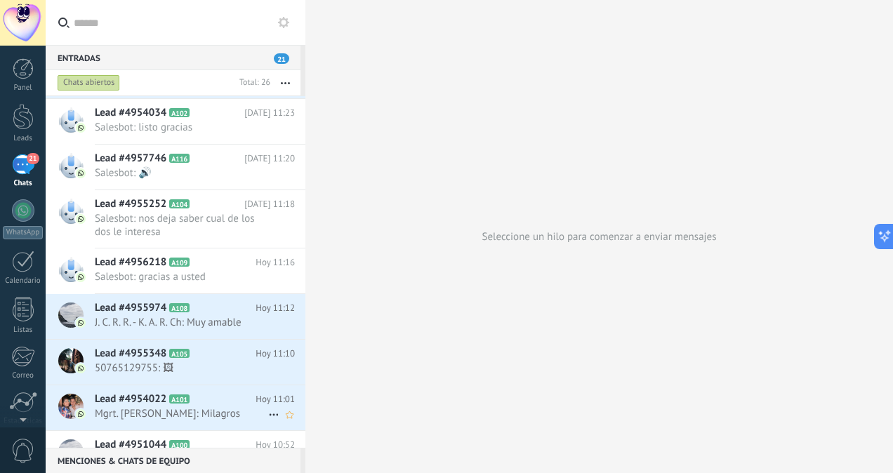
click at [171, 418] on div "Lead #4954022 A101 Hoy 11:01 Mgrt. Milagros González: Milagros" at bounding box center [200, 407] width 211 height 44
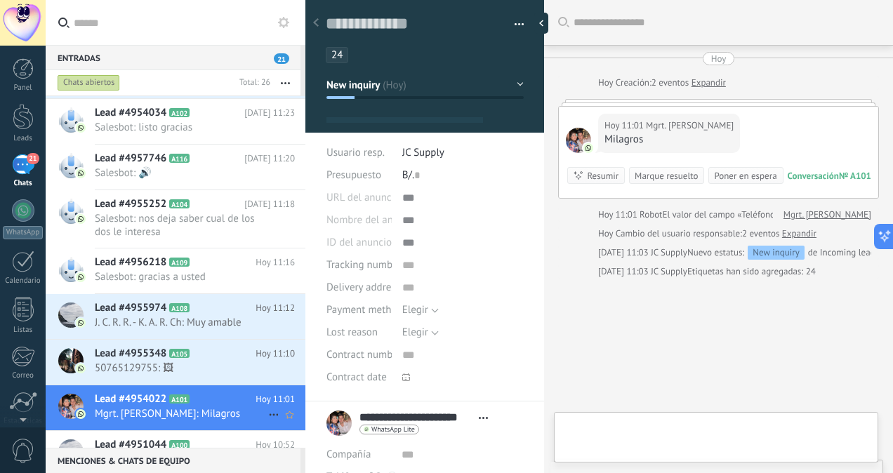
type textarea "**********"
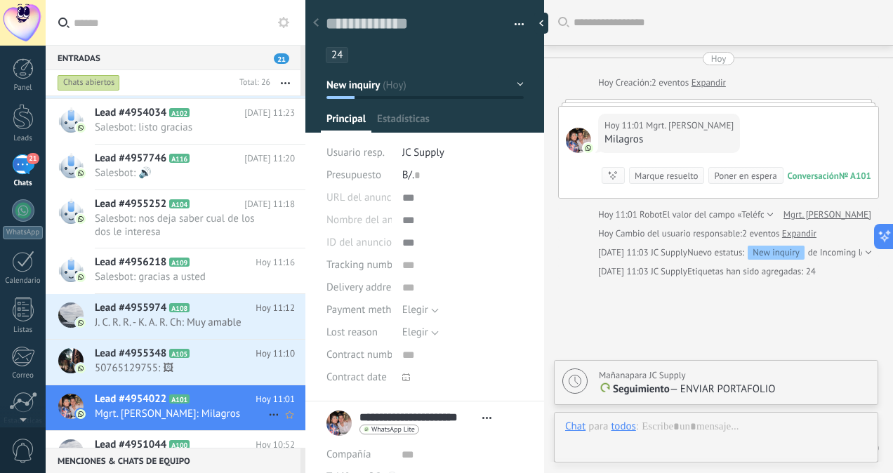
scroll to position [21, 0]
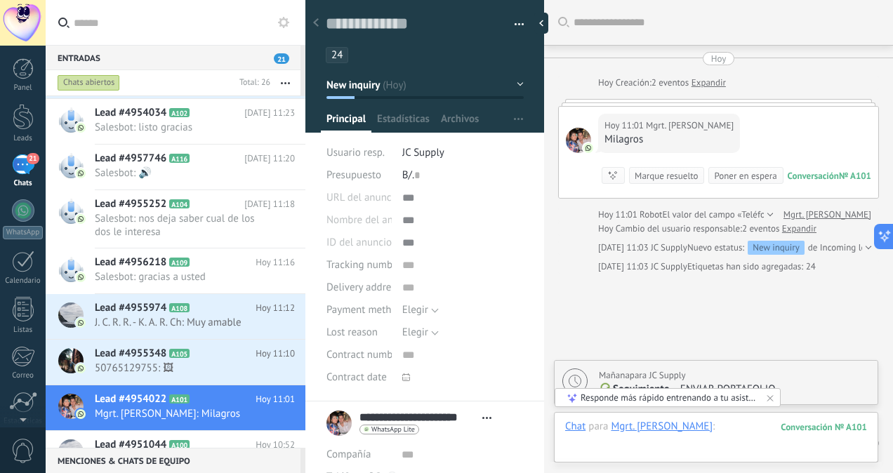
click at [730, 425] on div at bounding box center [716, 441] width 302 height 42
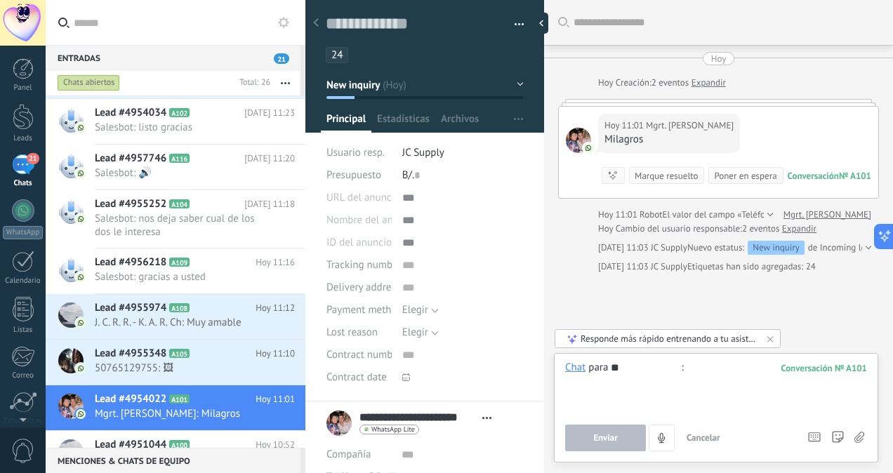
type input "*"
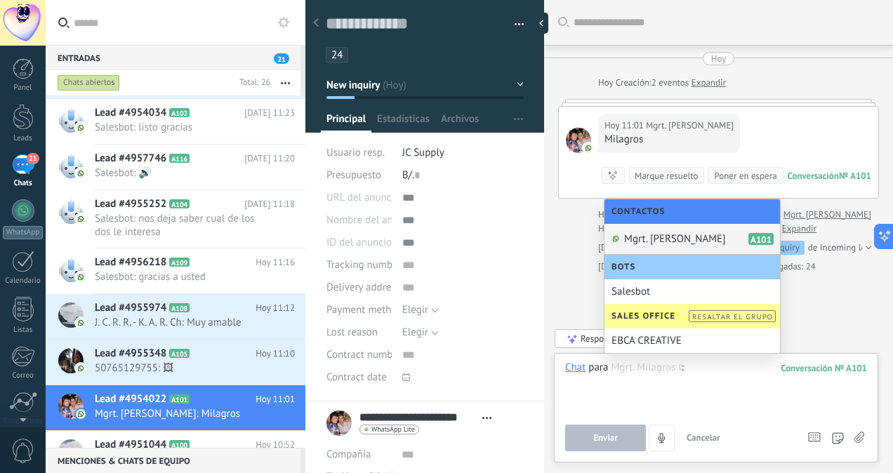
click at [695, 237] on span "Mgrt. Milagros González" at bounding box center [675, 238] width 102 height 13
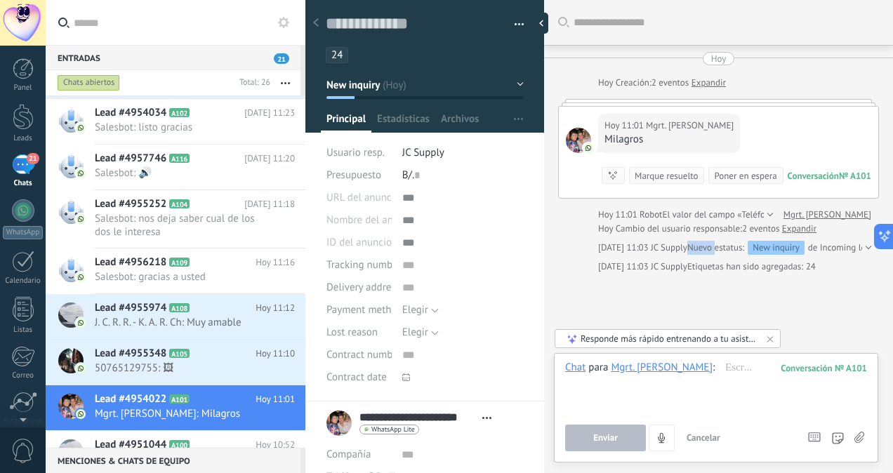
click at [695, 237] on div "Hoy Hoy Creación: 2 eventos Expandir Hoy 11:01 Mgrt. Milagros González Milagros…" at bounding box center [718, 163] width 321 height 222
click at [734, 366] on div at bounding box center [716, 387] width 302 height 53
click at [737, 369] on div at bounding box center [716, 387] width 302 height 53
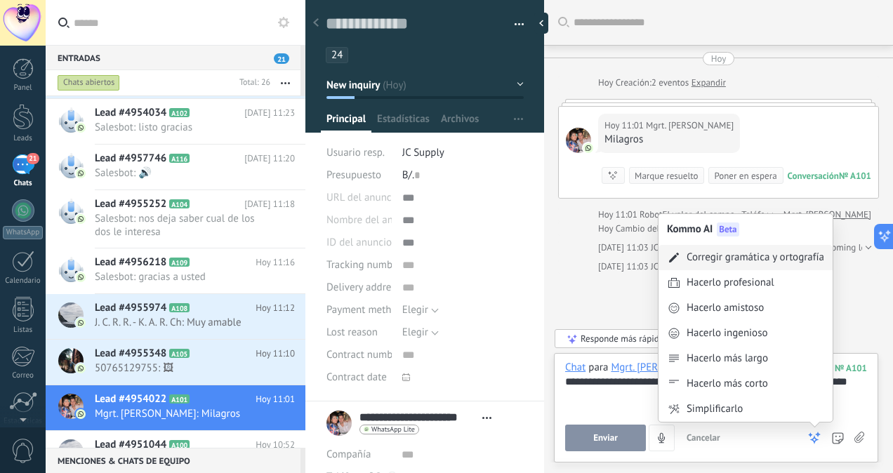
click at [727, 261] on div "Corregir gramática y ortografía" at bounding box center [755, 258] width 138 height 14
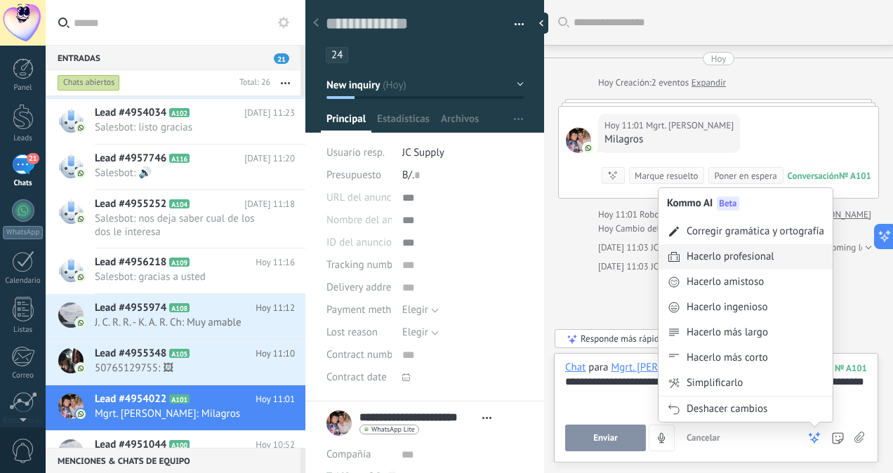
click at [715, 258] on div "Hacerlo profesional" at bounding box center [730, 257] width 88 height 14
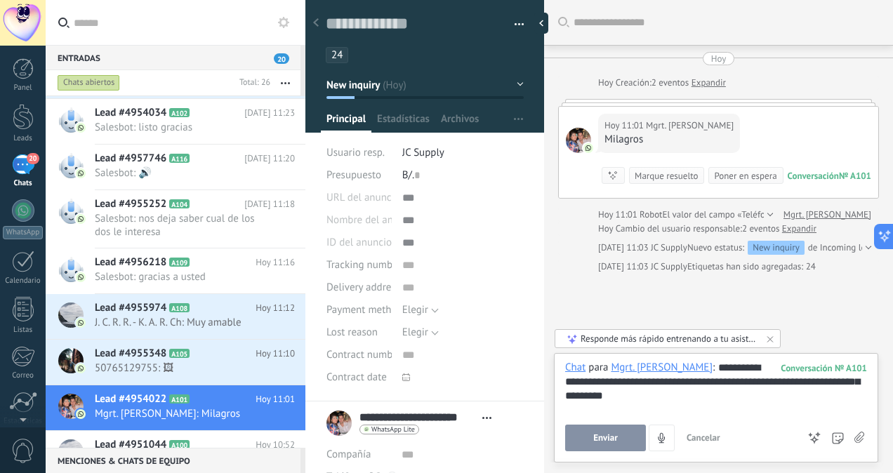
scroll to position [205, 0]
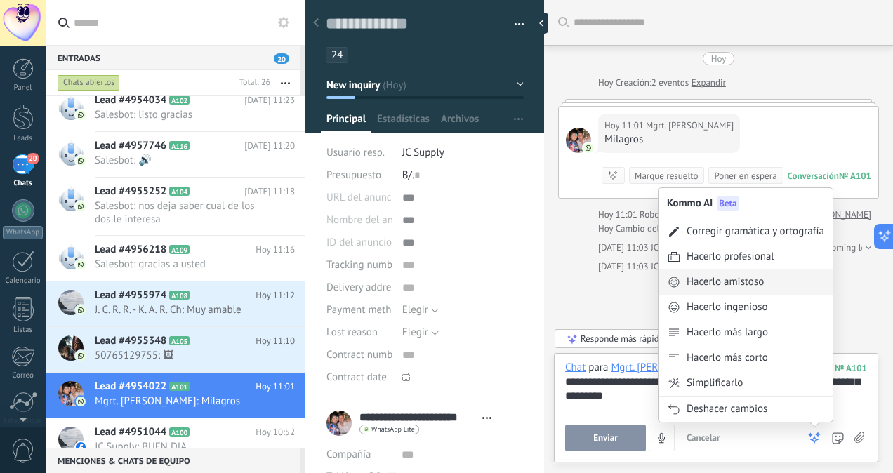
click at [719, 281] on div "Hacerlo amistoso" at bounding box center [724, 282] width 77 height 14
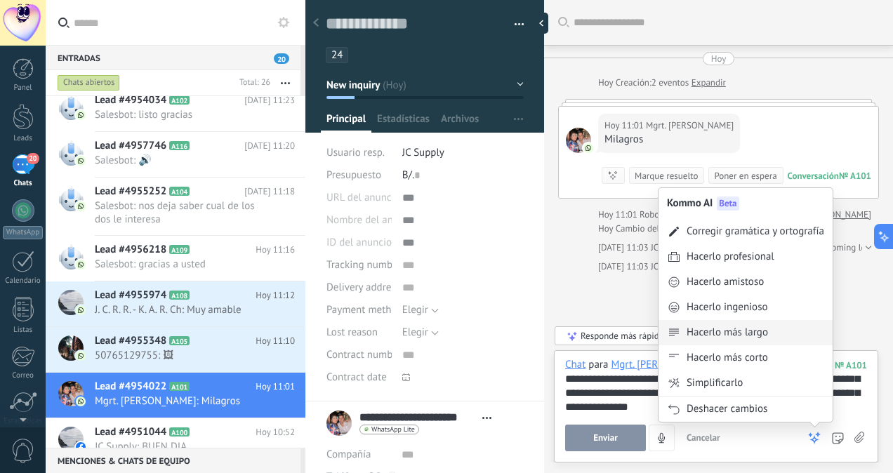
click at [698, 331] on div "Hacerlo más largo" at bounding box center [726, 333] width 81 height 14
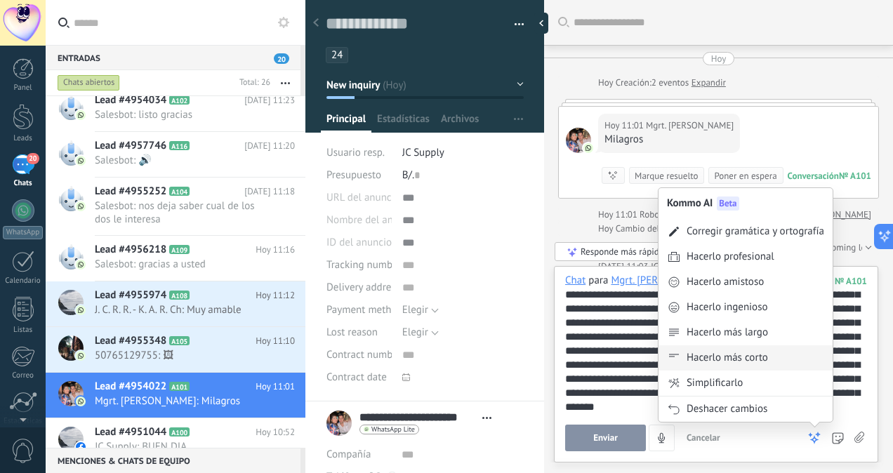
click at [721, 355] on div "Hacerlo más corto" at bounding box center [726, 358] width 81 height 14
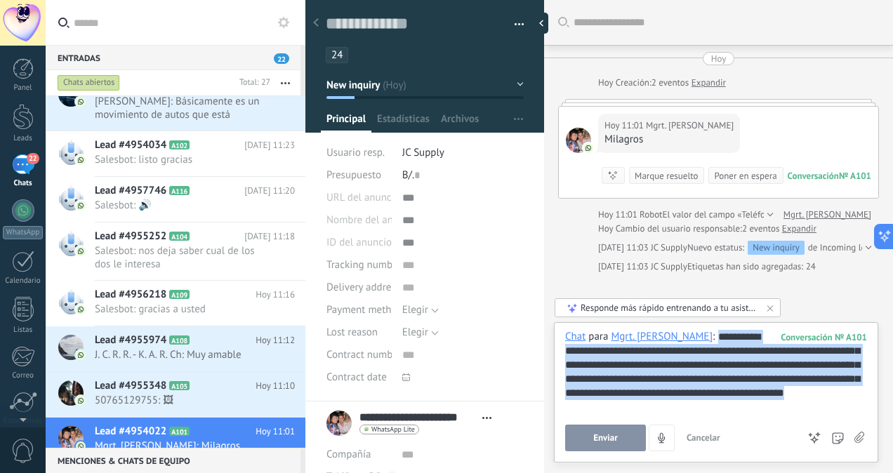
drag, startPoint x: 608, startPoint y: 411, endPoint x: 724, endPoint y: 323, distance: 144.7
click at [724, 323] on div "**********" at bounding box center [716, 392] width 324 height 140
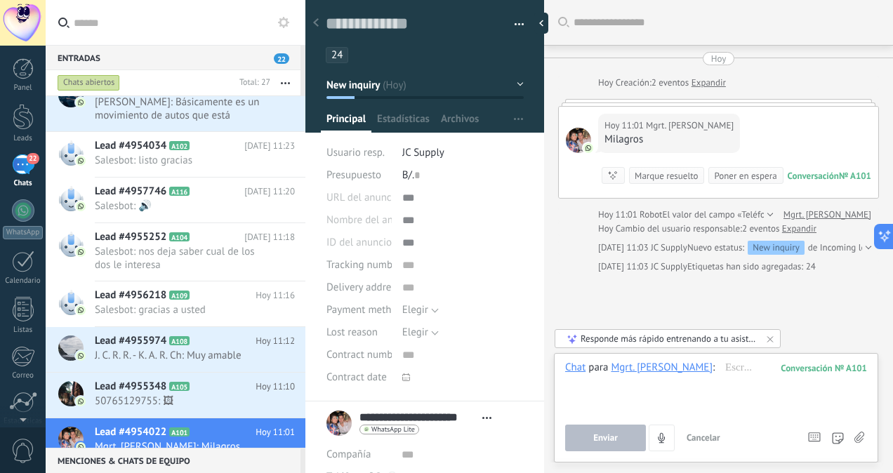
click at [451, 86] on button "New inquiry" at bounding box center [424, 84] width 197 height 25
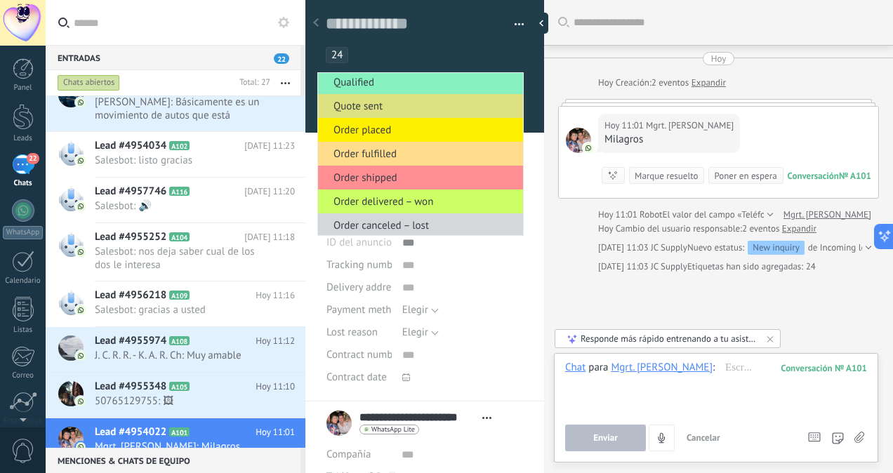
scroll to position [30, 0]
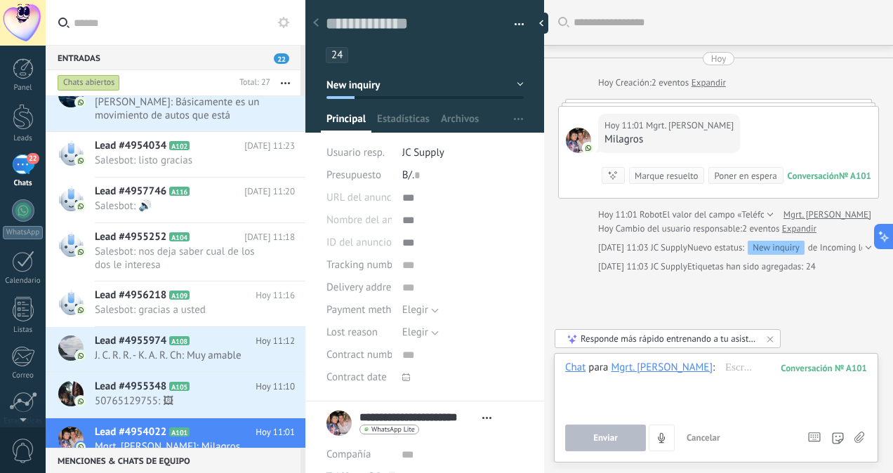
click at [401, 82] on button "New inquiry" at bounding box center [424, 84] width 197 height 25
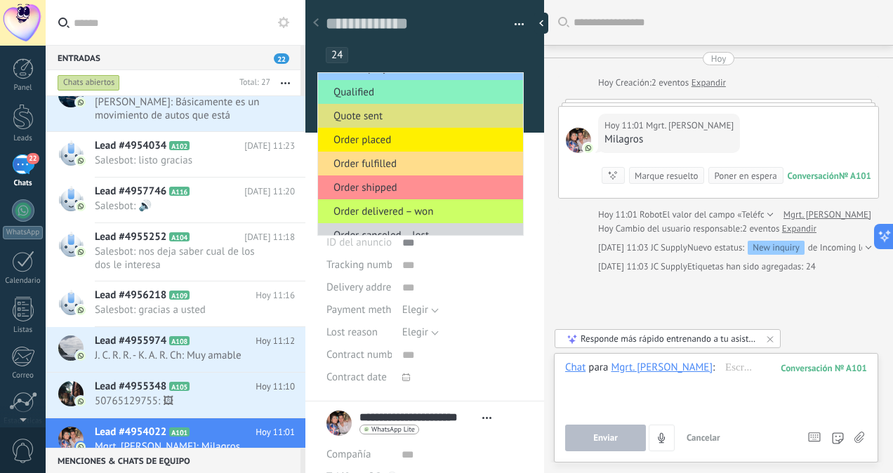
scroll to position [17, 0]
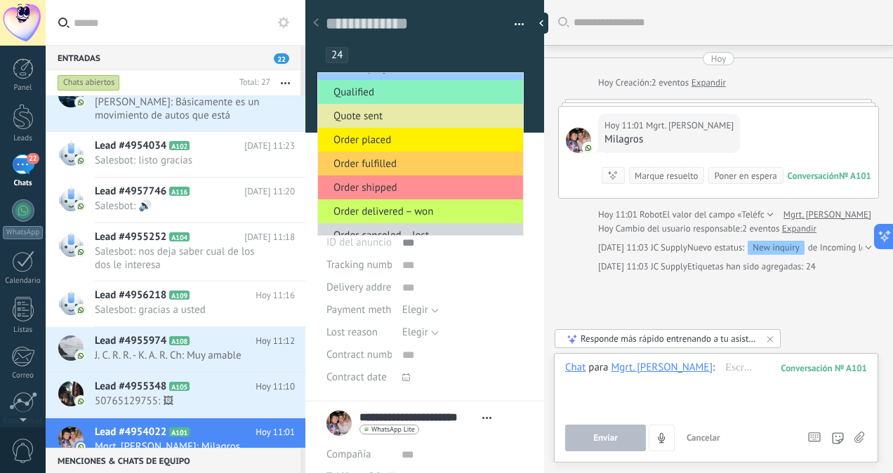
click at [392, 112] on span "Quote sent" at bounding box center [418, 115] width 201 height 13
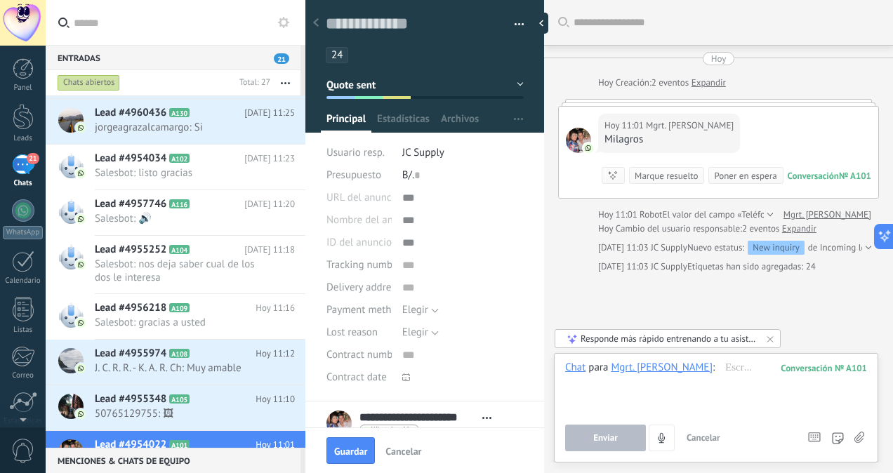
click at [354, 85] on span "Quote sent" at bounding box center [350, 84] width 49 height 13
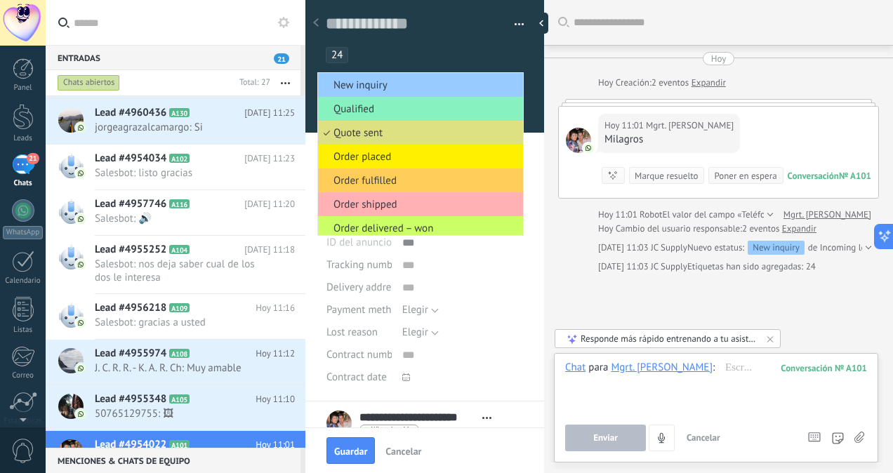
scroll to position [30, 0]
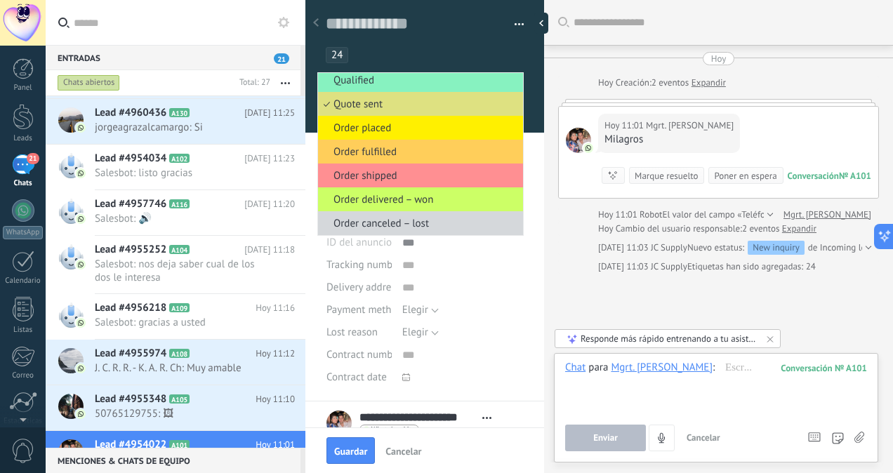
click at [411, 196] on span "Order delivered – won" at bounding box center [418, 199] width 201 height 13
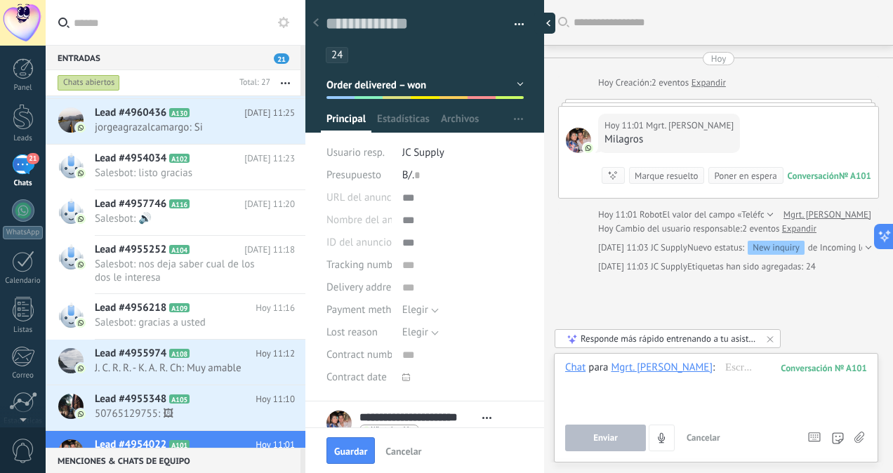
click at [540, 27] on div at bounding box center [544, 23] width 21 height 21
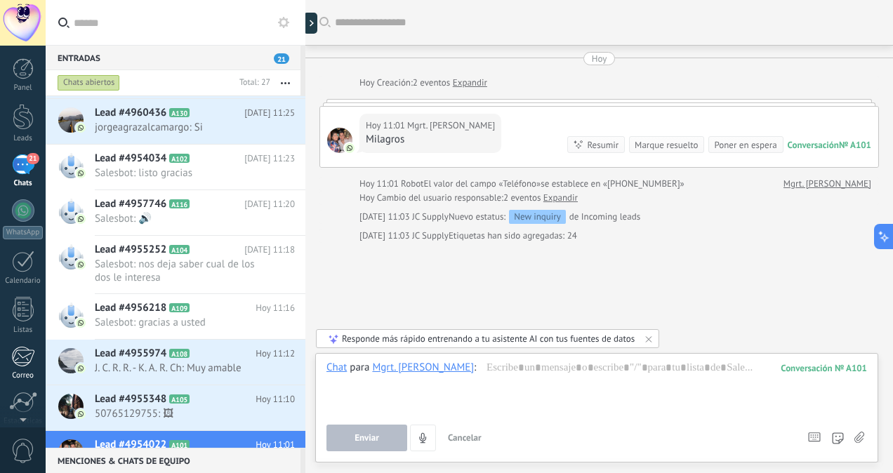
click at [19, 368] on link "Correo" at bounding box center [23, 363] width 46 height 34
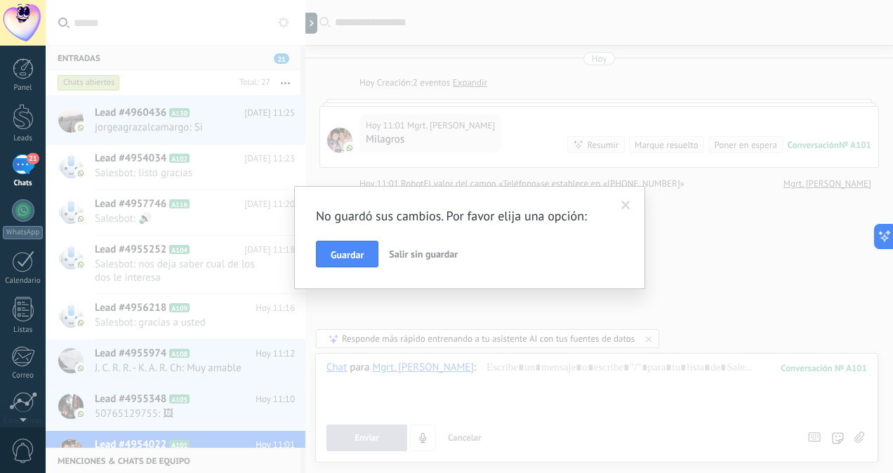
click at [626, 208] on span at bounding box center [625, 206] width 9 height 10
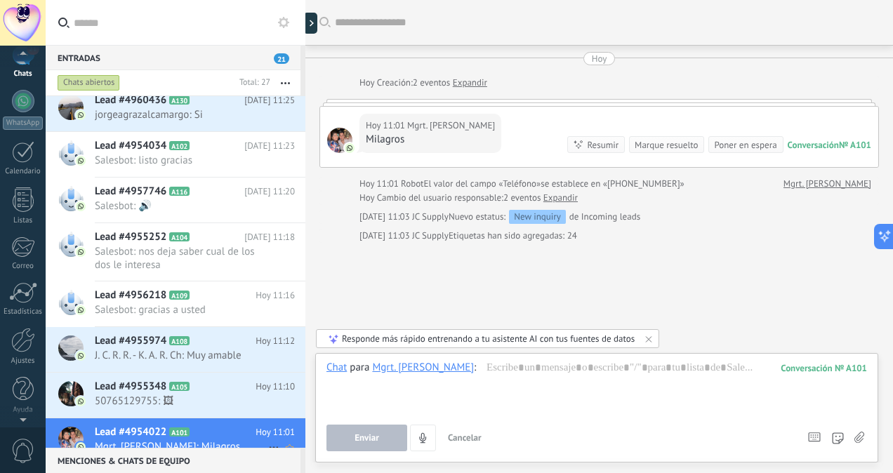
scroll to position [0, 0]
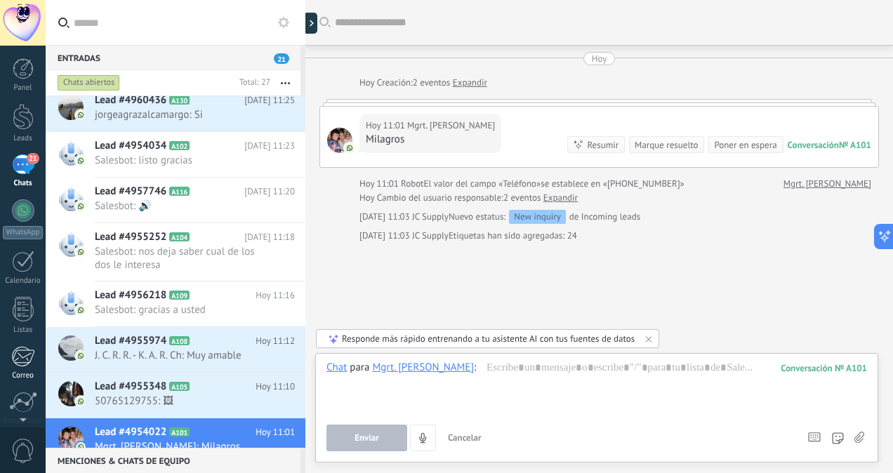
click at [25, 359] on div at bounding box center [22, 356] width 23 height 21
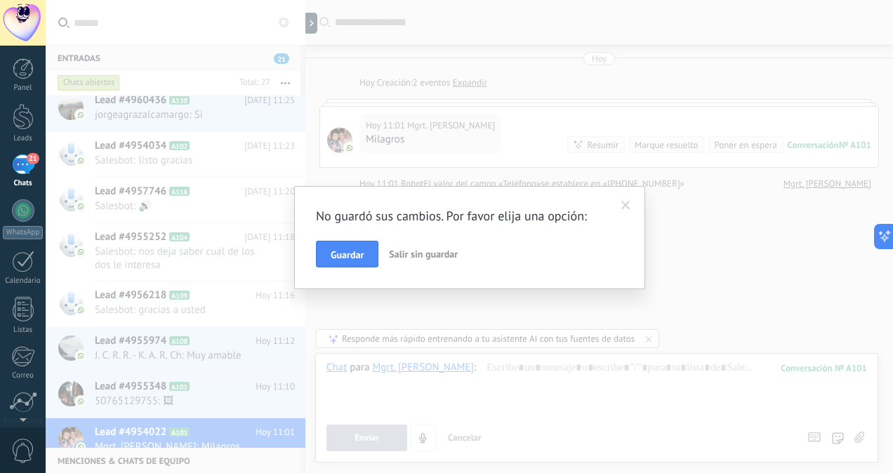
click at [413, 246] on button "Salir sin guardar" at bounding box center [423, 254] width 80 height 27
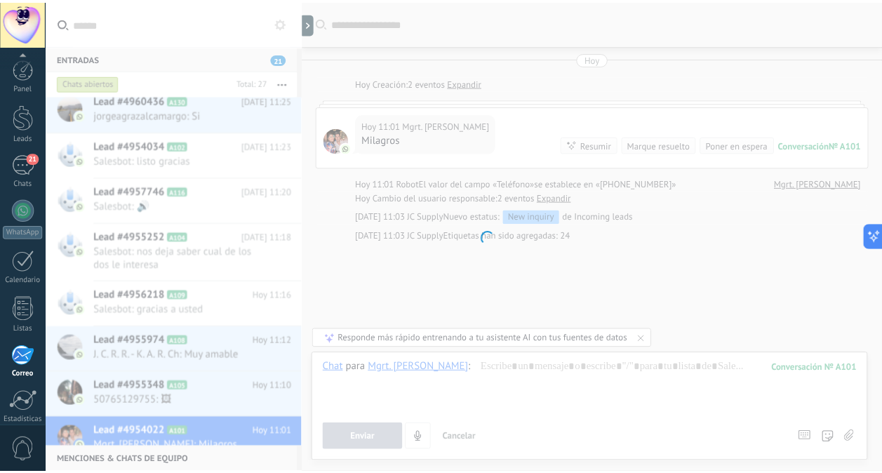
scroll to position [109, 0]
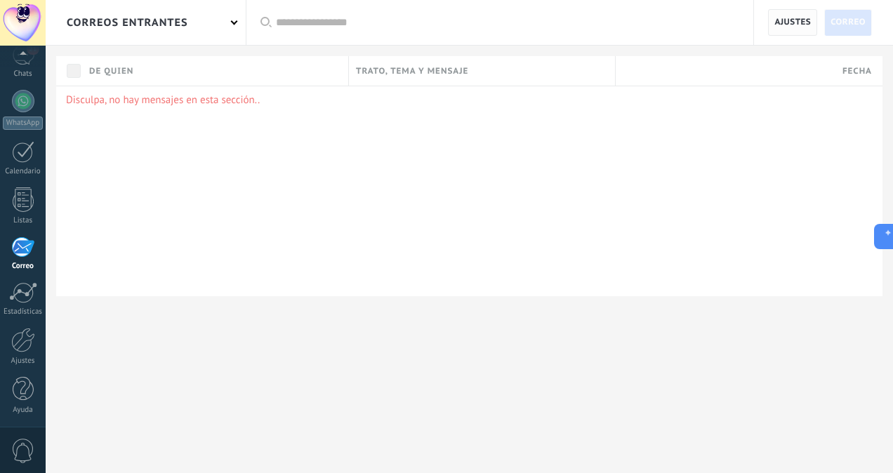
click at [785, 21] on span "Ajustes" at bounding box center [792, 22] width 36 height 25
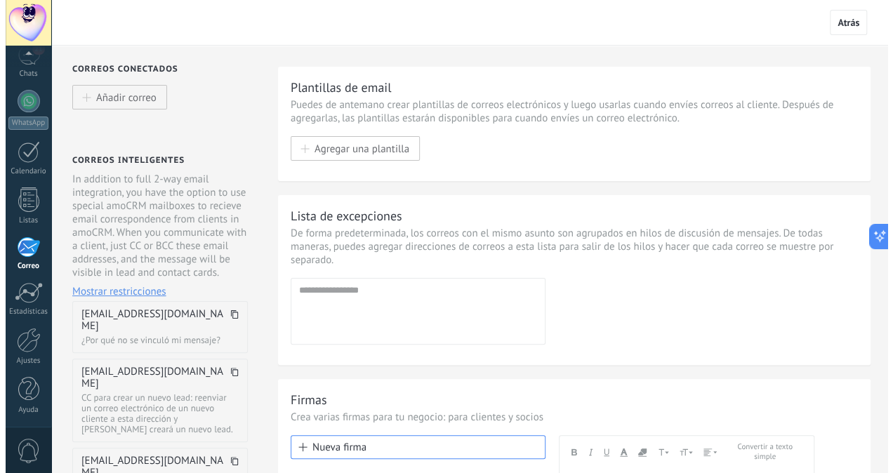
scroll to position [8, 0]
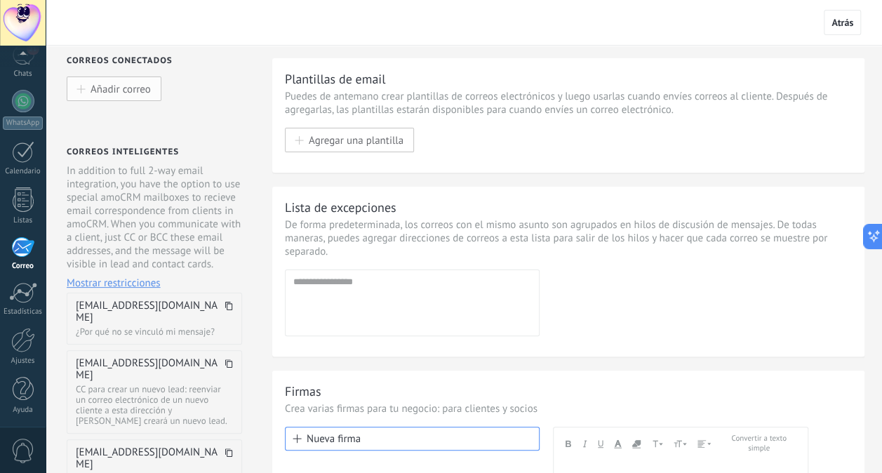
click at [125, 83] on span "Añadir correo" at bounding box center [121, 89] width 60 height 12
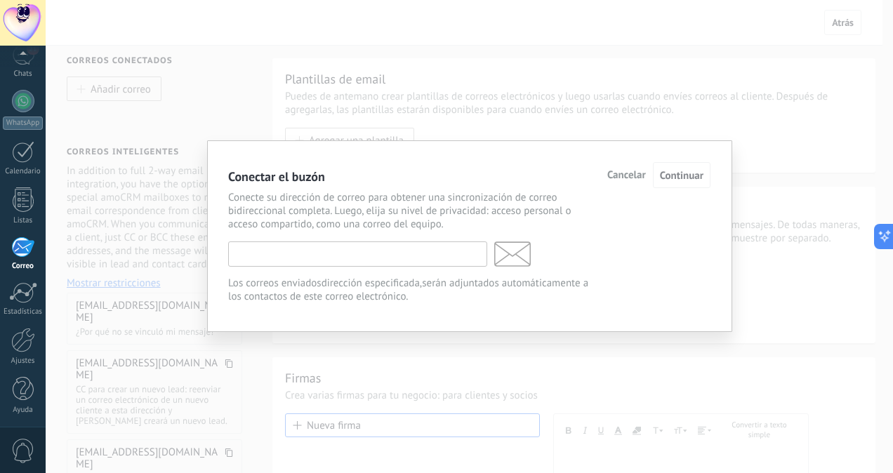
click at [290, 250] on input "text" at bounding box center [357, 253] width 259 height 25
type input "**********"
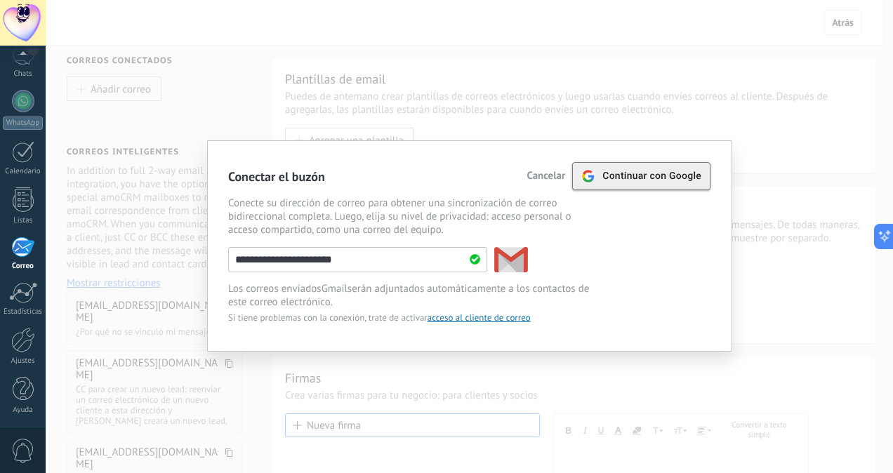
click at [653, 179] on span "Continuar con Google" at bounding box center [651, 176] width 99 height 11
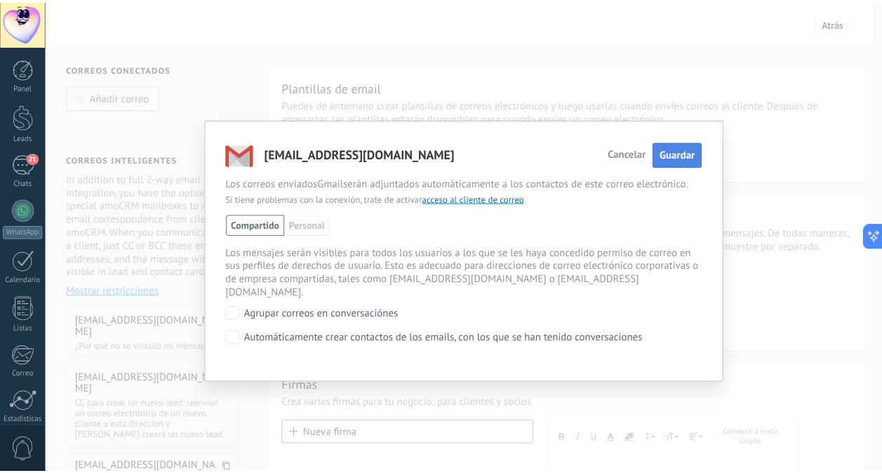
scroll to position [373, 0]
click at [677, 149] on span "Guardar" at bounding box center [685, 154] width 36 height 13
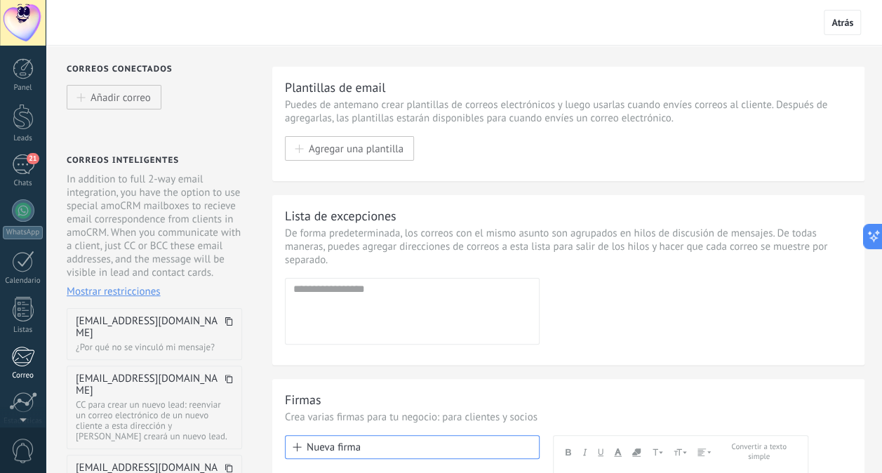
click at [27, 368] on link "Correo" at bounding box center [23, 363] width 46 height 34
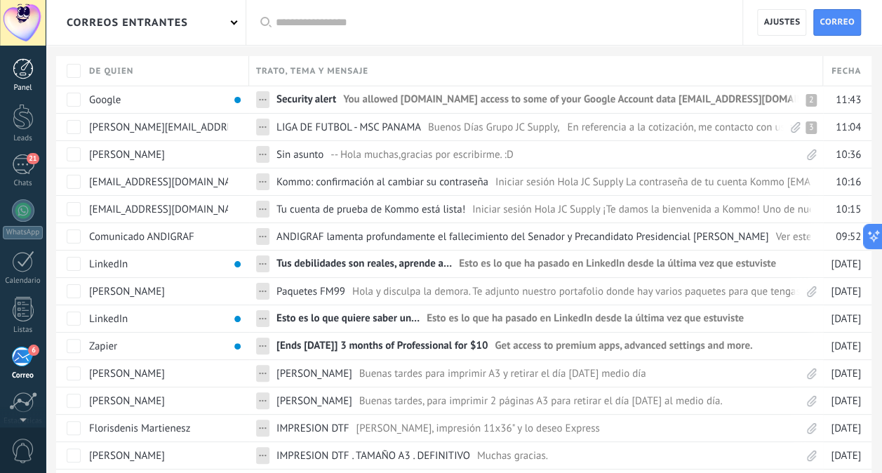
click at [17, 74] on div at bounding box center [23, 68] width 21 height 21
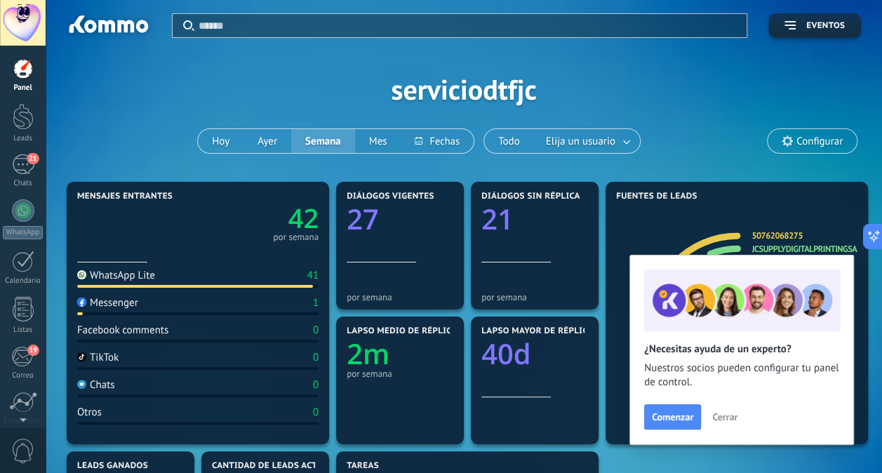
click at [721, 156] on div "Aplicar Eventos serviciodtfjc [DATE] [DATE] Semana Mes Todo Elija un usuario Co…" at bounding box center [464, 89] width 794 height 178
click at [728, 415] on span "Cerrar" at bounding box center [724, 417] width 25 height 10
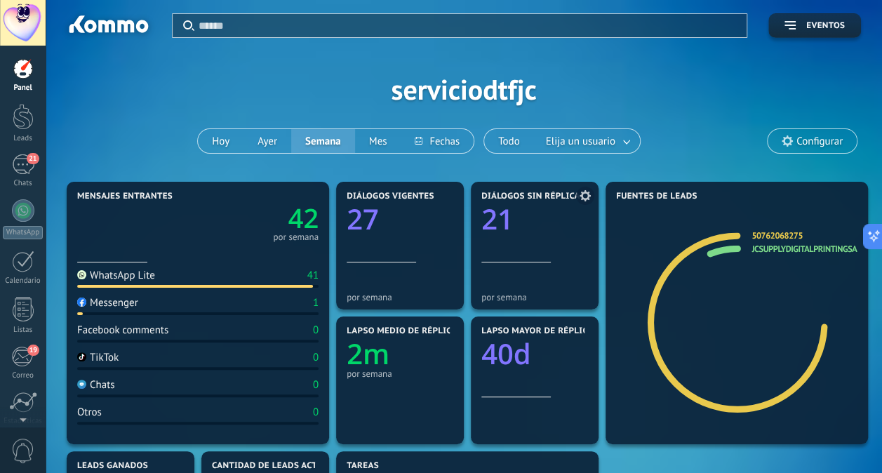
click at [505, 215] on text "21" at bounding box center [497, 218] width 32 height 39
click at [27, 174] on div "21" at bounding box center [23, 164] width 22 height 20
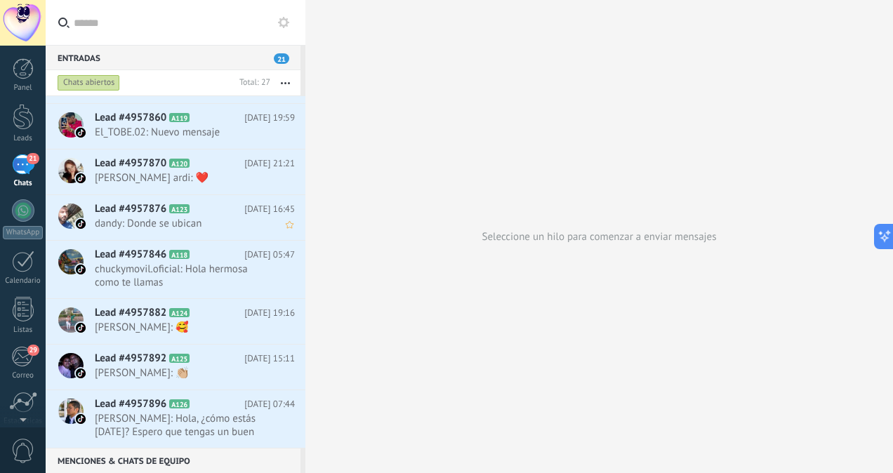
scroll to position [966, 0]
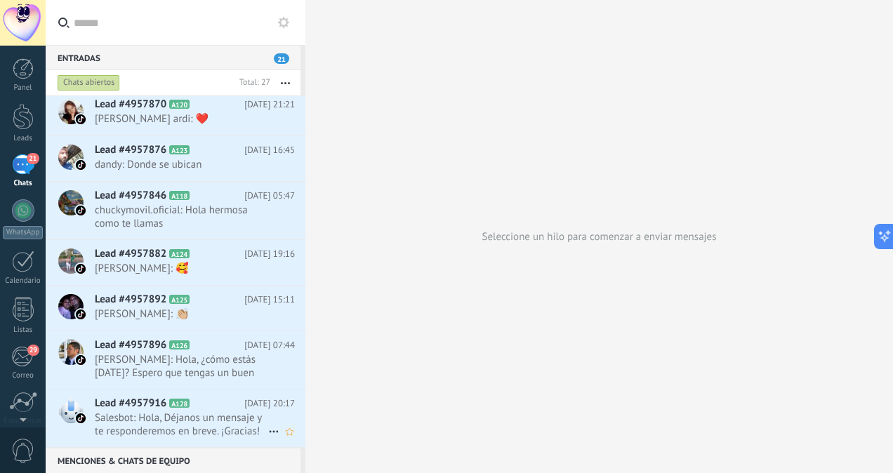
click at [181, 421] on span "Salesbot: Hola, Déjanos un mensaje y te responderemos en breve. ¡Gracias!" at bounding box center [181, 424] width 173 height 27
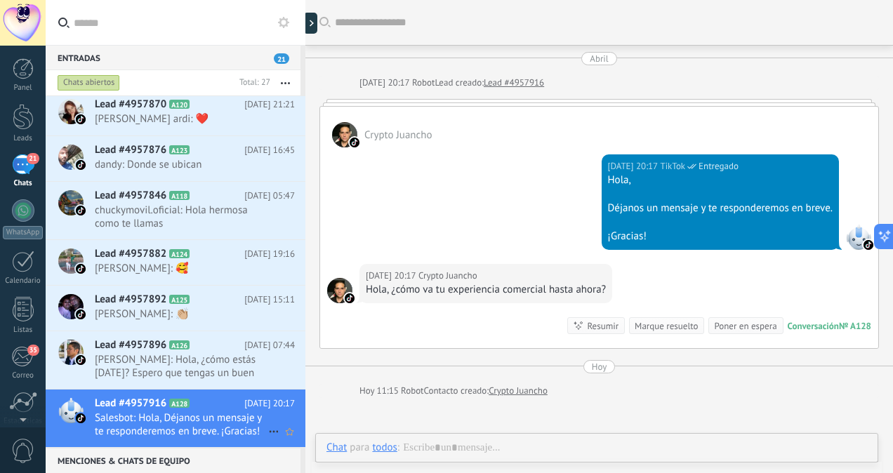
scroll to position [53, 0]
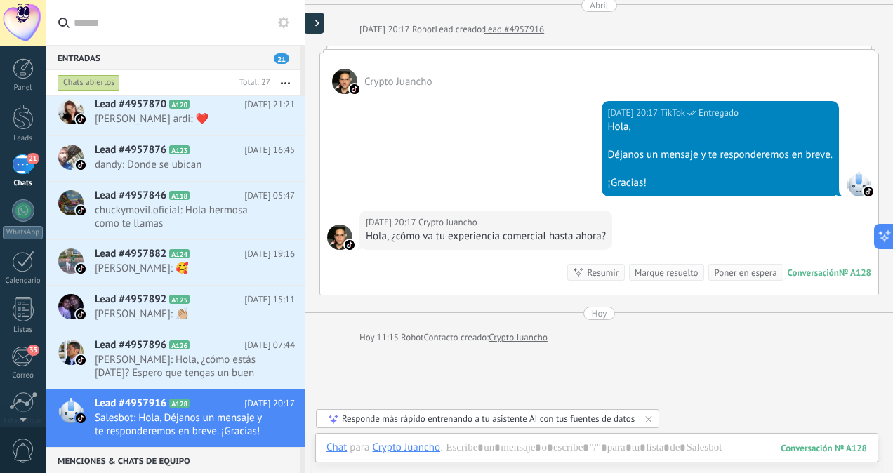
click at [314, 24] on div at bounding box center [313, 23] width 21 height 21
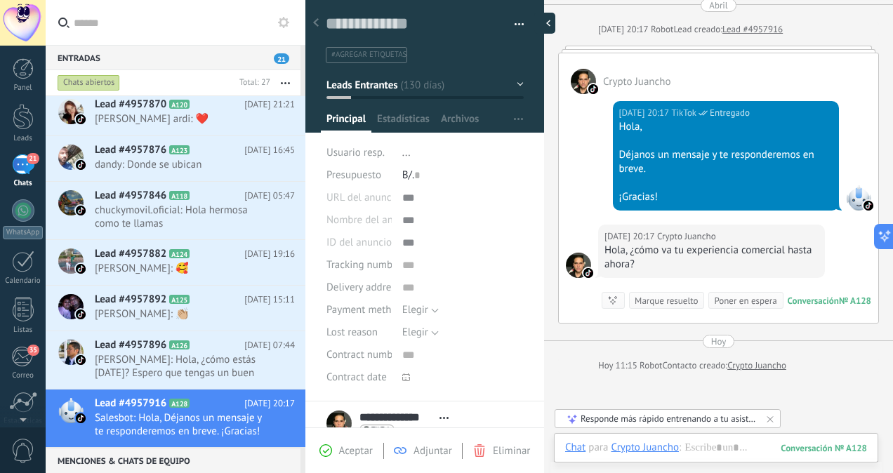
scroll to position [21, 0]
click at [511, 20] on button "button" at bounding box center [514, 24] width 20 height 21
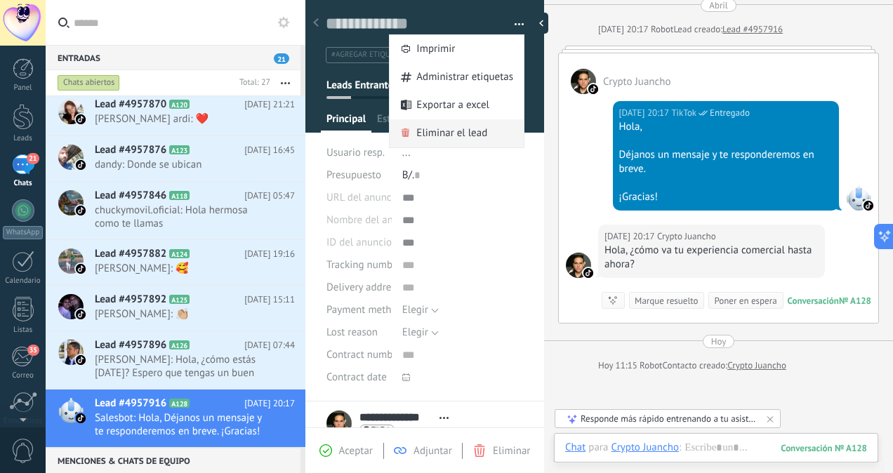
click at [453, 136] on span "Eliminar el lead" at bounding box center [451, 133] width 71 height 28
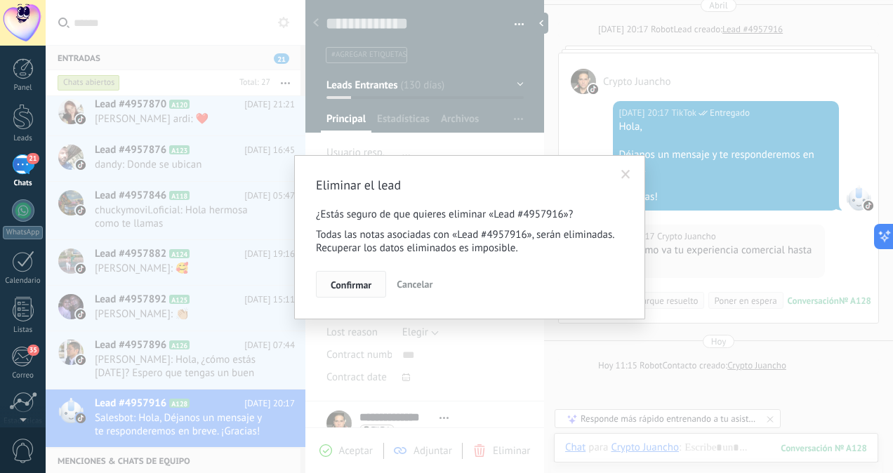
click at [359, 275] on button "Confirmar" at bounding box center [351, 284] width 70 height 27
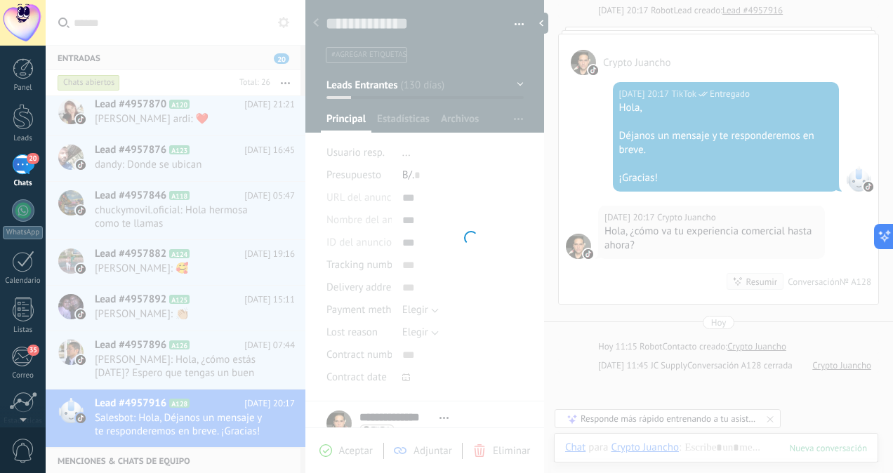
scroll to position [907, 0]
